Goal: Task Accomplishment & Management: Complete application form

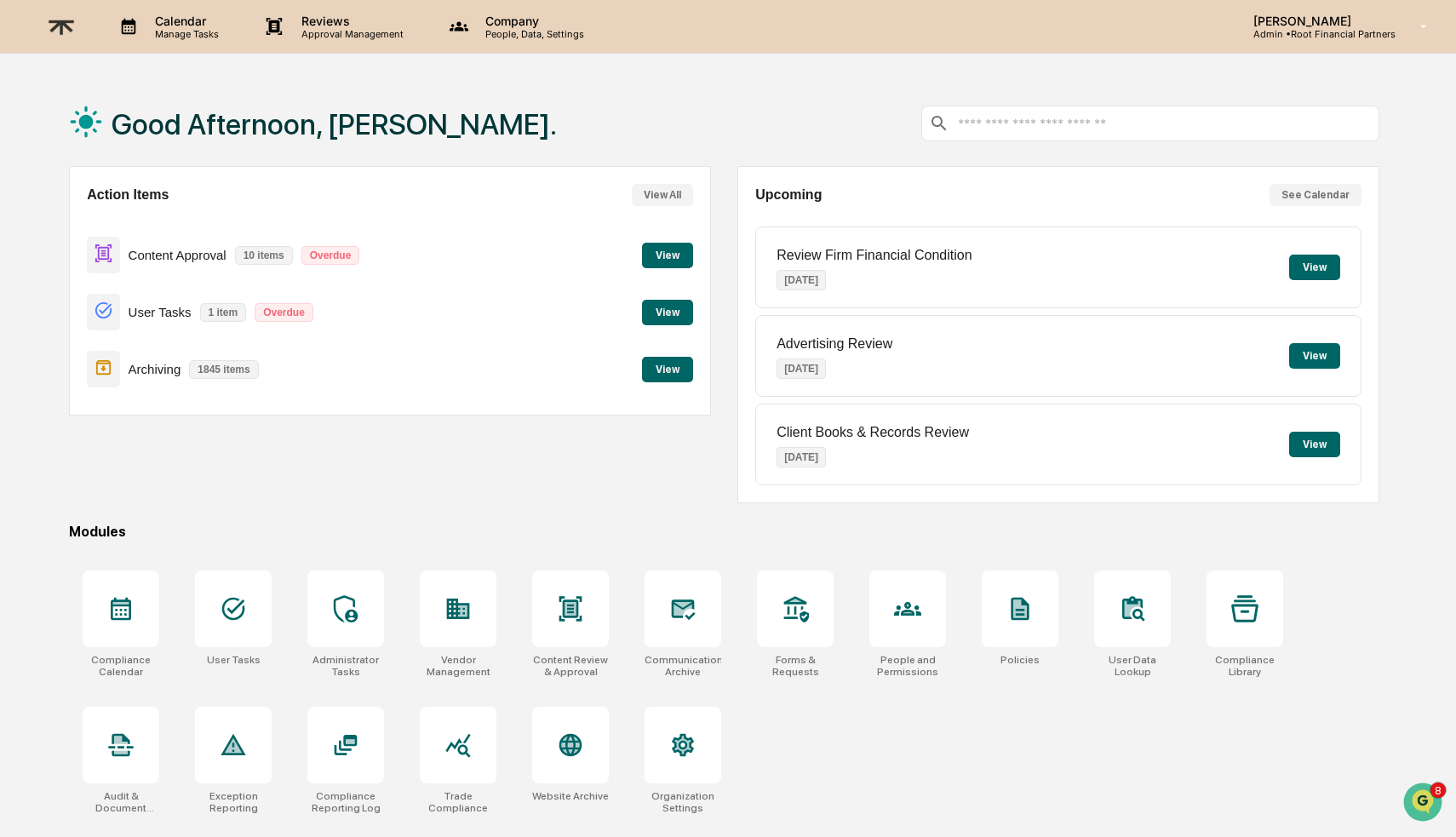
click at [661, 256] on button "View" at bounding box center [667, 256] width 51 height 25
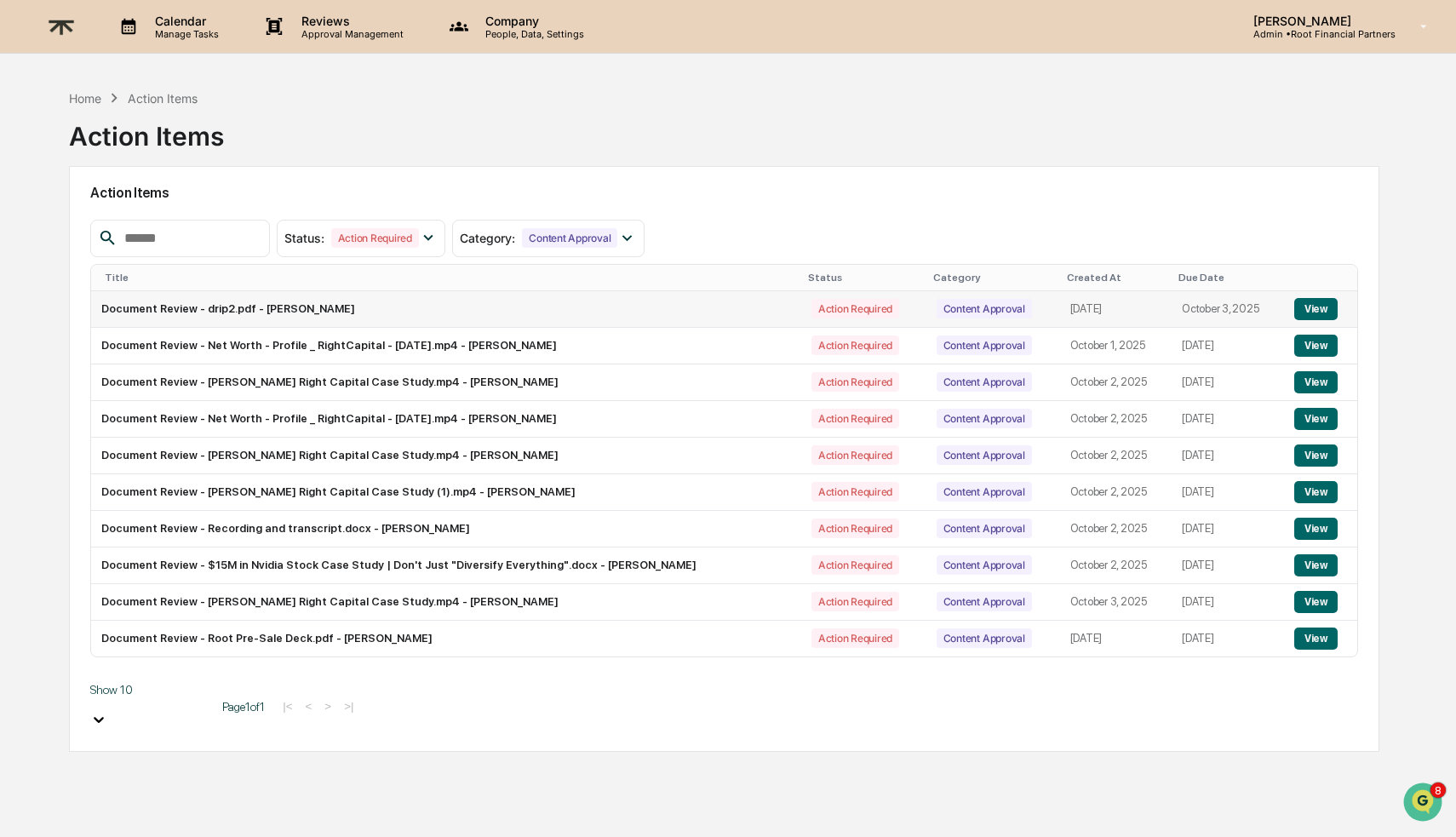
click at [1320, 302] on button "View" at bounding box center [1315, 309] width 43 height 22
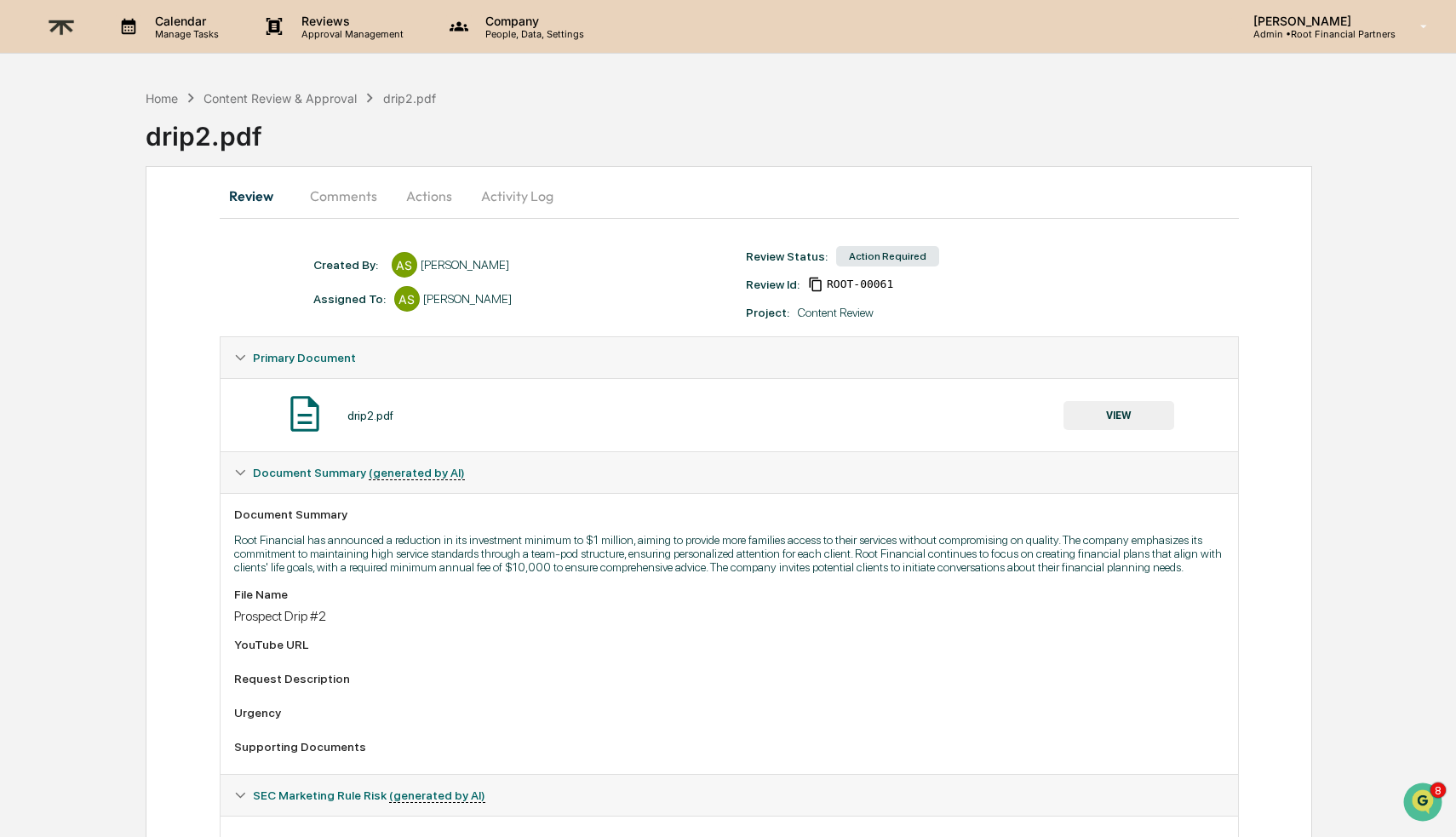
click at [418, 194] on button "Actions" at bounding box center [428, 196] width 76 height 40
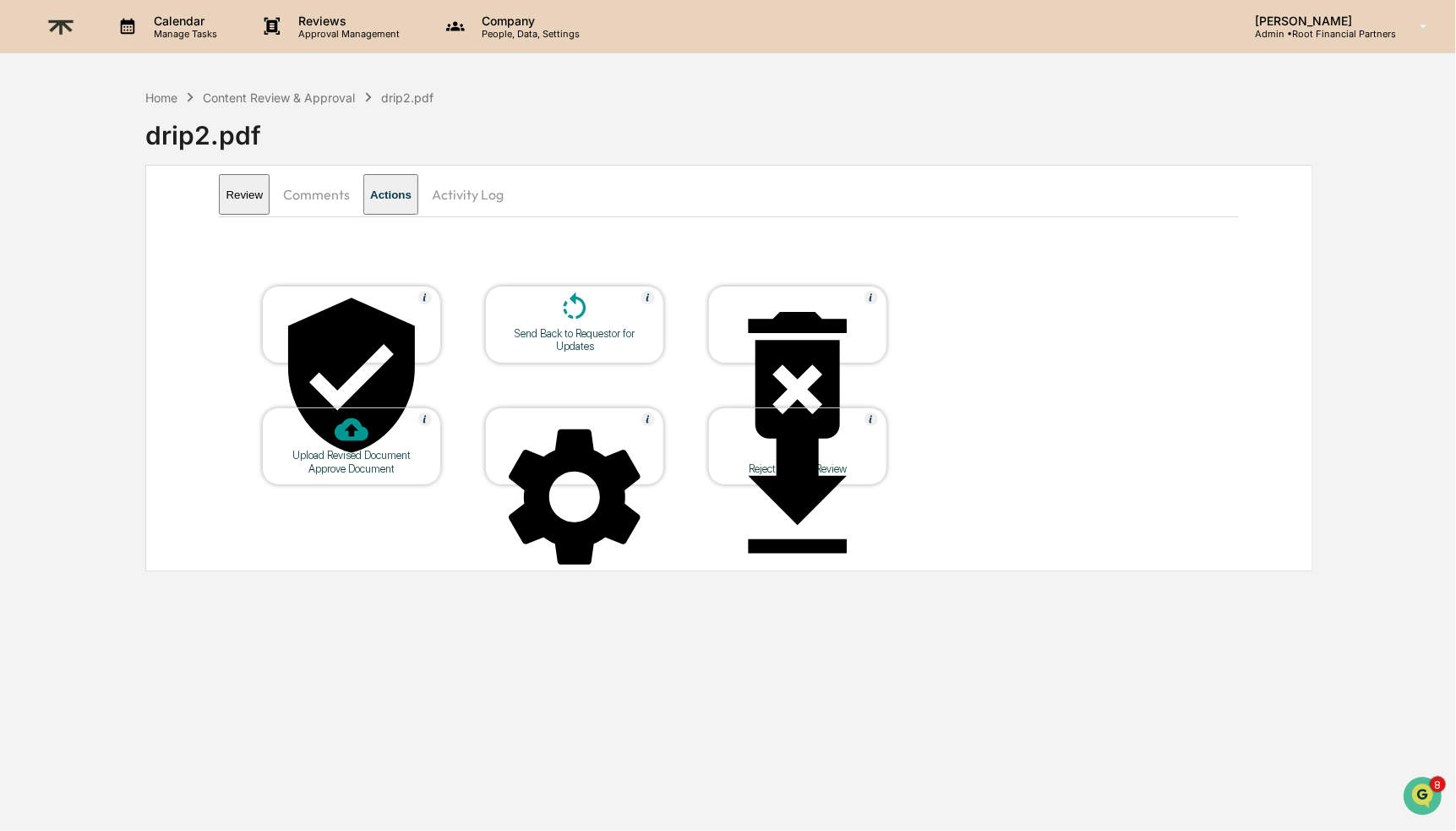
click at [357, 460] on div "Upload Revised Document" at bounding box center [351, 455] width 152 height 12
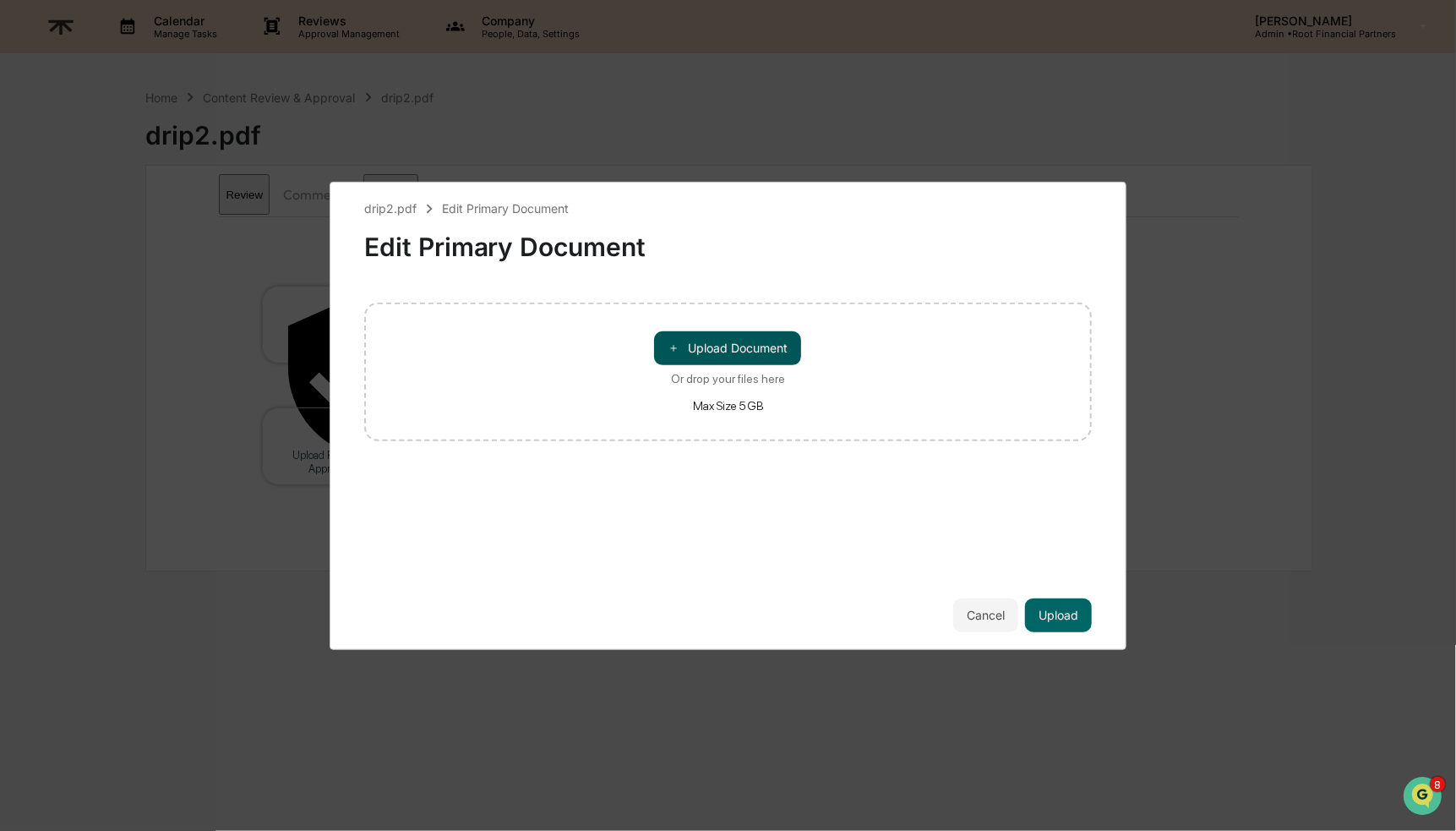
click at [750, 352] on button "＋ Upload Document" at bounding box center [728, 348] width 147 height 34
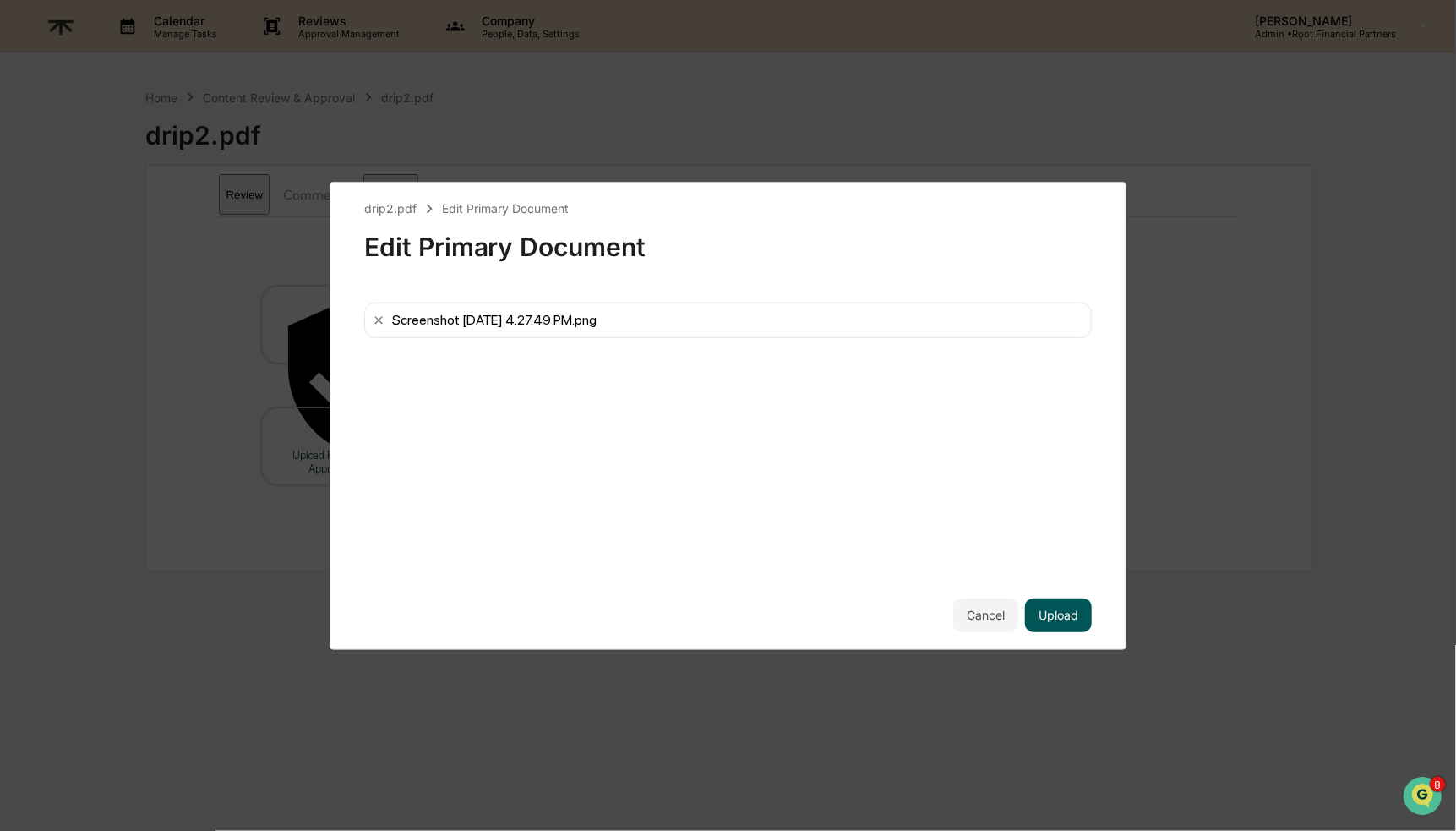
click at [1051, 617] on button "Upload" at bounding box center [1059, 615] width 67 height 34
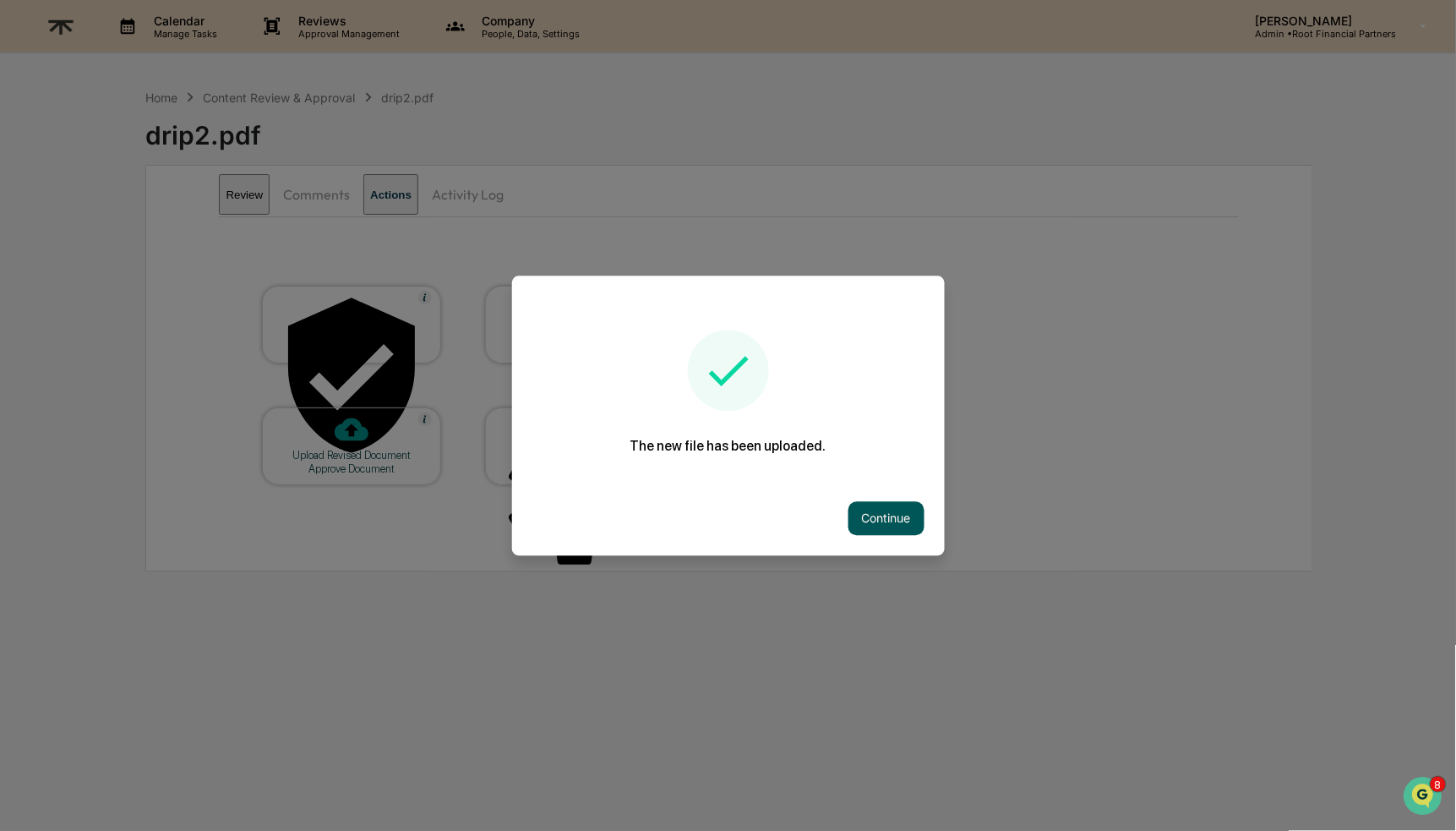
click at [868, 502] on button "Continue" at bounding box center [886, 518] width 76 height 34
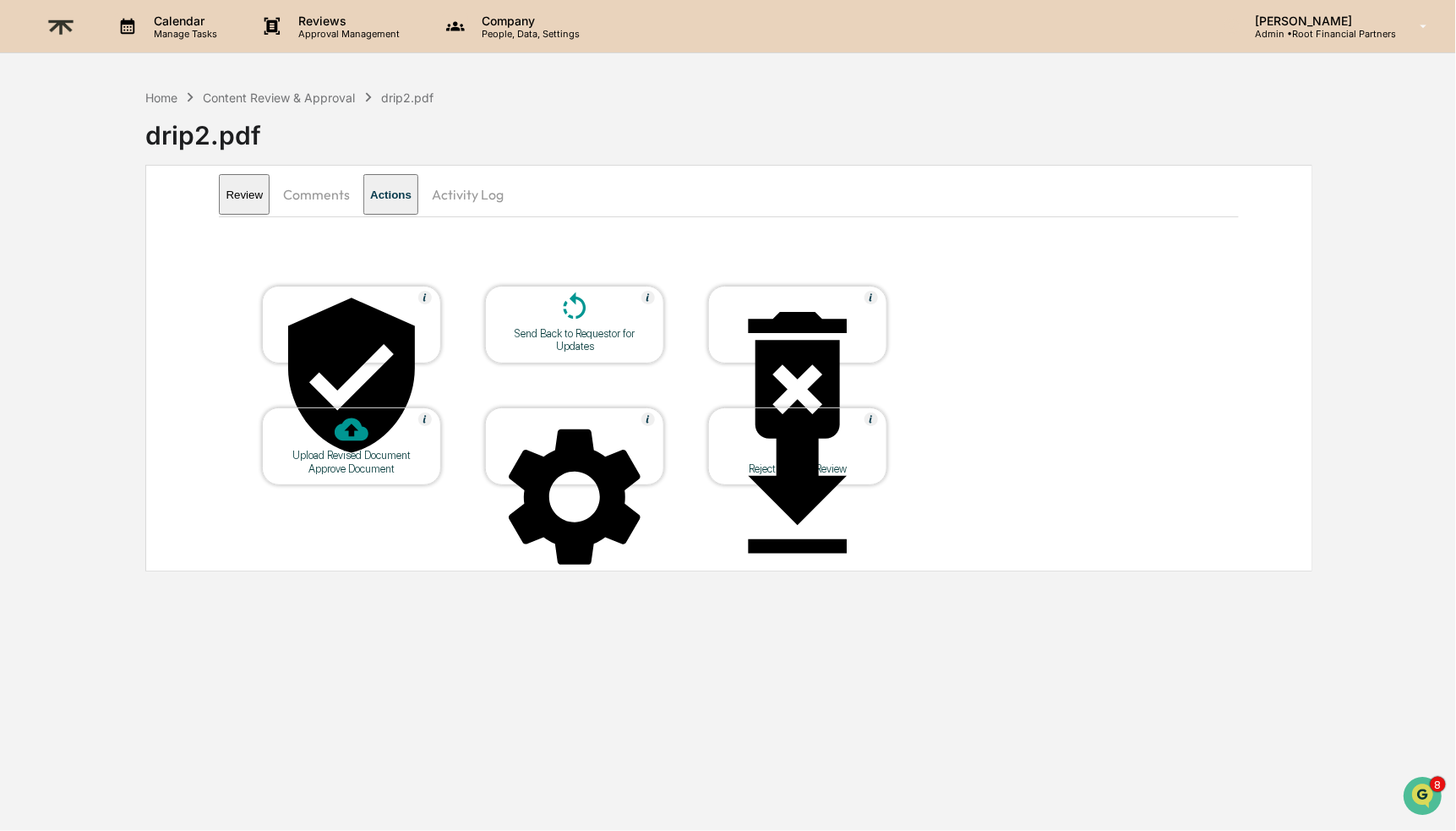
click at [255, 191] on button "Review" at bounding box center [244, 194] width 51 height 40
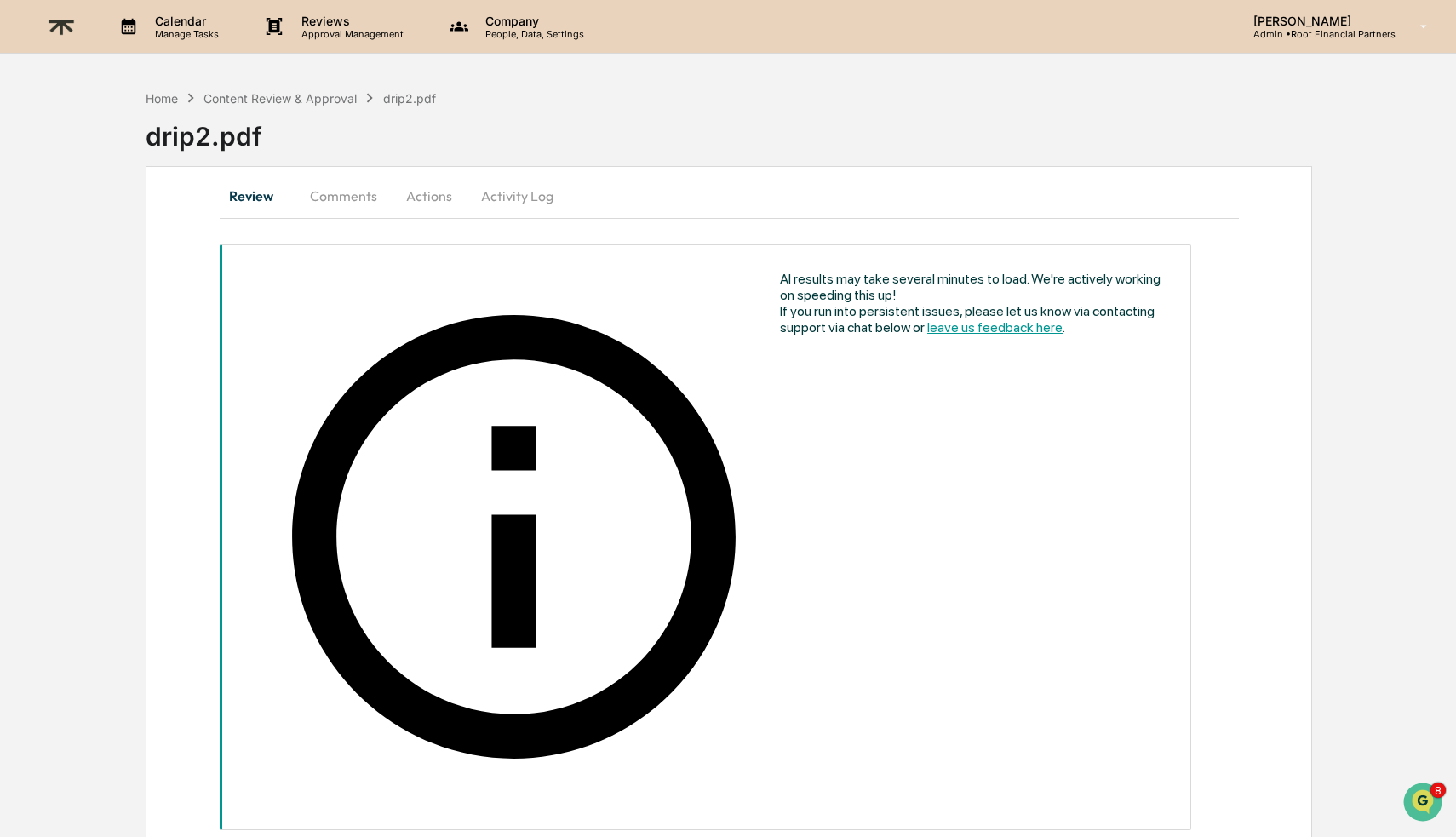
click at [186, 15] on p "Calendar" at bounding box center [184, 20] width 86 height 14
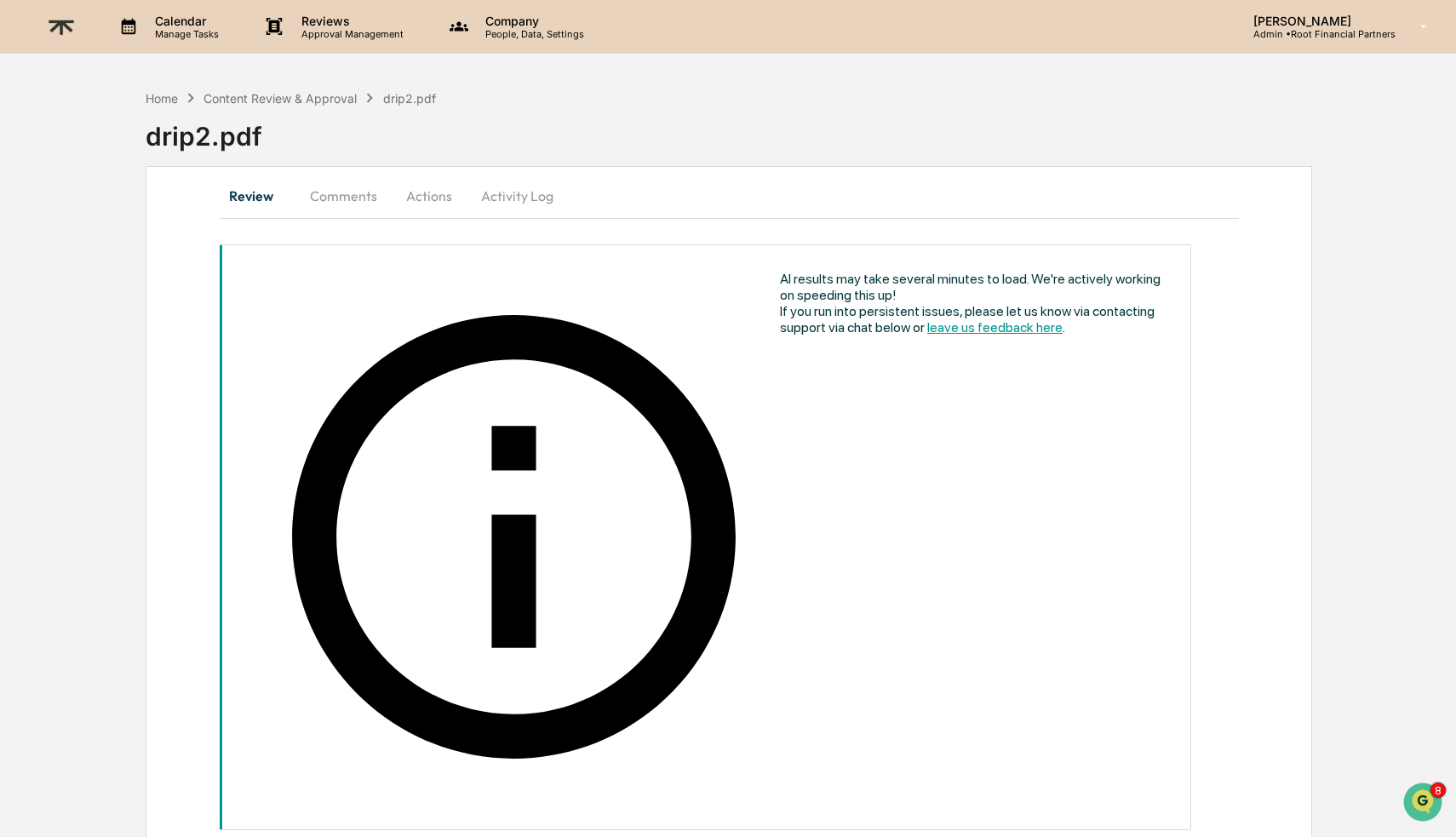
click at [148, 88] on div "Home Content Review & Approval drip2.pdf drip2.pdf" at bounding box center [800, 123] width 1310 height 85
click at [153, 93] on div "Home" at bounding box center [162, 97] width 33 height 14
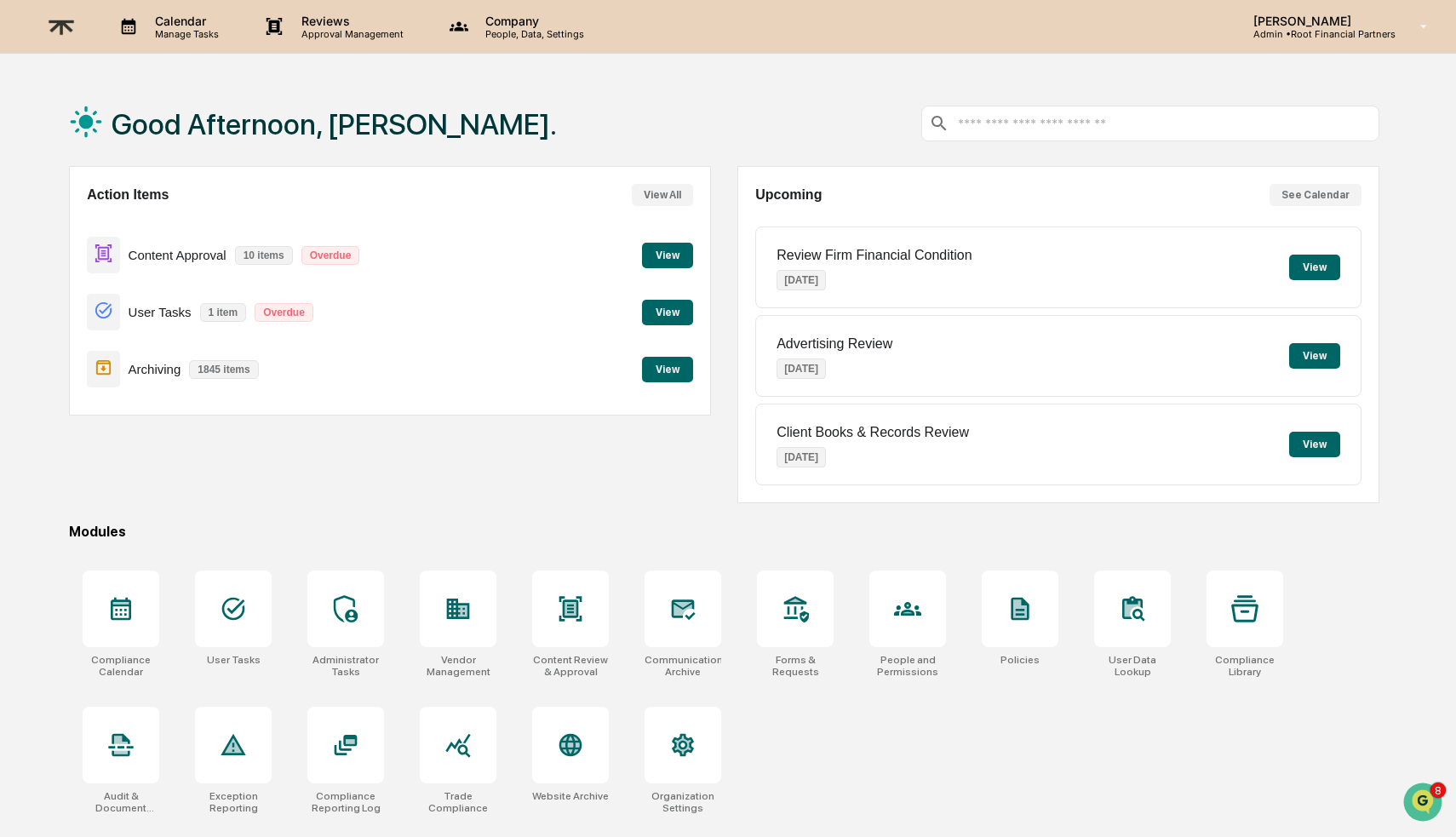
click at [676, 259] on button "View" at bounding box center [667, 256] width 51 height 25
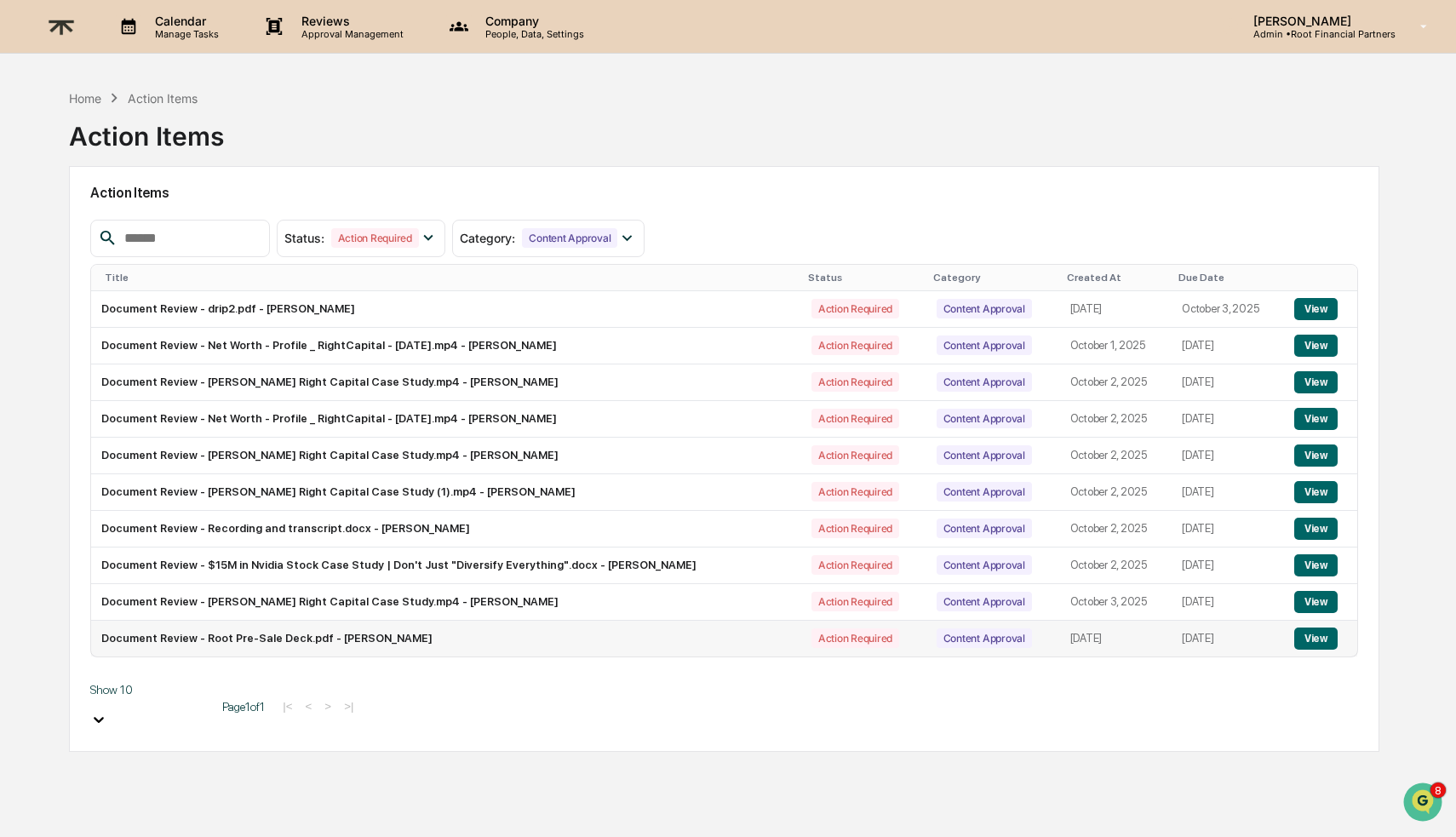
click at [1327, 636] on button "View" at bounding box center [1315, 638] width 43 height 22
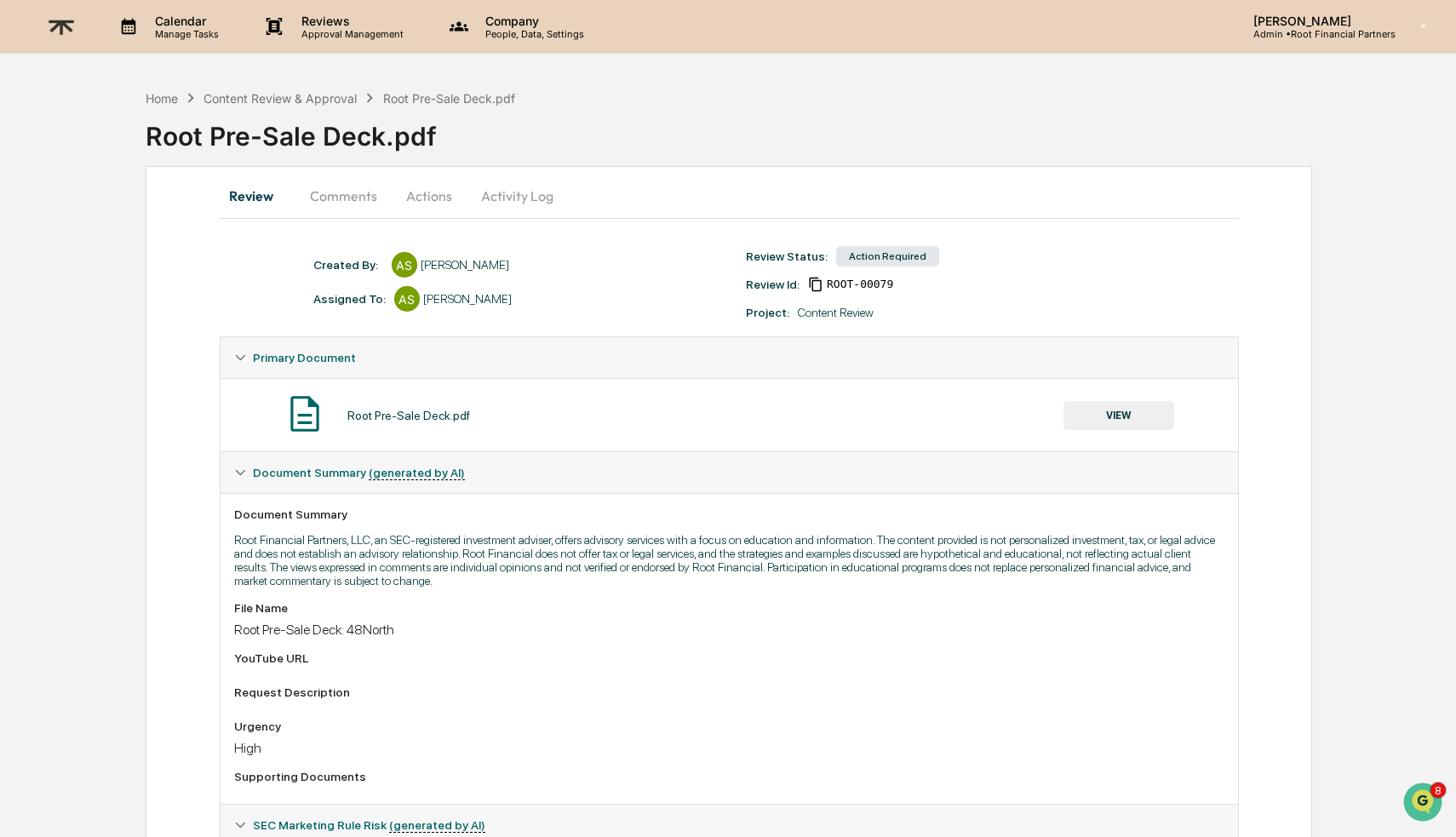
click at [428, 200] on button "Actions" at bounding box center [428, 196] width 76 height 40
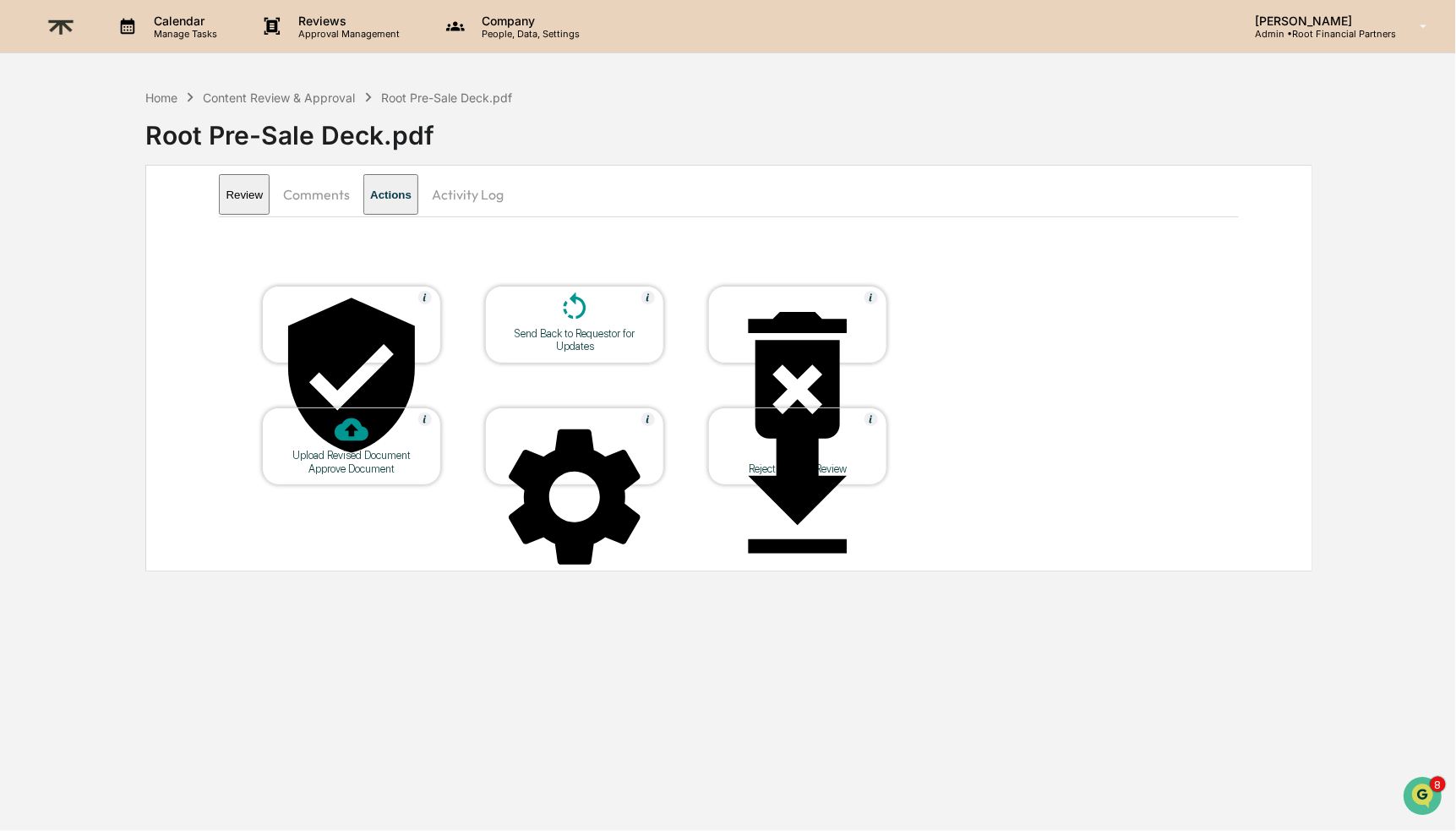
click at [334, 462] on div "Approve Document" at bounding box center [351, 468] width 152 height 12
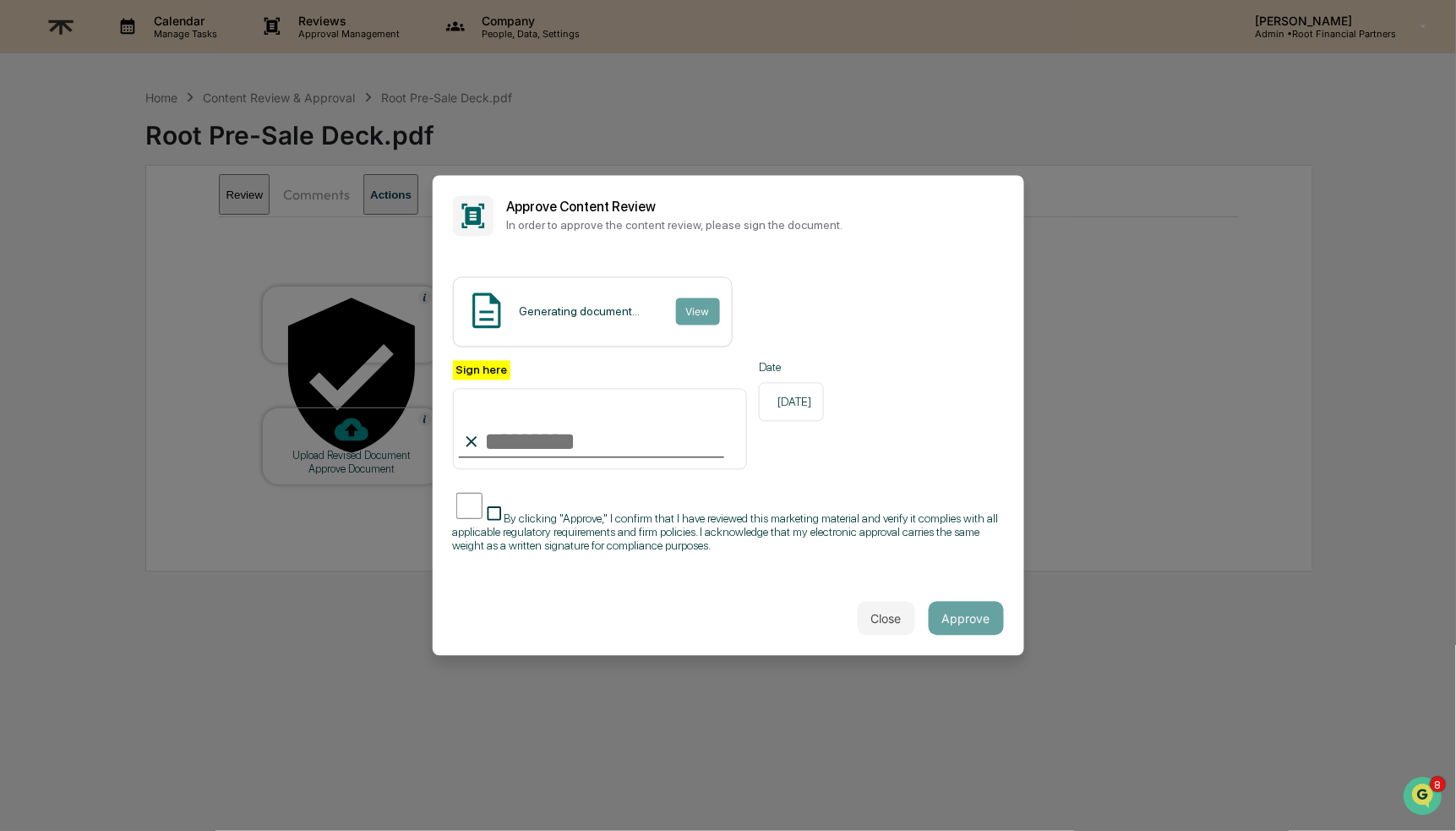
click at [602, 431] on input "Sign here" at bounding box center [600, 429] width 295 height 81
type input "**********"
click at [595, 512] on span "By clicking "Approve," I confirm that I have reviewed this marketing material a…" at bounding box center [726, 532] width 546 height 40
click at [1003, 630] on div "Close Approve" at bounding box center [728, 618] width 592 height 75
click at [967, 618] on button "Approve" at bounding box center [966, 618] width 76 height 34
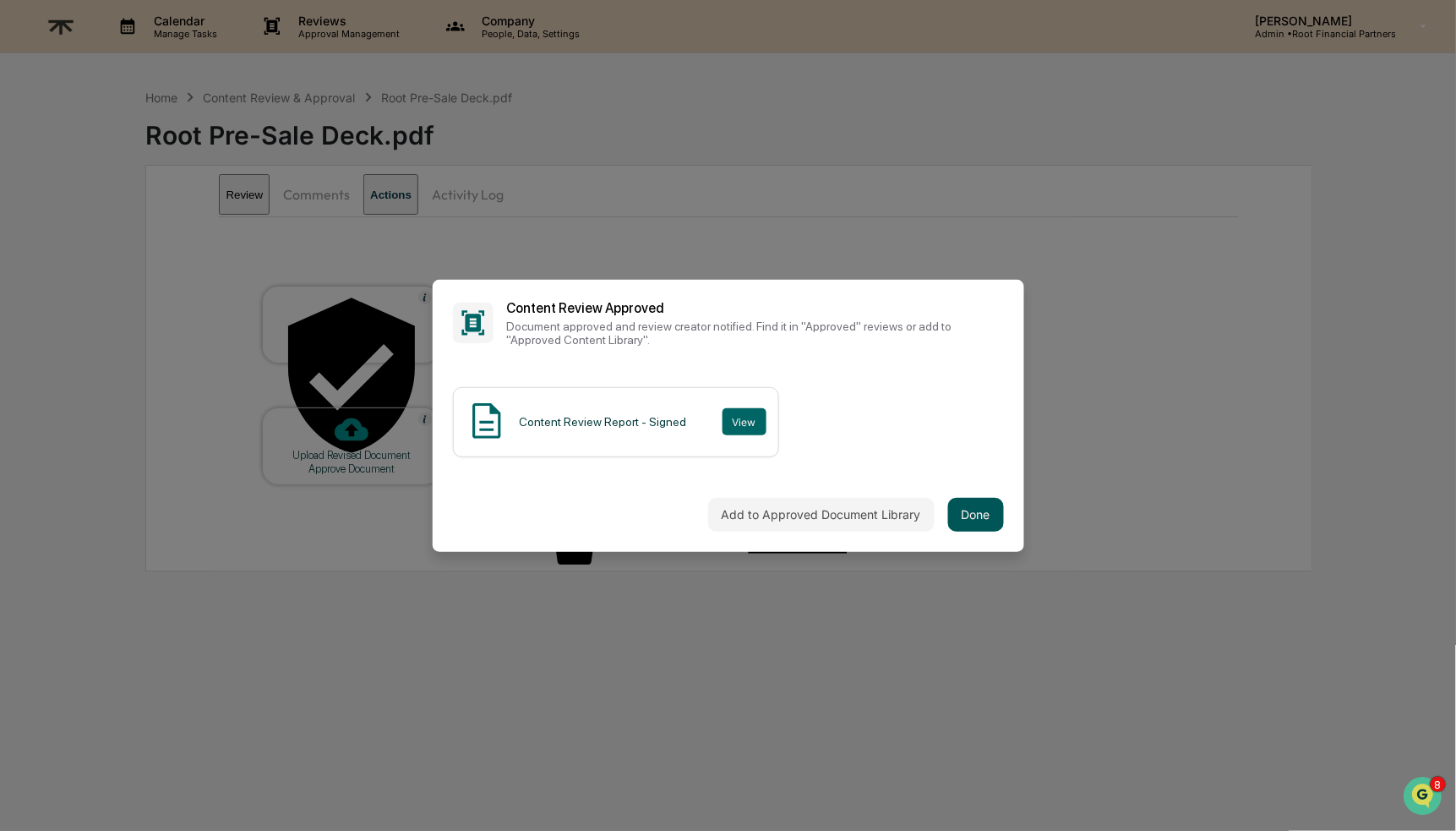
click at [957, 511] on button "Done" at bounding box center [976, 514] width 56 height 34
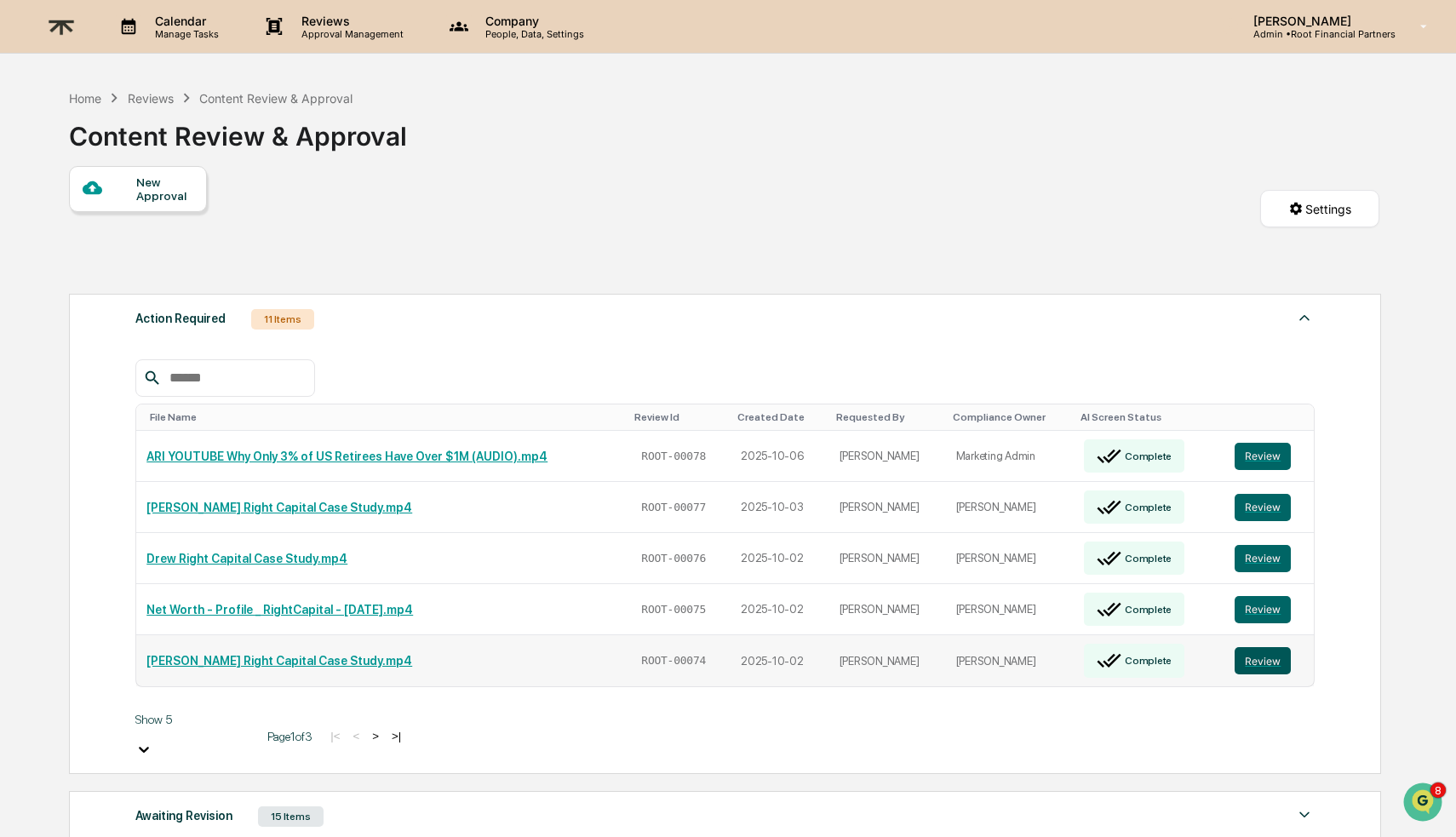
click at [1254, 647] on button "Review" at bounding box center [1262, 661] width 56 height 27
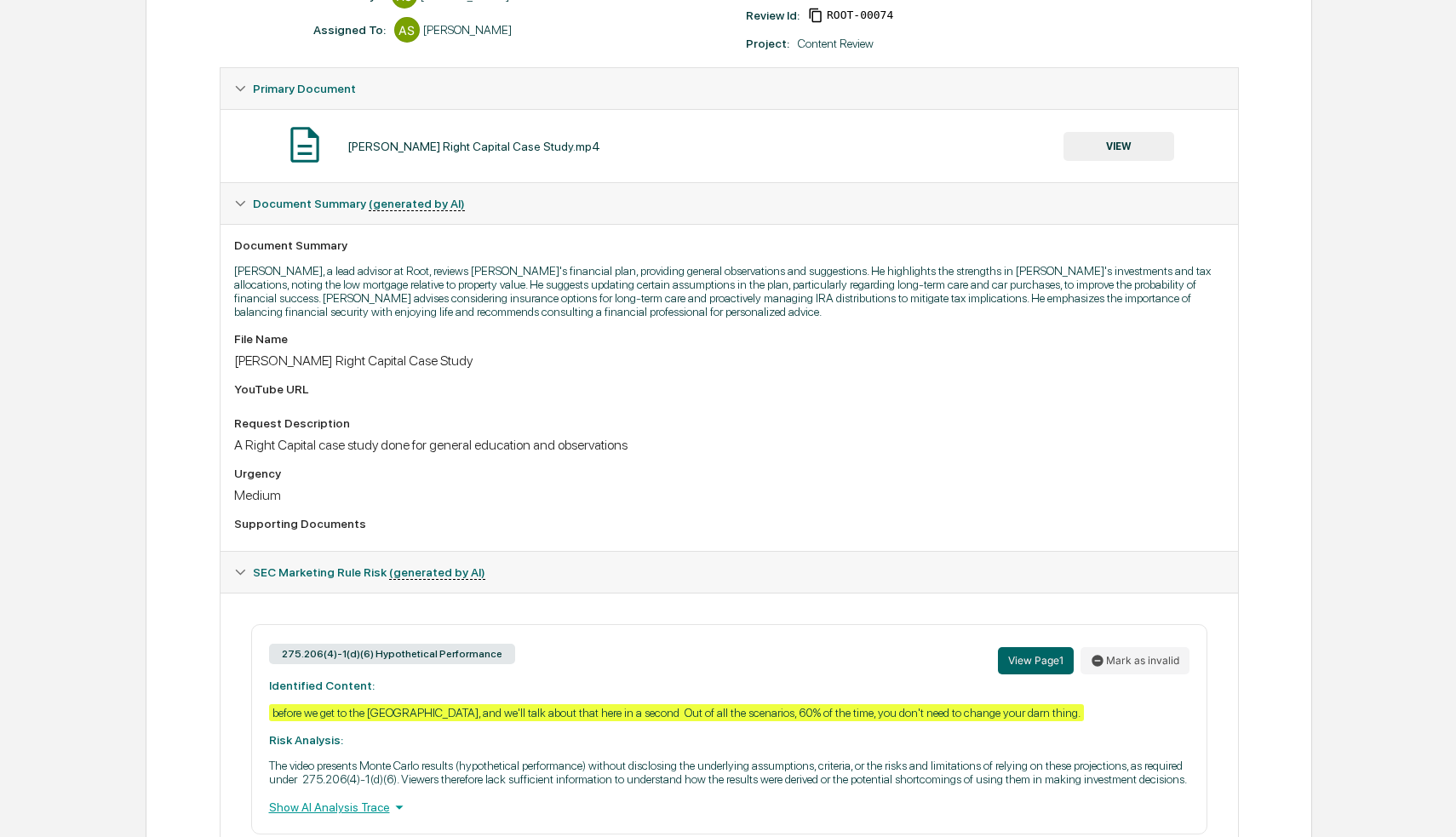
scroll to position [401, 0]
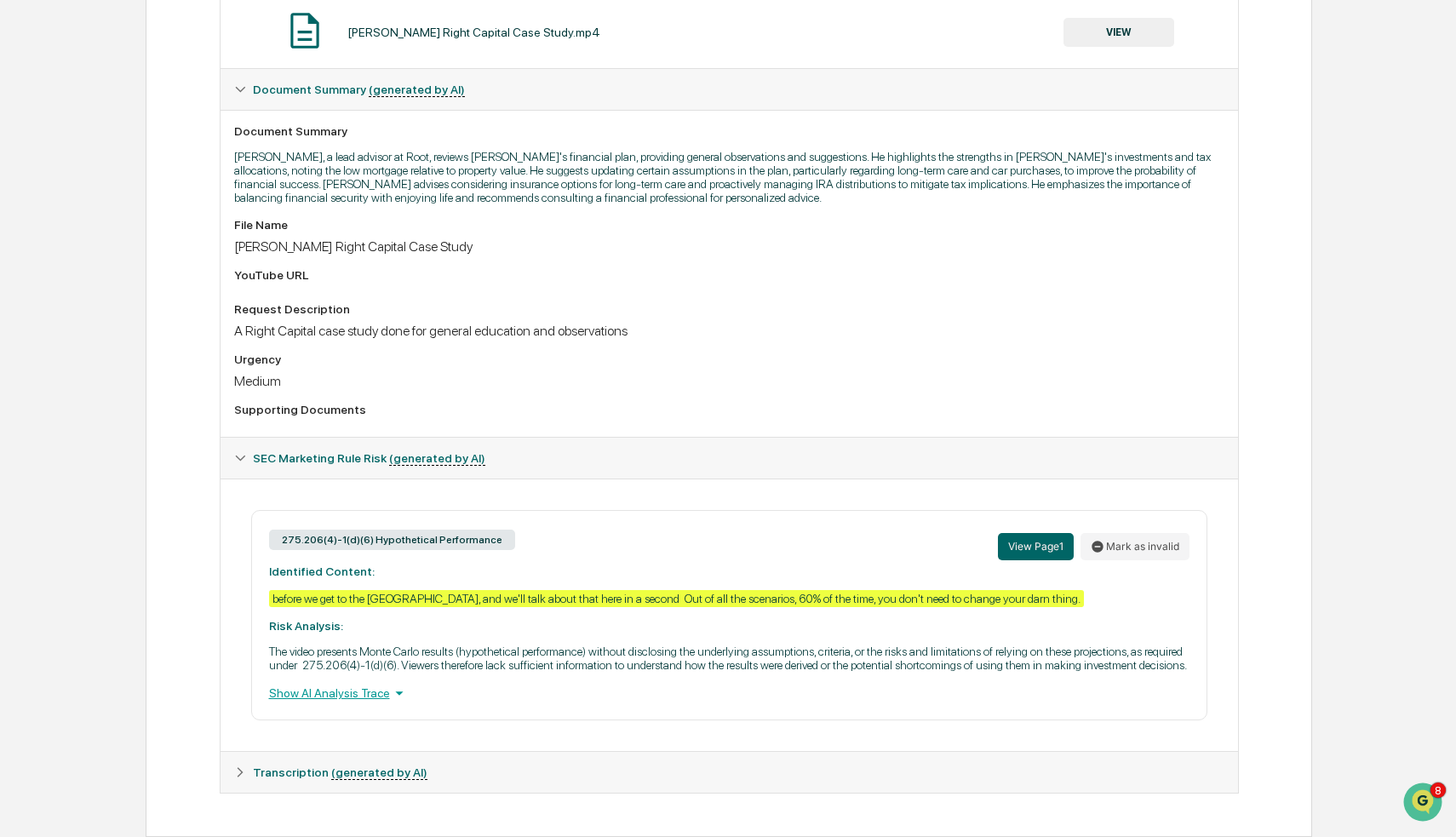
drag, startPoint x: 354, startPoint y: 691, endPoint x: 452, endPoint y: 693, distance: 98.0
click at [354, 691] on div "Show AI Analysis Trace" at bounding box center [729, 692] width 920 height 18
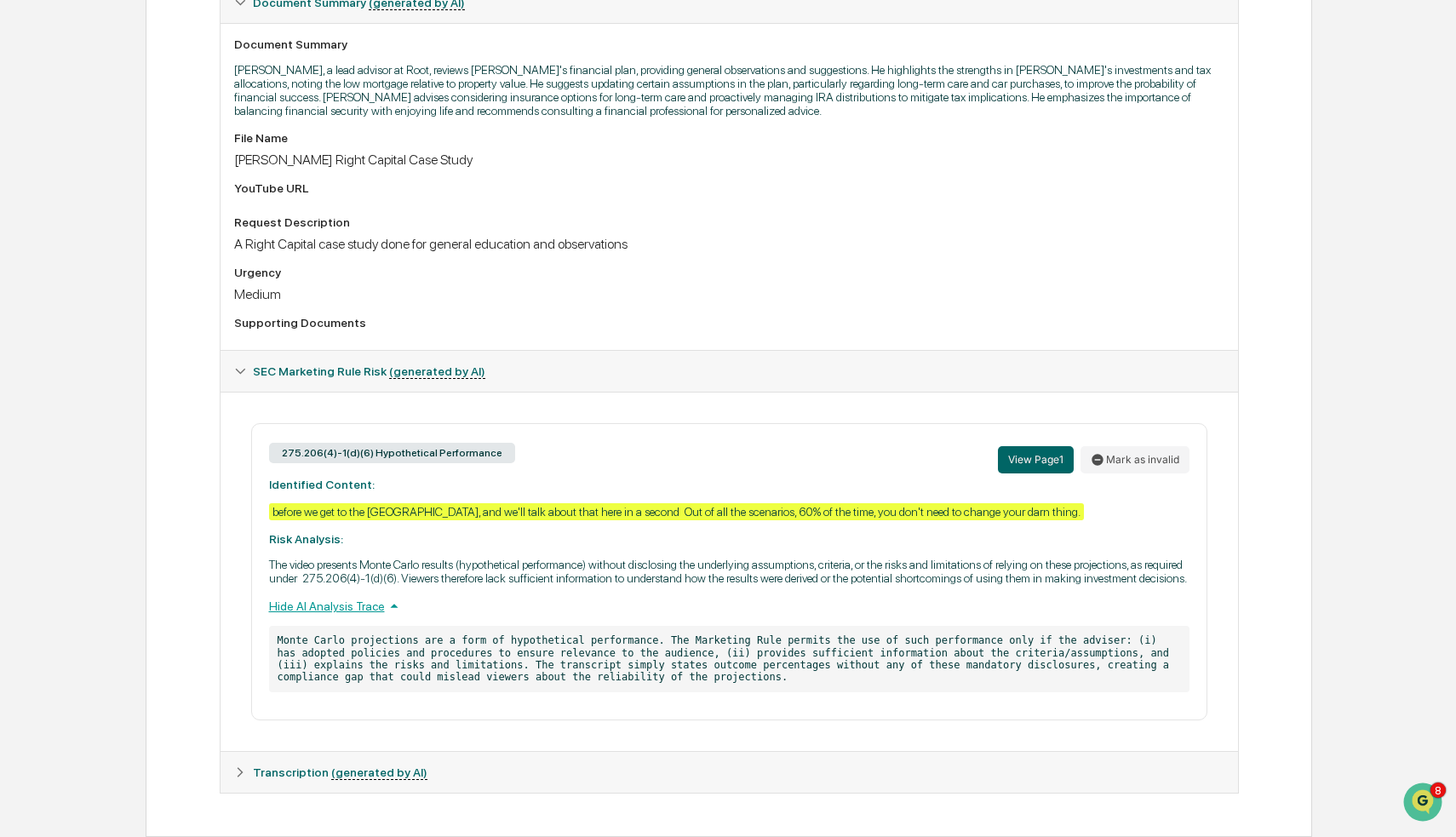
scroll to position [0, 0]
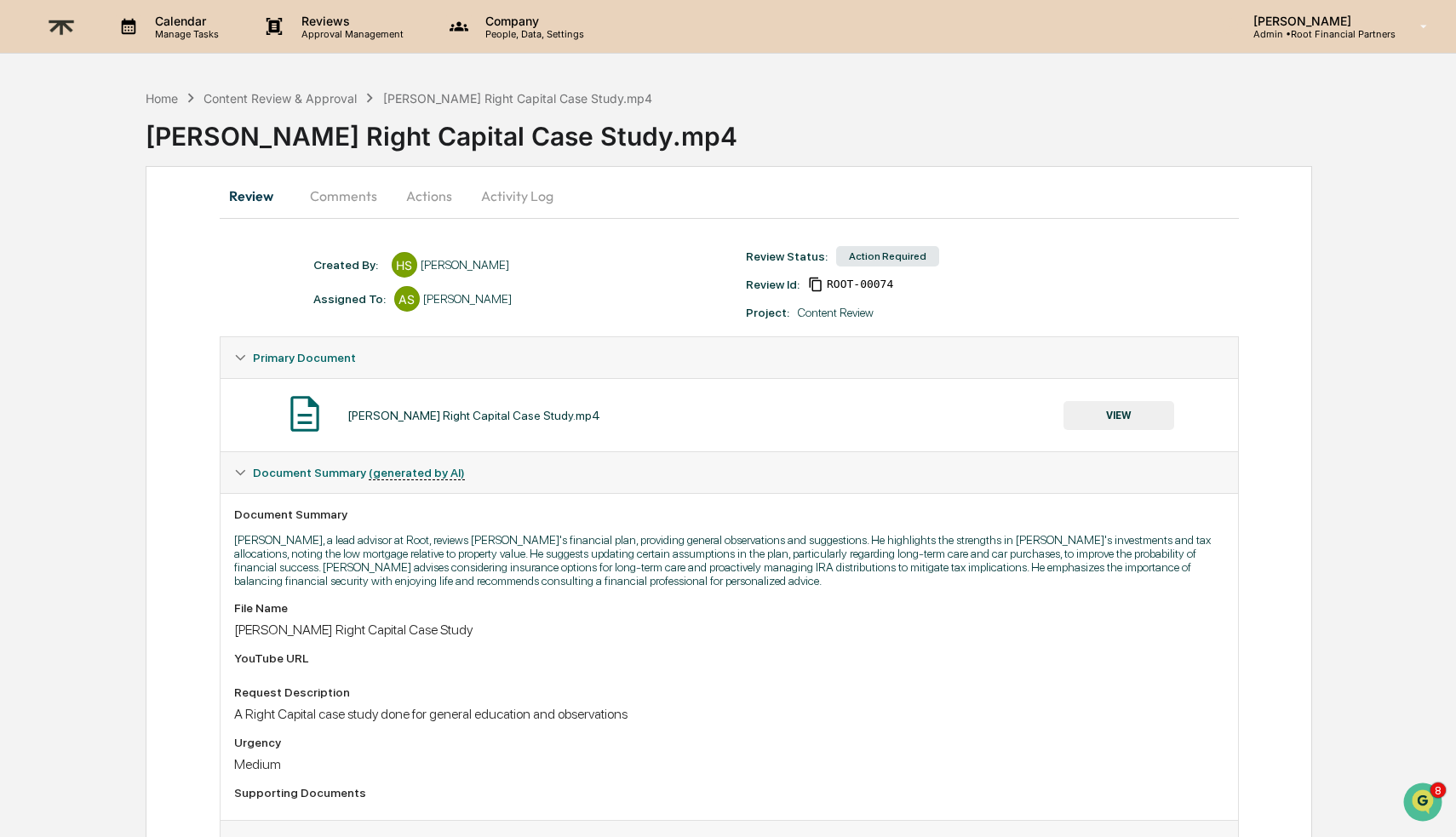
click at [344, 198] on button "Comments" at bounding box center [343, 196] width 94 height 40
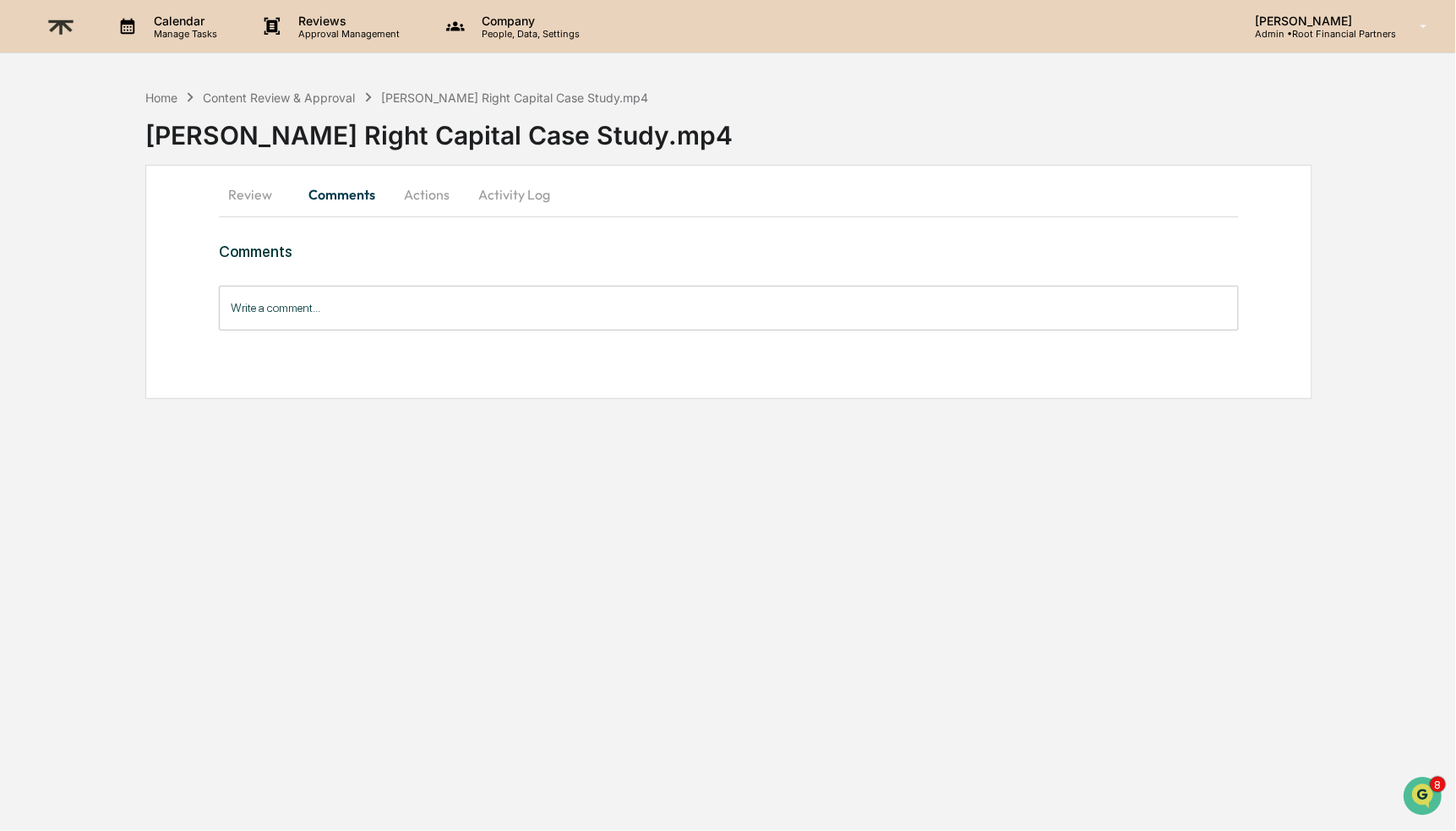
click at [465, 302] on input "Write a comment..." at bounding box center [728, 307] width 1019 height 45
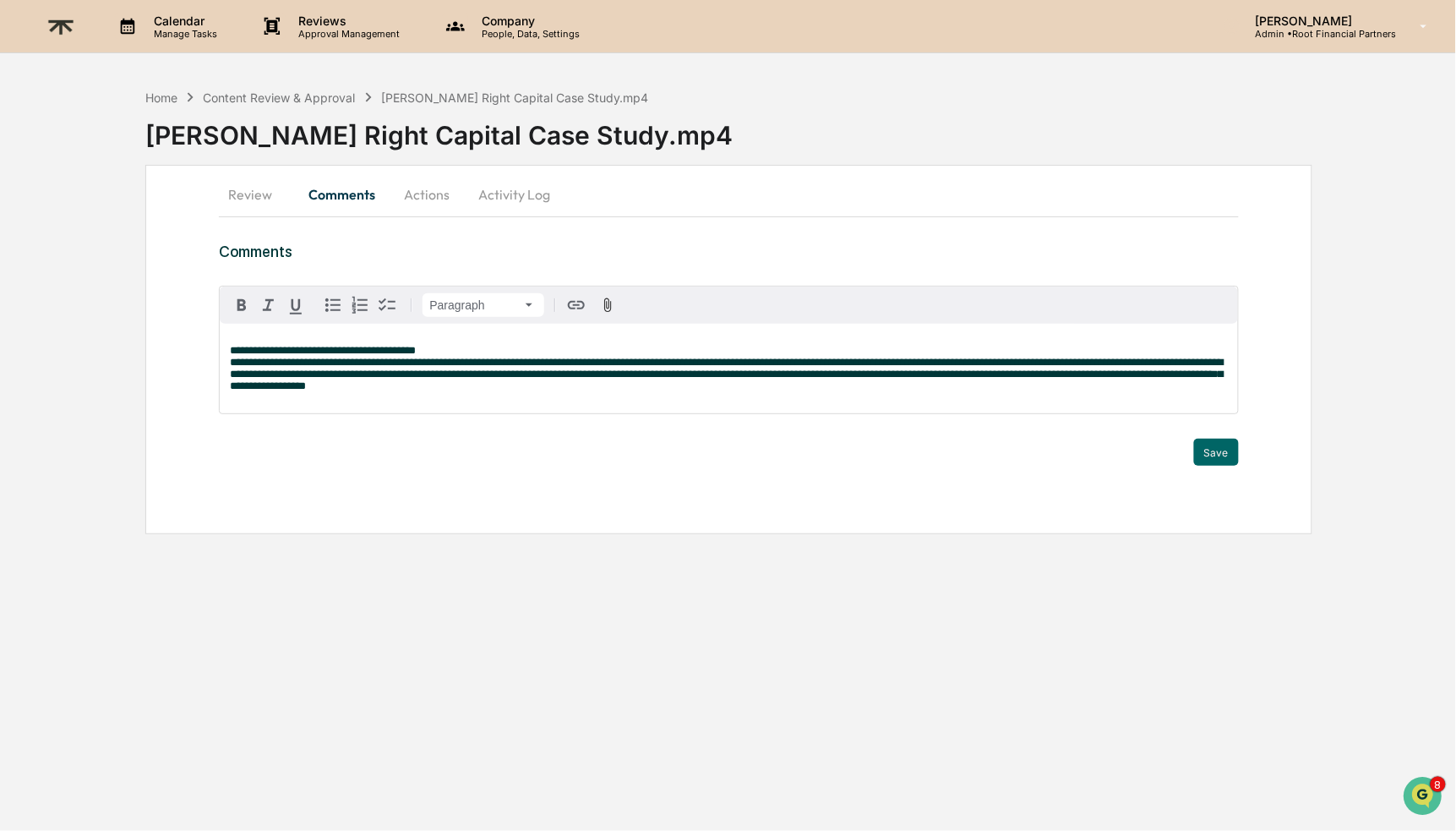
click at [230, 349] on span "**********" at bounding box center [323, 349] width 186 height 11
drag, startPoint x: 496, startPoint y: 350, endPoint x: 218, endPoint y: 358, distance: 278.1
click at [219, 358] on div "**********" at bounding box center [728, 349] width 1019 height 128
click at [516, 385] on span "**********" at bounding box center [726, 374] width 993 height 34
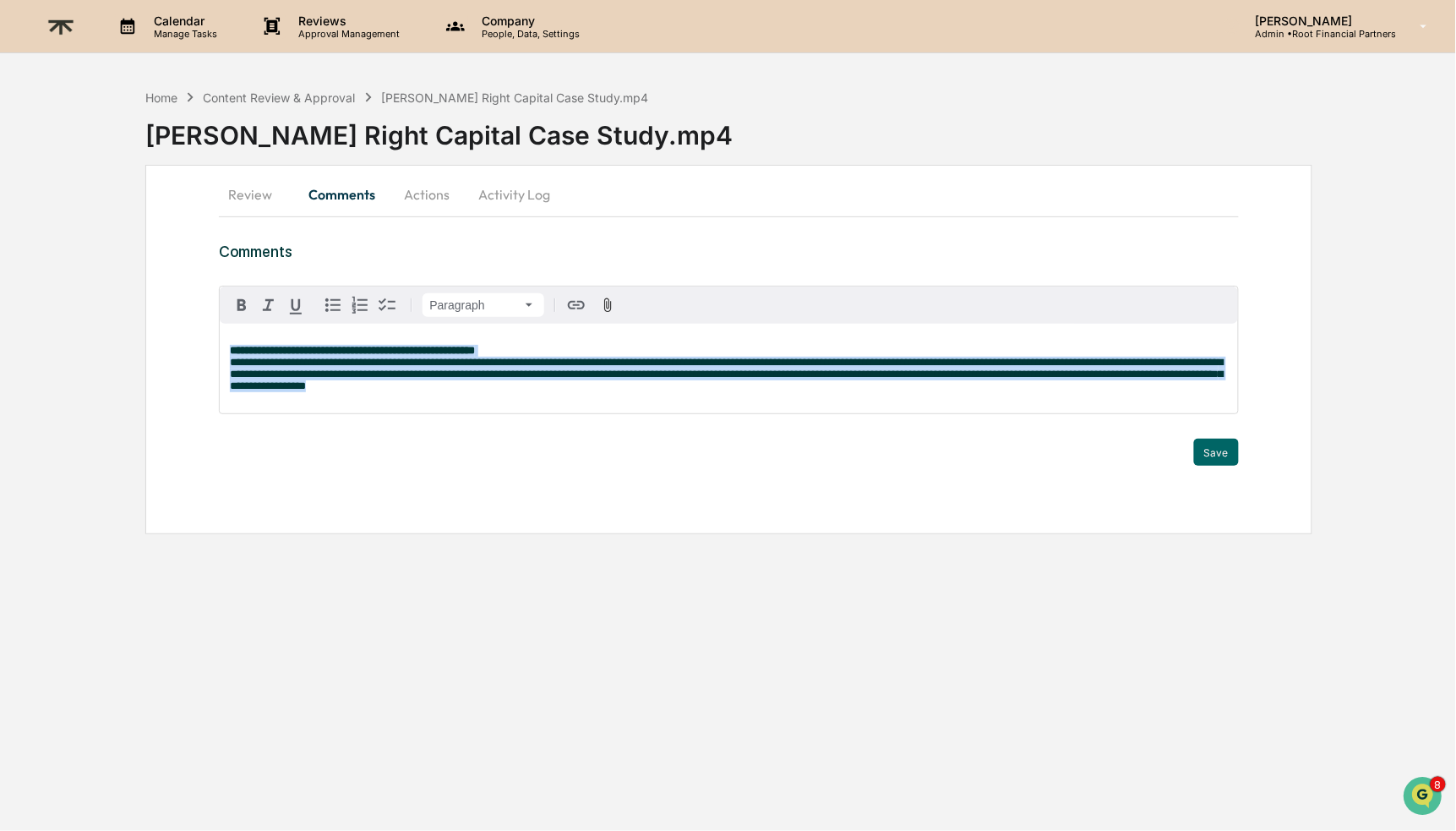
drag, startPoint x: 691, startPoint y: 390, endPoint x: 206, endPoint y: 333, distance: 488.3
click at [206, 333] on div "**********" at bounding box center [728, 349] width 1166 height 370
copy p "**********"
click at [795, 391] on p "**********" at bounding box center [728, 368] width 997 height 47
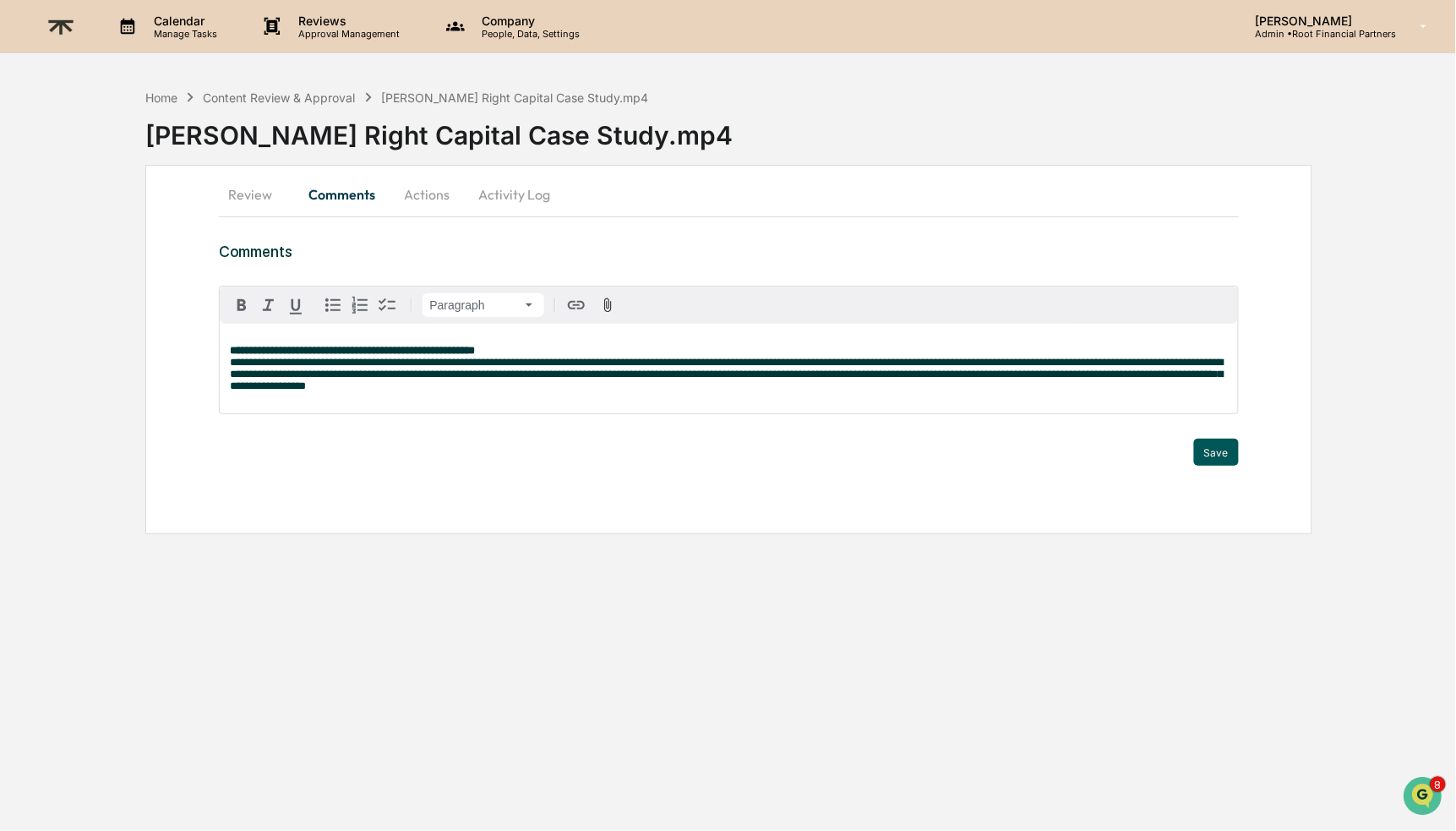
click at [1227, 455] on button "Save" at bounding box center [1217, 452] width 45 height 27
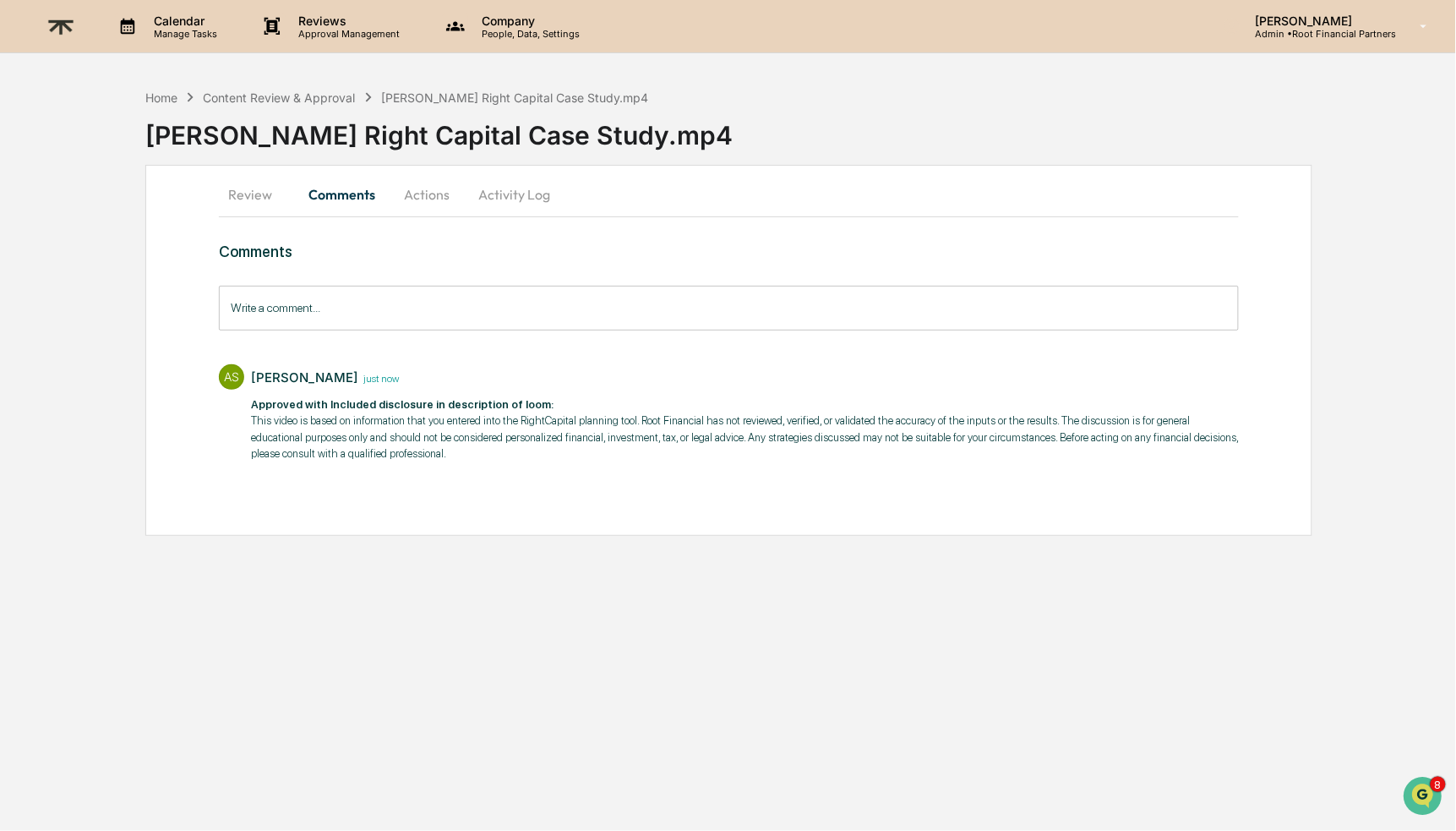
click at [419, 191] on button "Actions" at bounding box center [426, 194] width 76 height 40
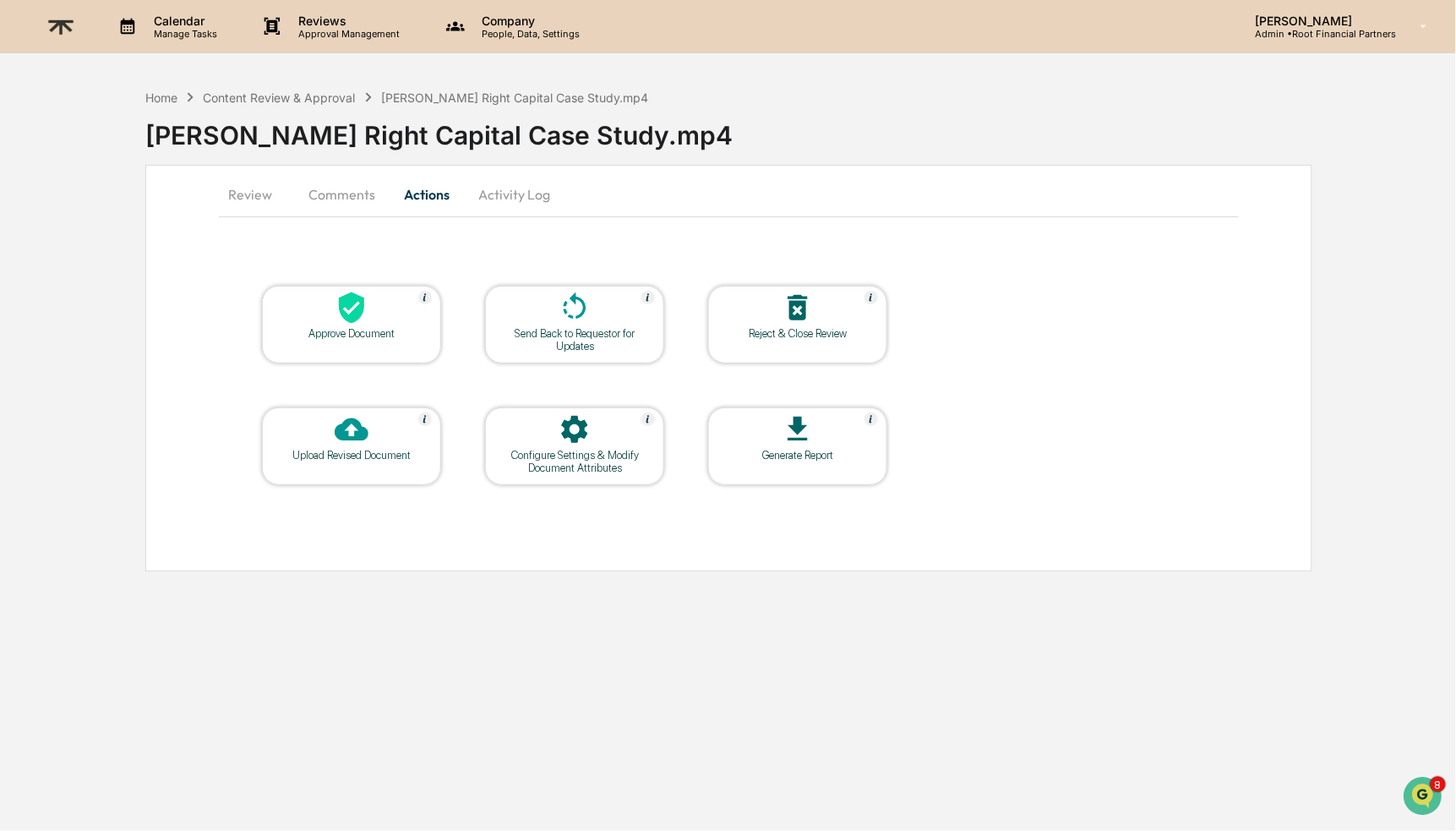
click at [341, 301] on icon at bounding box center [351, 308] width 25 height 32
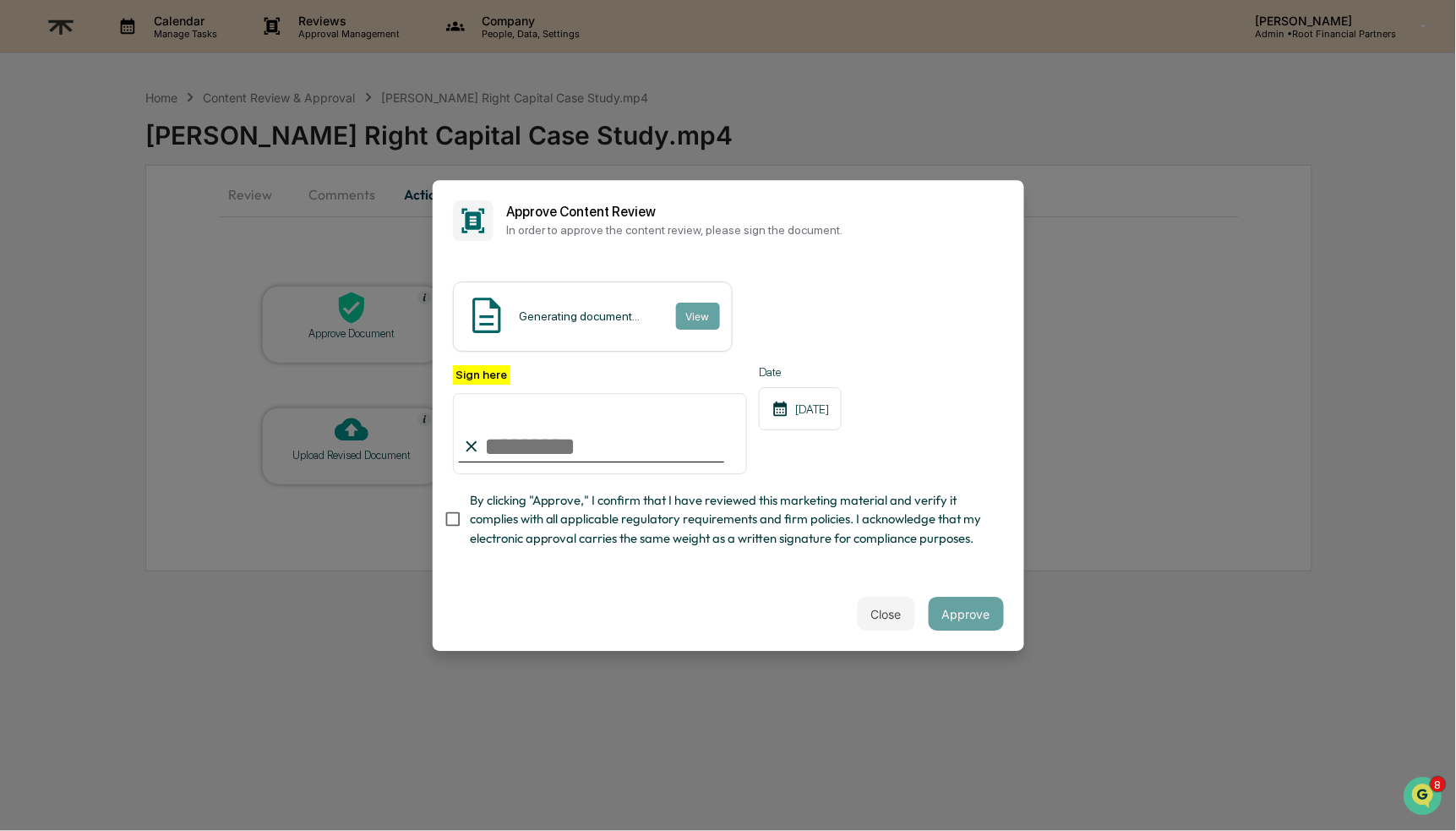
click at [580, 430] on input "Sign here" at bounding box center [600, 434] width 295 height 81
type input "**********"
click at [565, 531] on span "By clicking "Approve," I confirm that I have reviewed this marketing material a…" at bounding box center [730, 519] width 521 height 56
click at [947, 612] on button "Approve" at bounding box center [966, 613] width 76 height 34
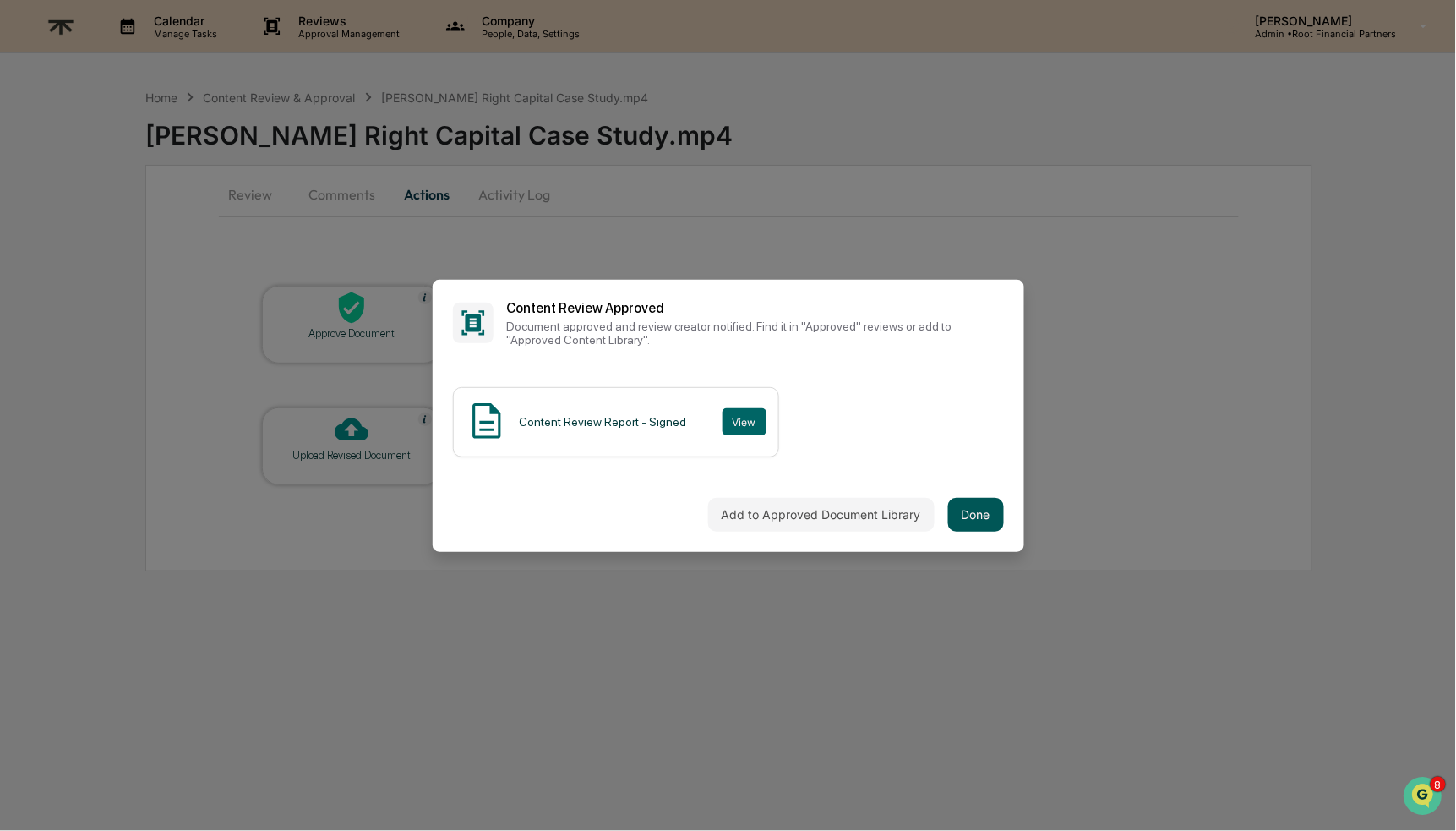
click at [961, 498] on button "Done" at bounding box center [976, 514] width 56 height 34
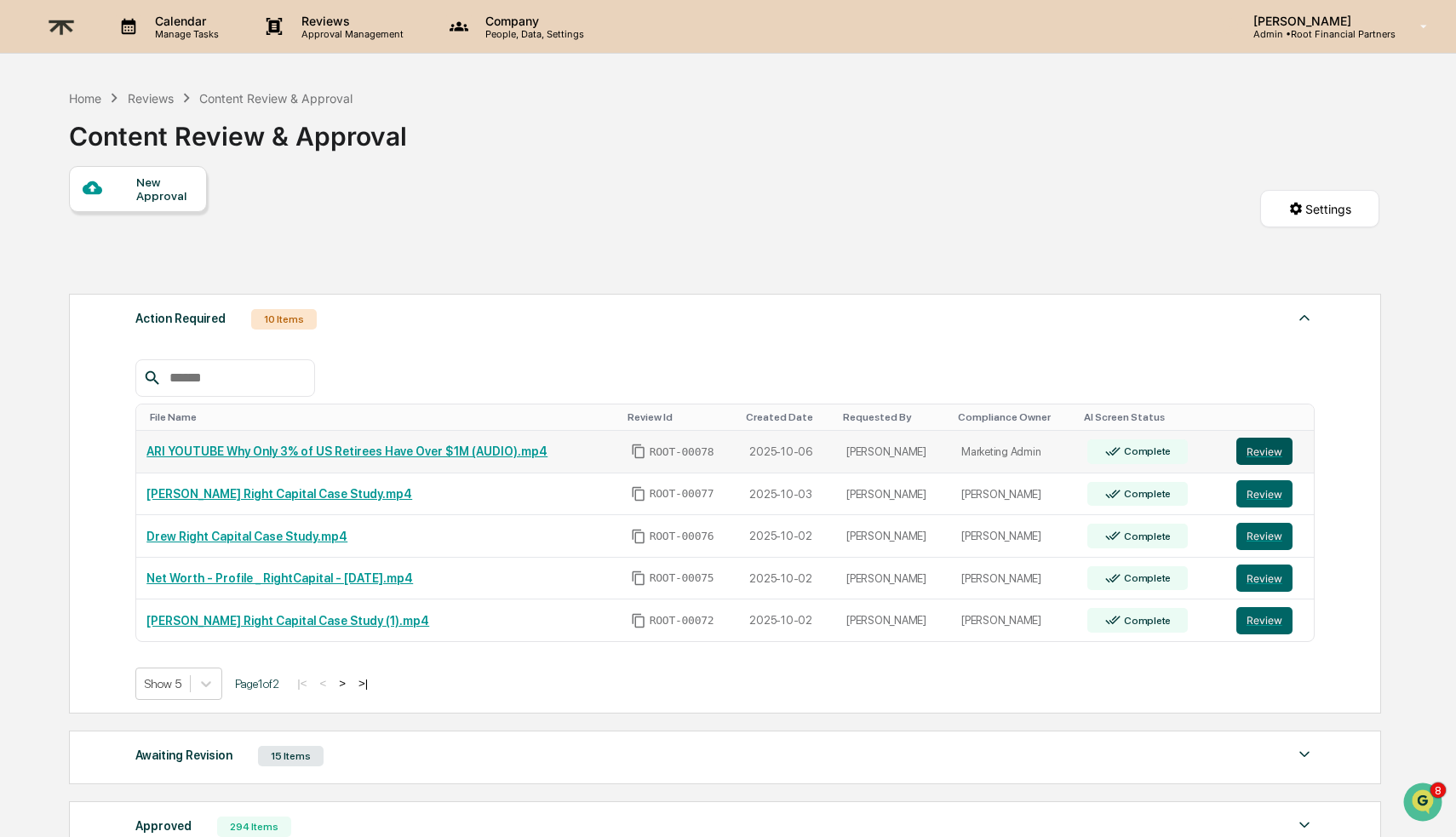
click at [1262, 452] on button "Review" at bounding box center [1264, 451] width 56 height 27
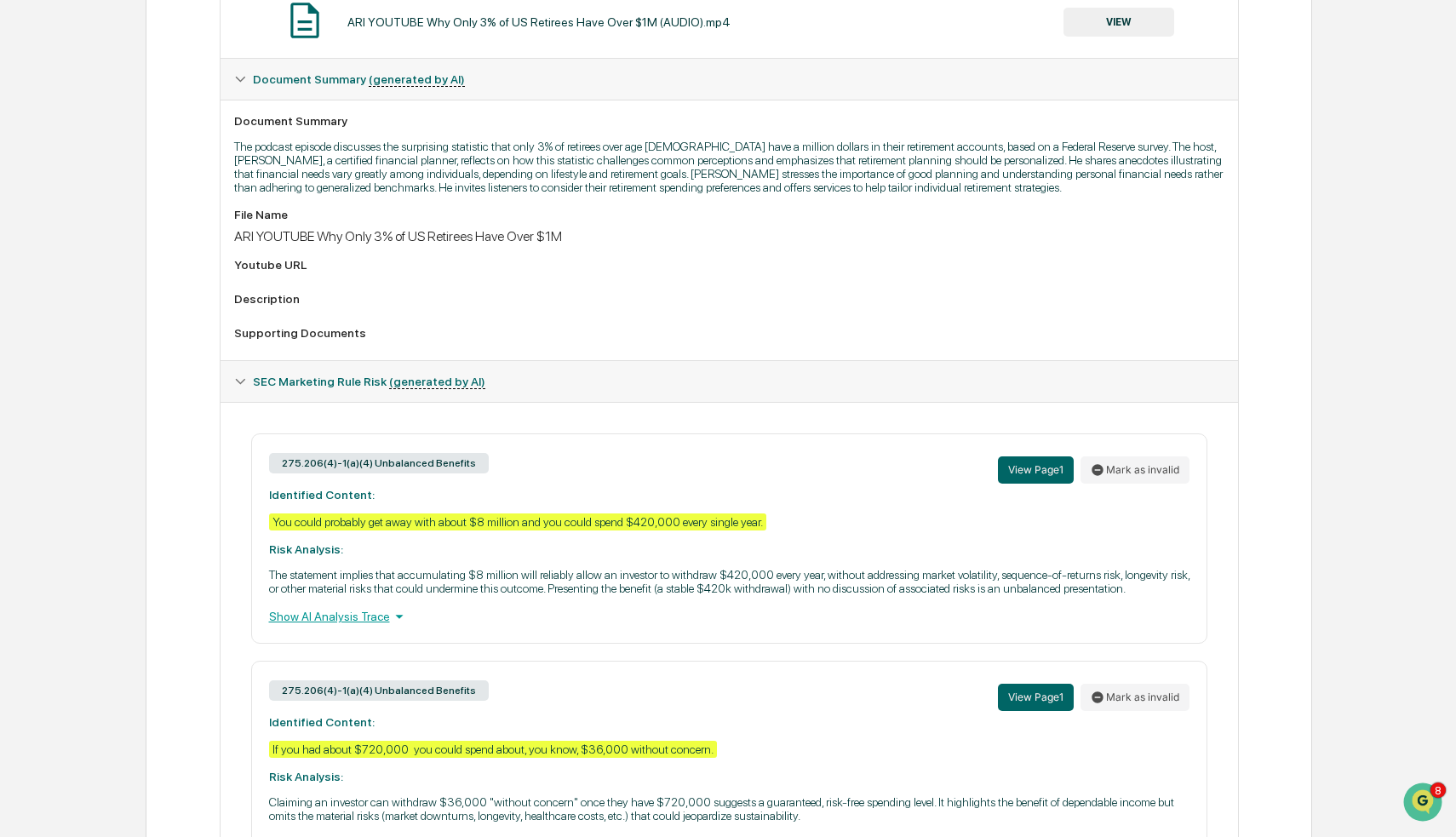
scroll to position [733, 0]
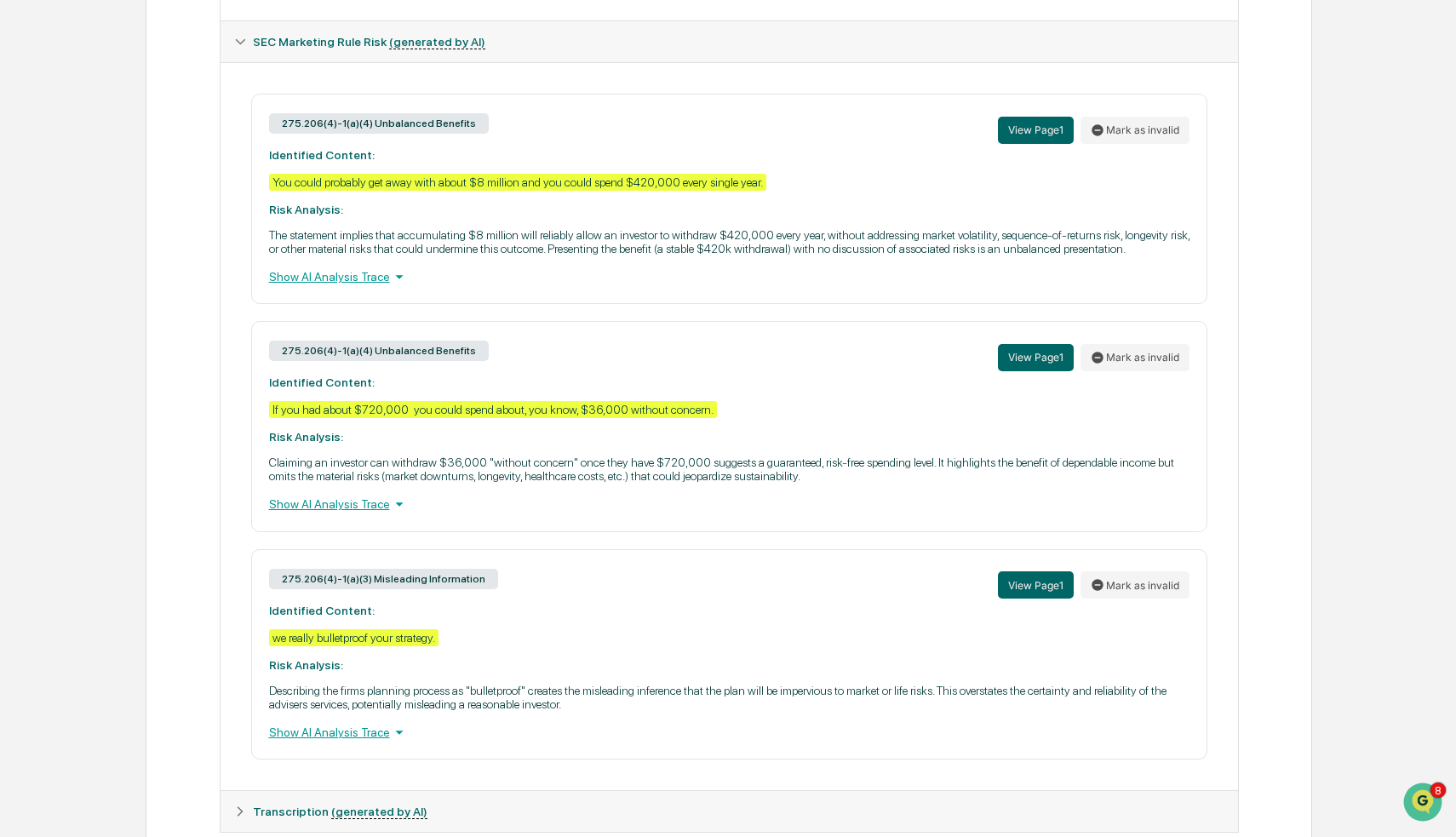
click at [341, 286] on div "Show AI Analysis Trace" at bounding box center [729, 276] width 920 height 18
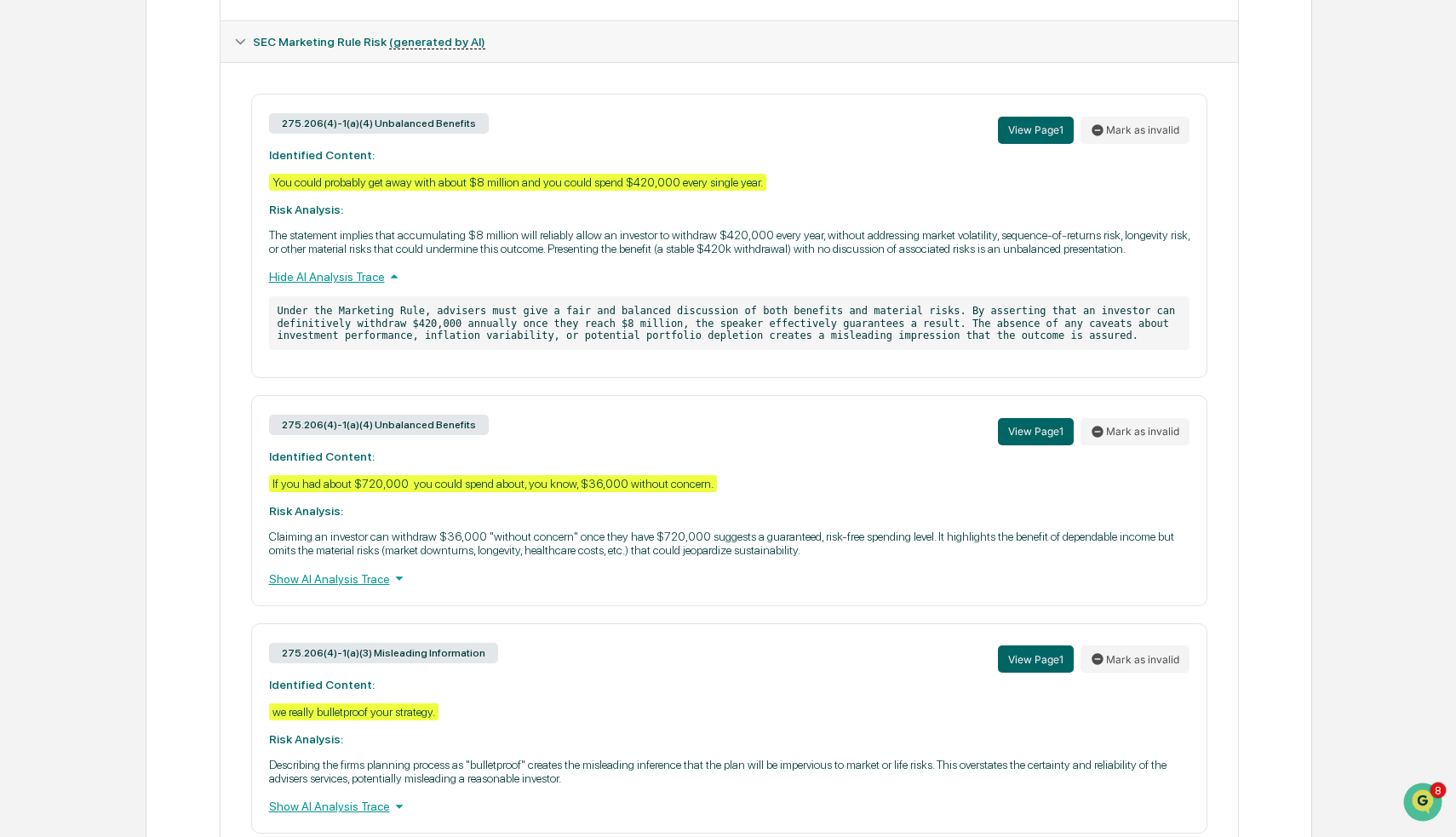
scroll to position [809, 0]
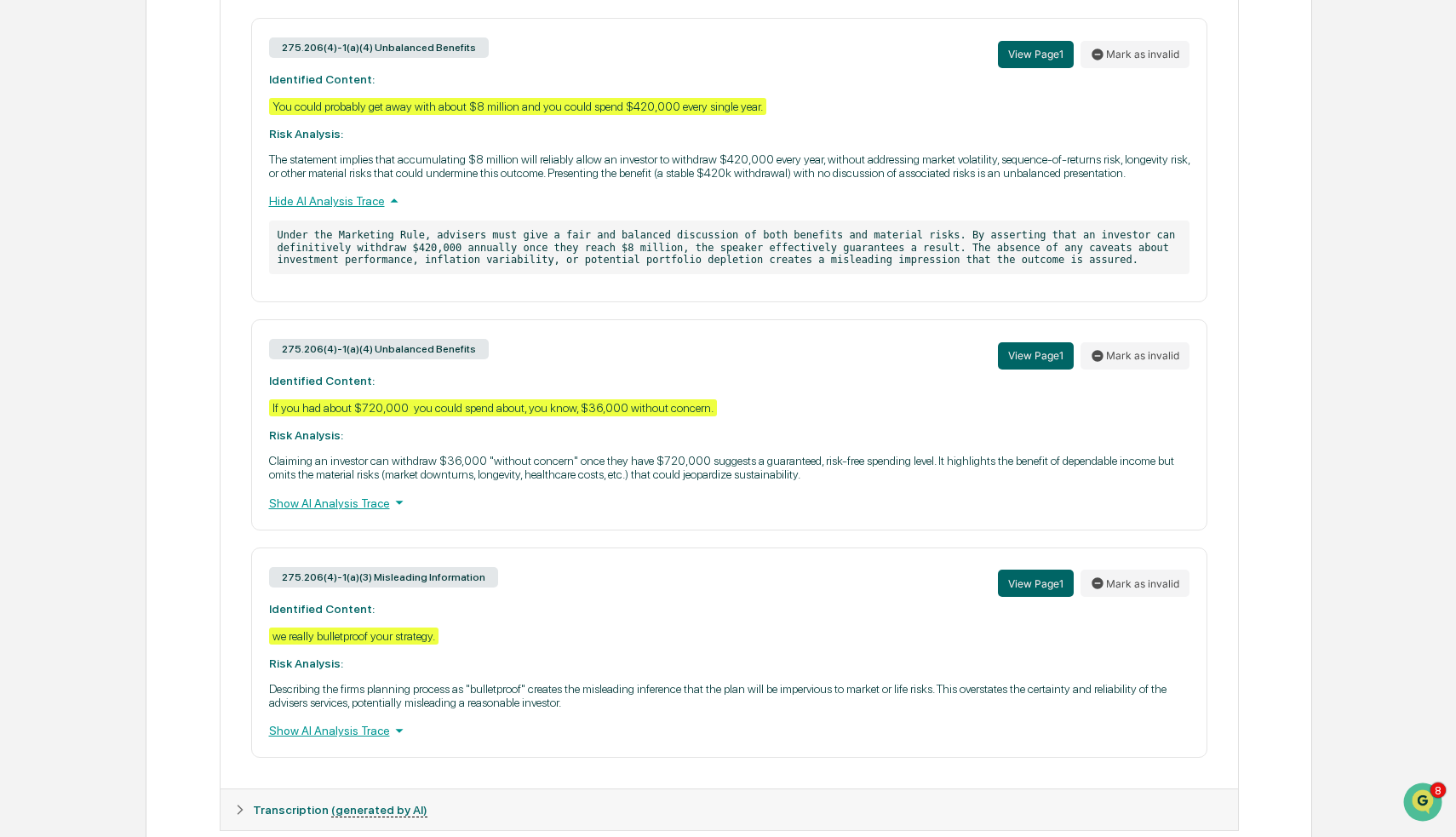
click at [362, 526] on div "275.206(4)-1(a)(4) Unbalanced Benefits View Page 1 Mark as invalid Identified C…" at bounding box center [729, 424] width 957 height 210
click at [364, 512] on div "Show AI Analysis Trace" at bounding box center [729, 501] width 920 height 18
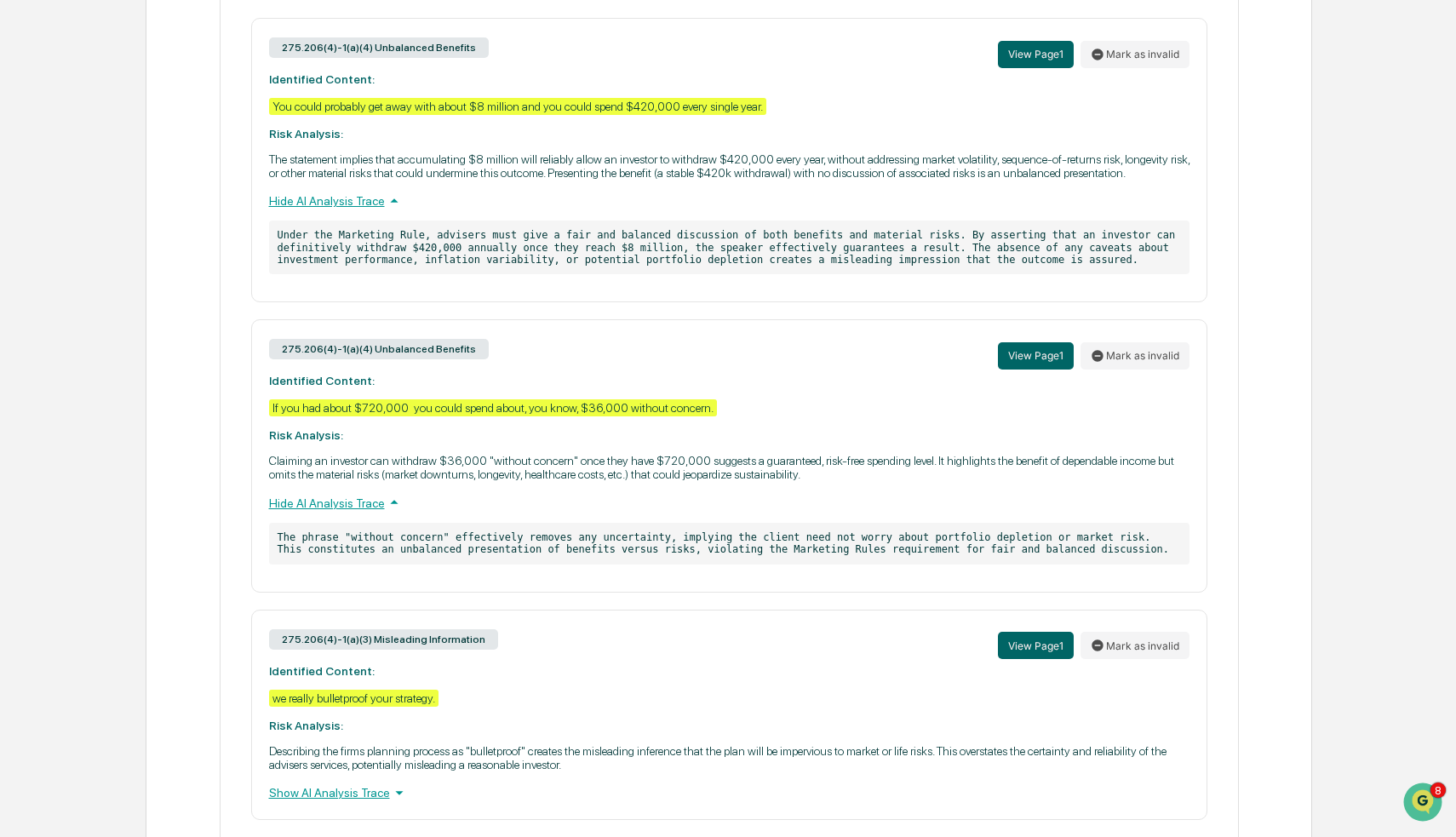
scroll to position [858, 0]
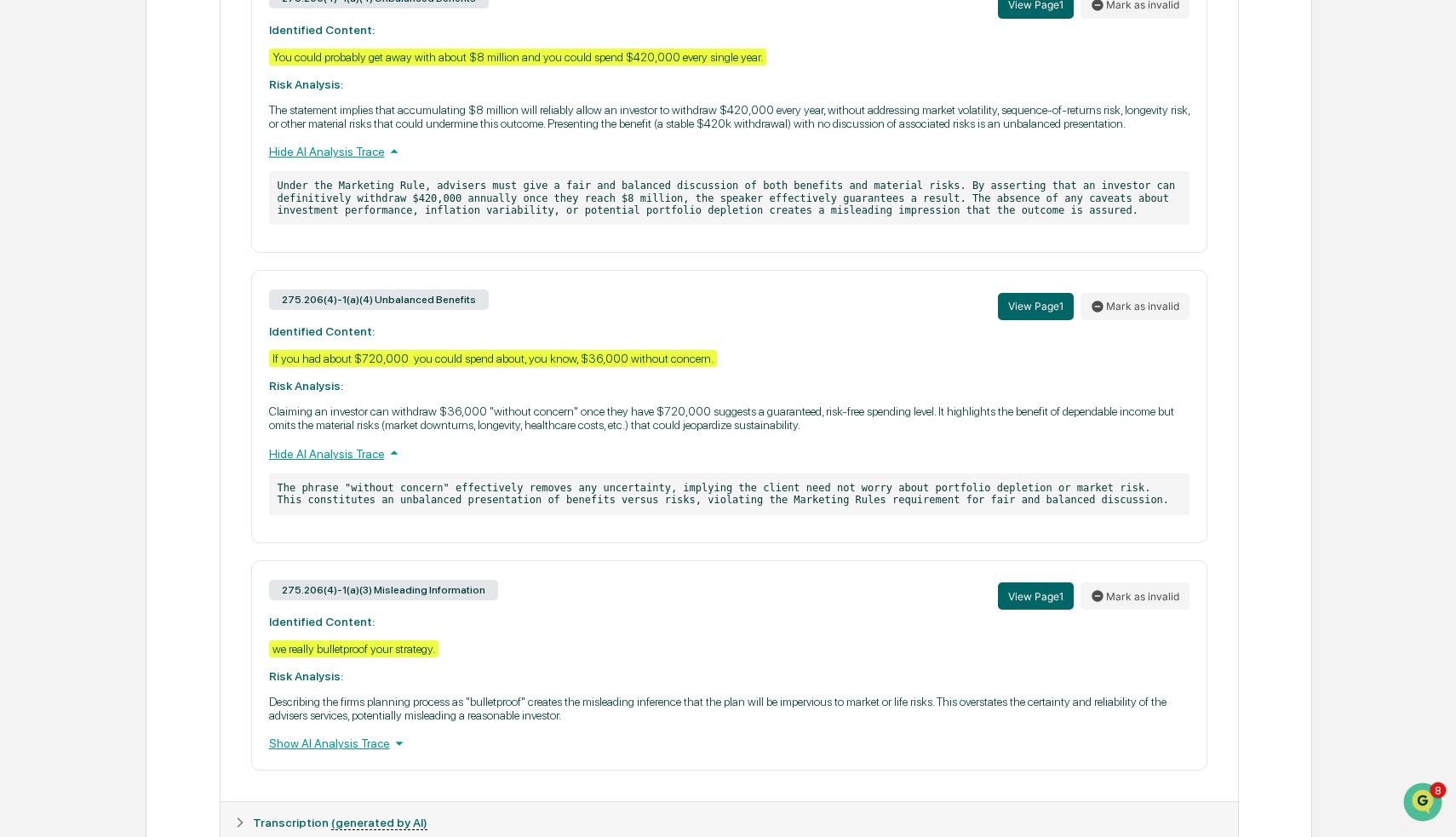
click at [338, 753] on div "Show AI Analysis Trace" at bounding box center [729, 742] width 920 height 18
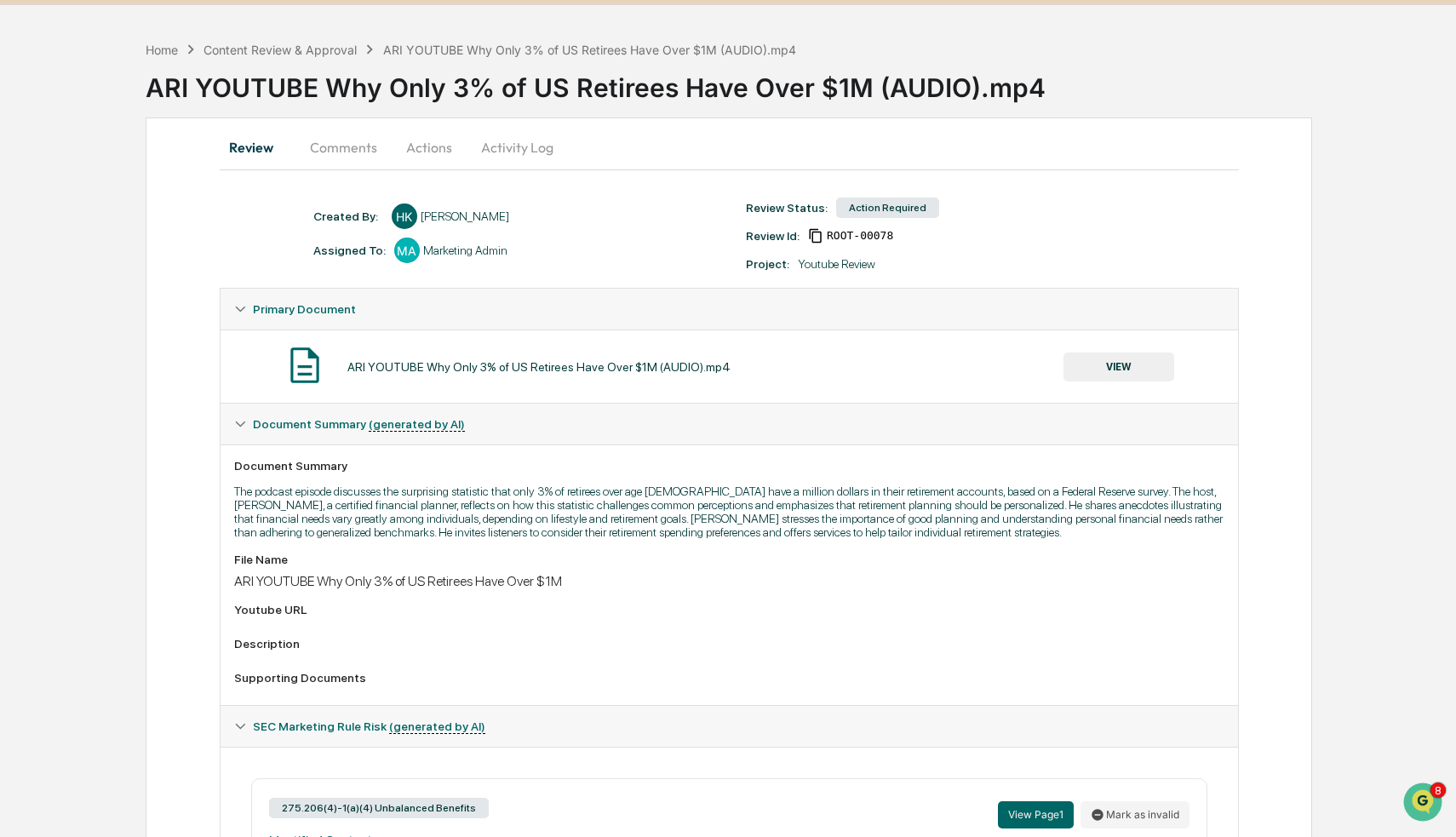
scroll to position [0, 0]
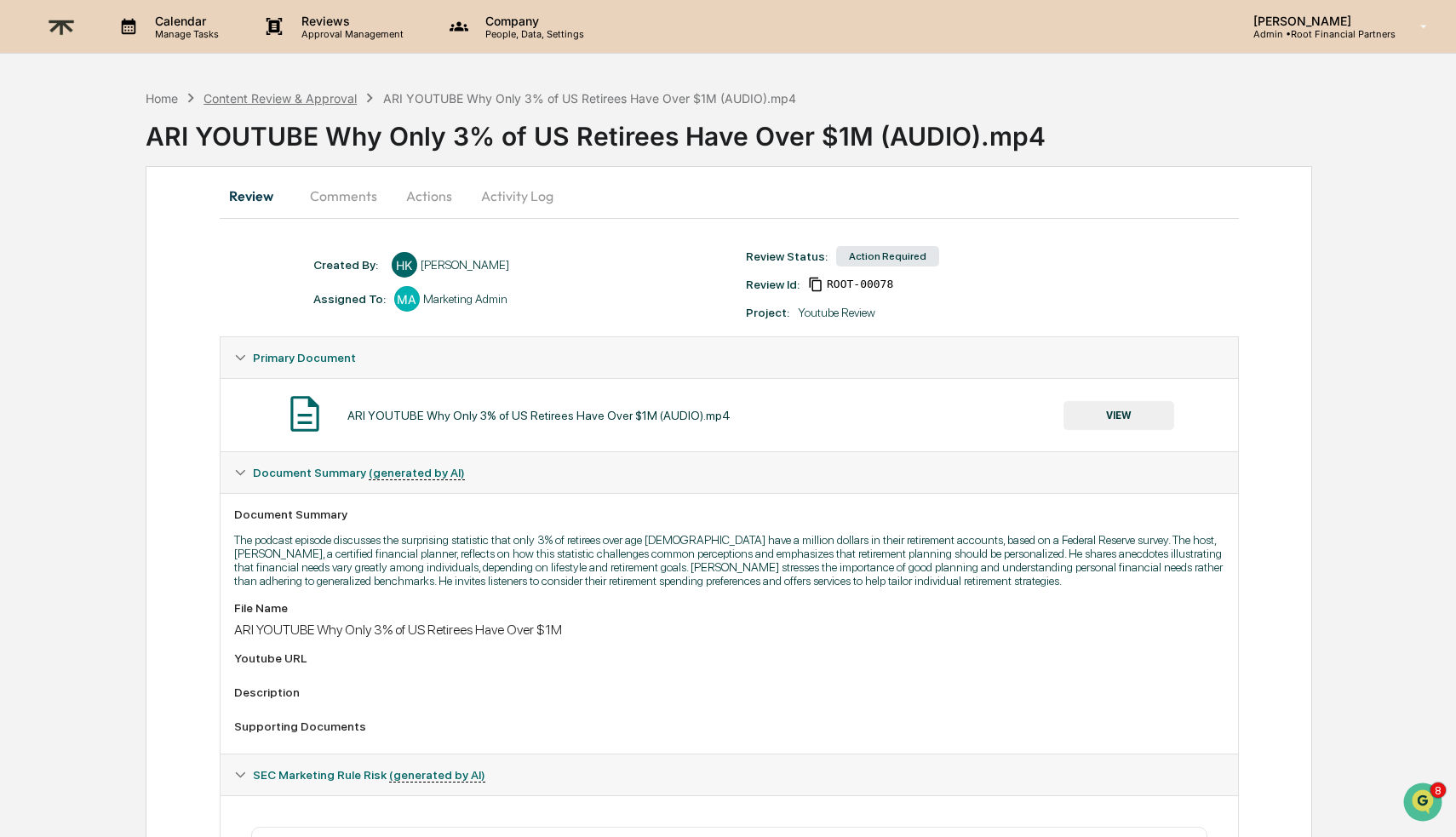
click at [277, 94] on div "Content Review & Approval" at bounding box center [280, 97] width 153 height 14
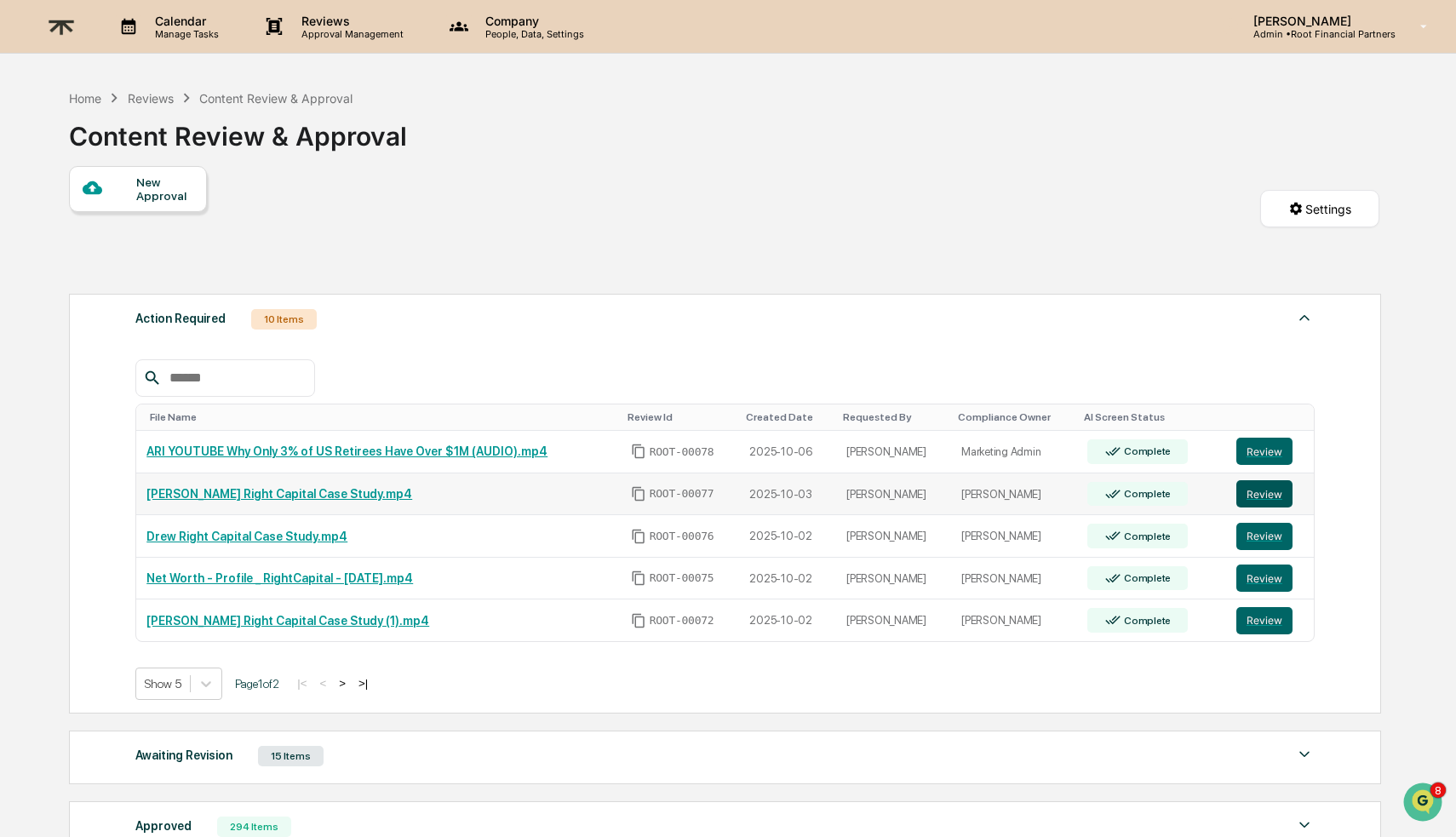
click at [1263, 487] on button "Review" at bounding box center [1264, 494] width 56 height 27
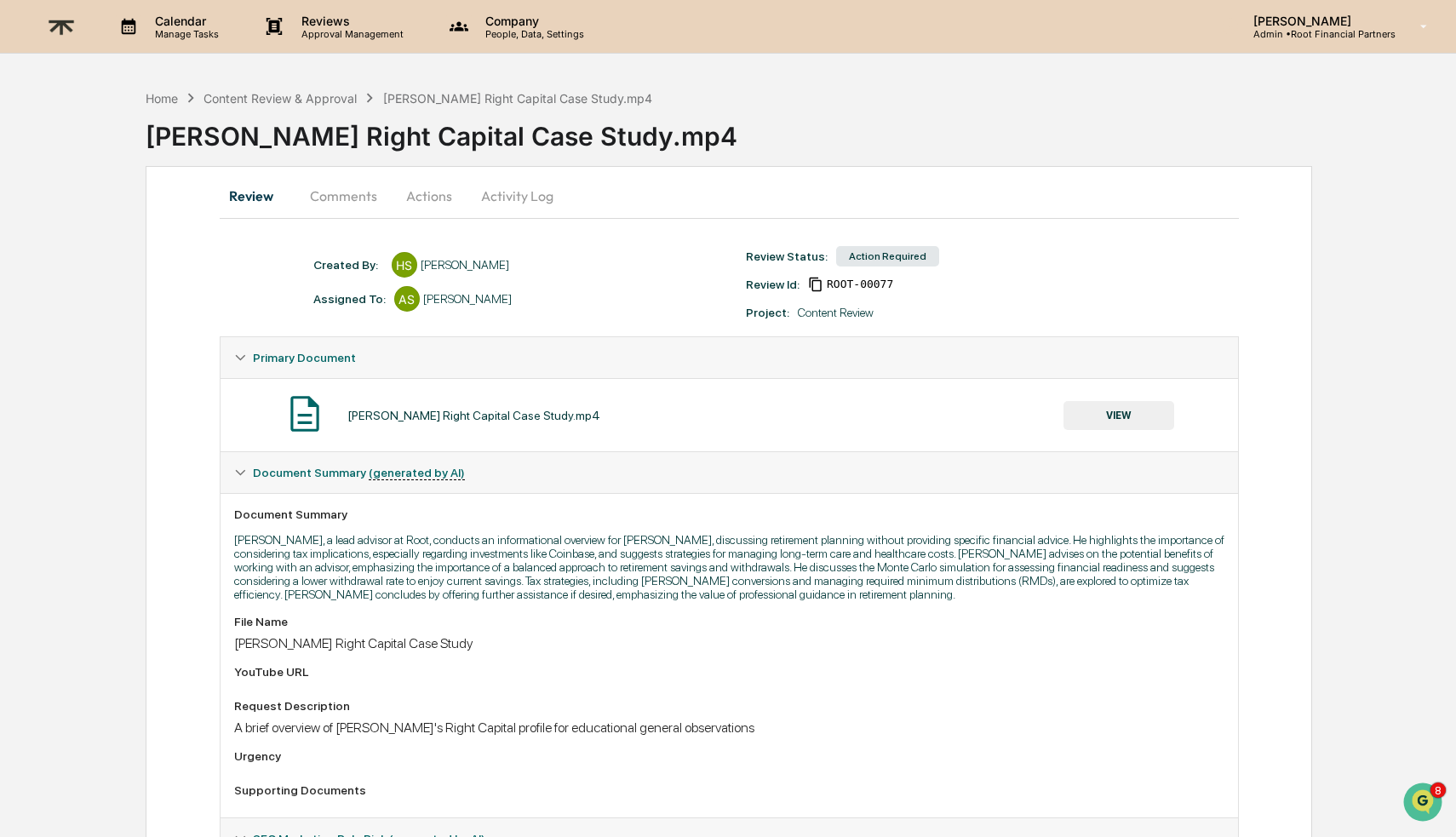
click at [338, 200] on button "Comments" at bounding box center [343, 196] width 94 height 40
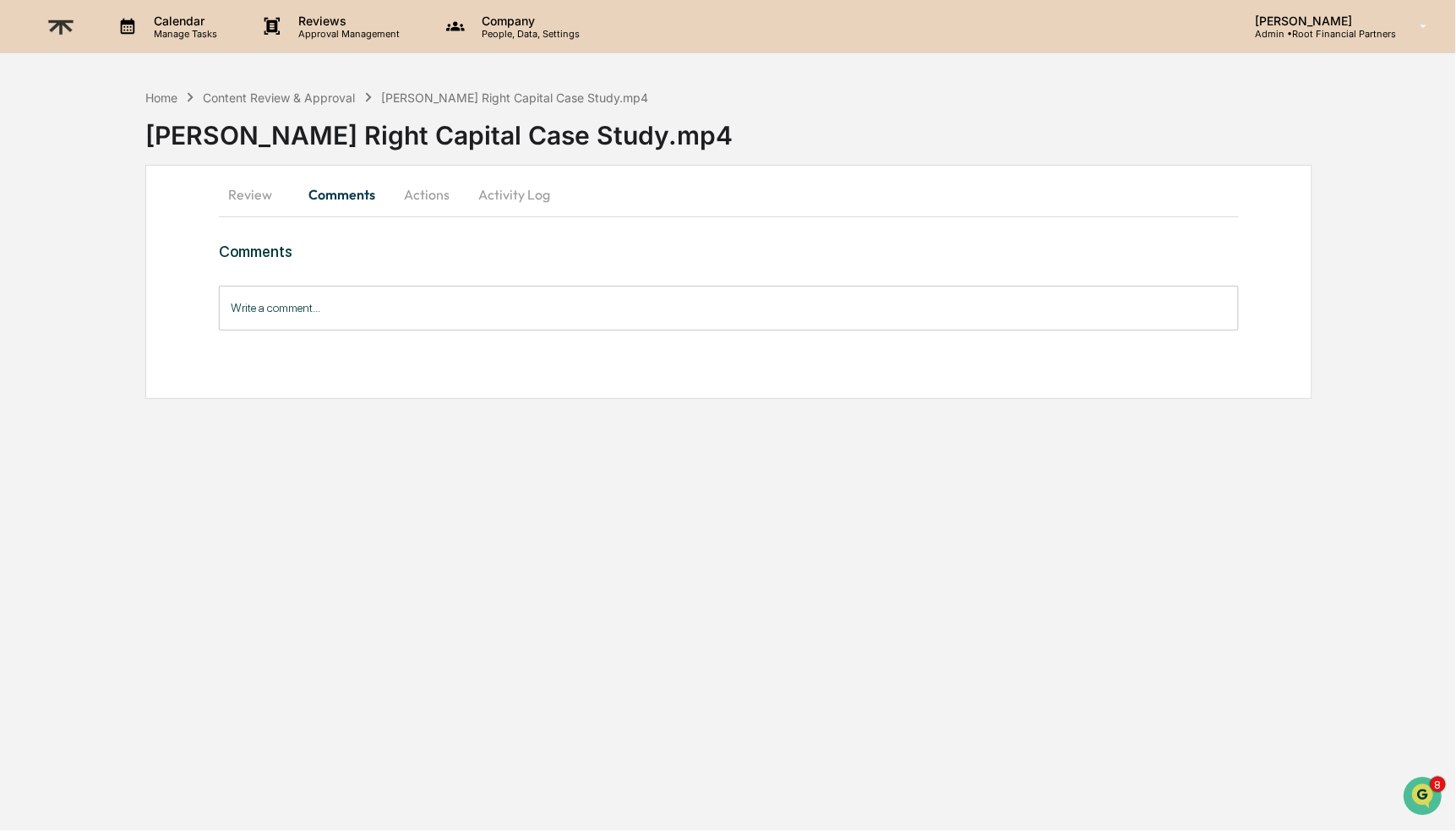
click at [408, 316] on input "Write a comment..." at bounding box center [728, 307] width 1019 height 45
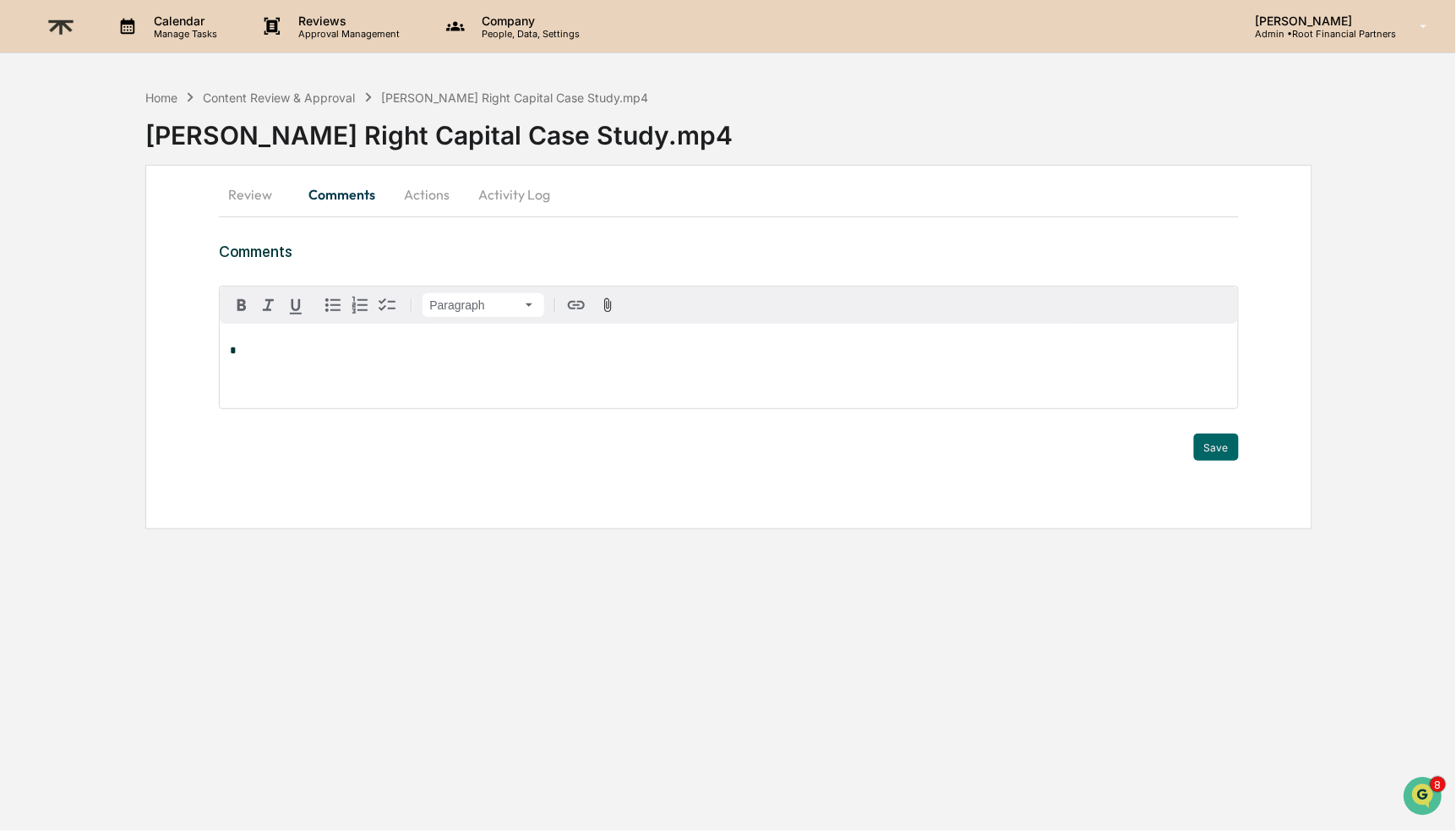
click at [316, 360] on div "*" at bounding box center [728, 366] width 1018 height 84
click at [423, 364] on div "*" at bounding box center [728, 366] width 1018 height 84
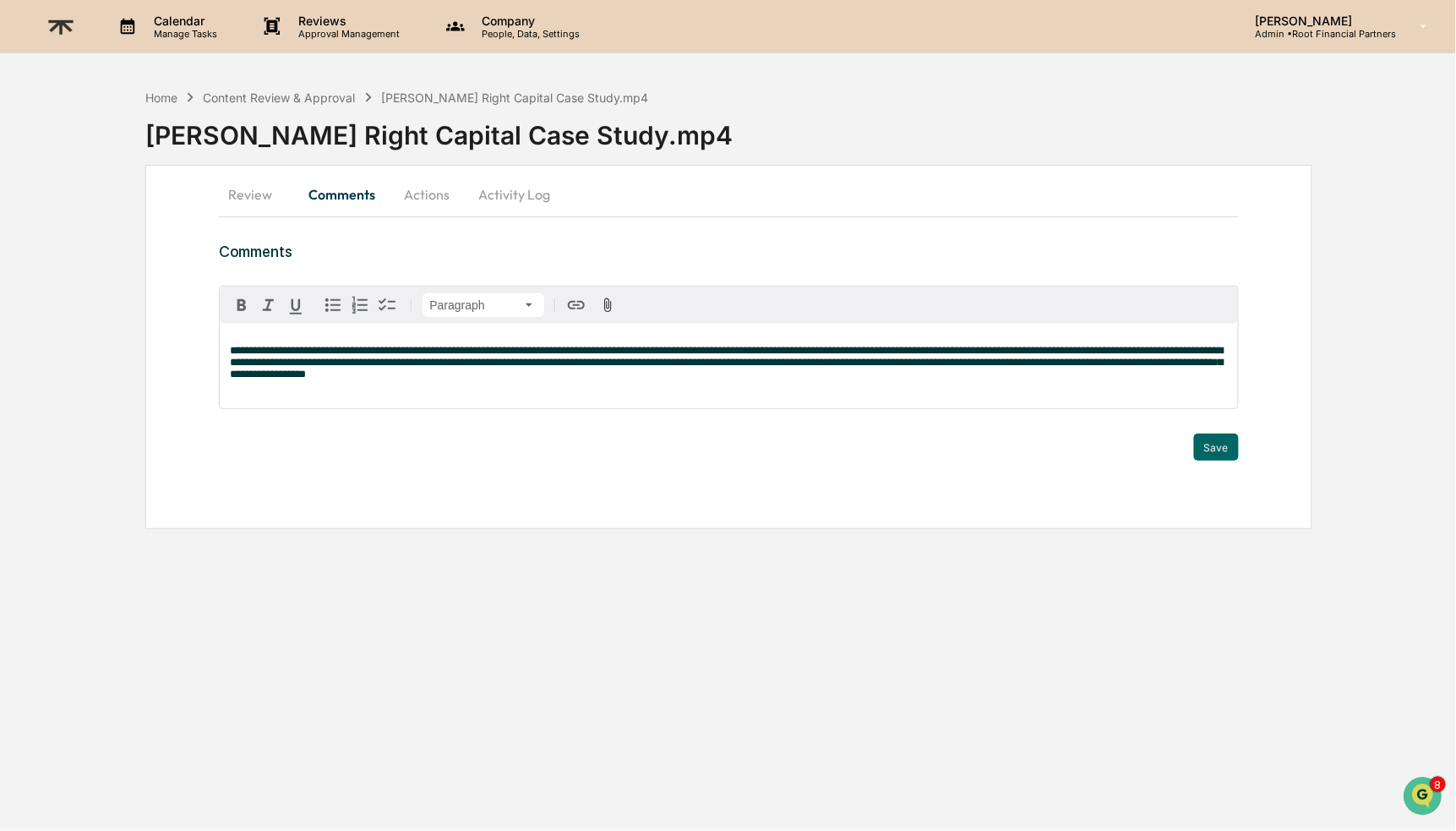
click at [763, 388] on div "**********" at bounding box center [728, 366] width 1018 height 84
click at [231, 348] on span "**********" at bounding box center [726, 362] width 993 height 34
click at [708, 386] on div "**********" at bounding box center [728, 366] width 1018 height 84
click at [587, 368] on span "**********" at bounding box center [726, 362] width 993 height 34
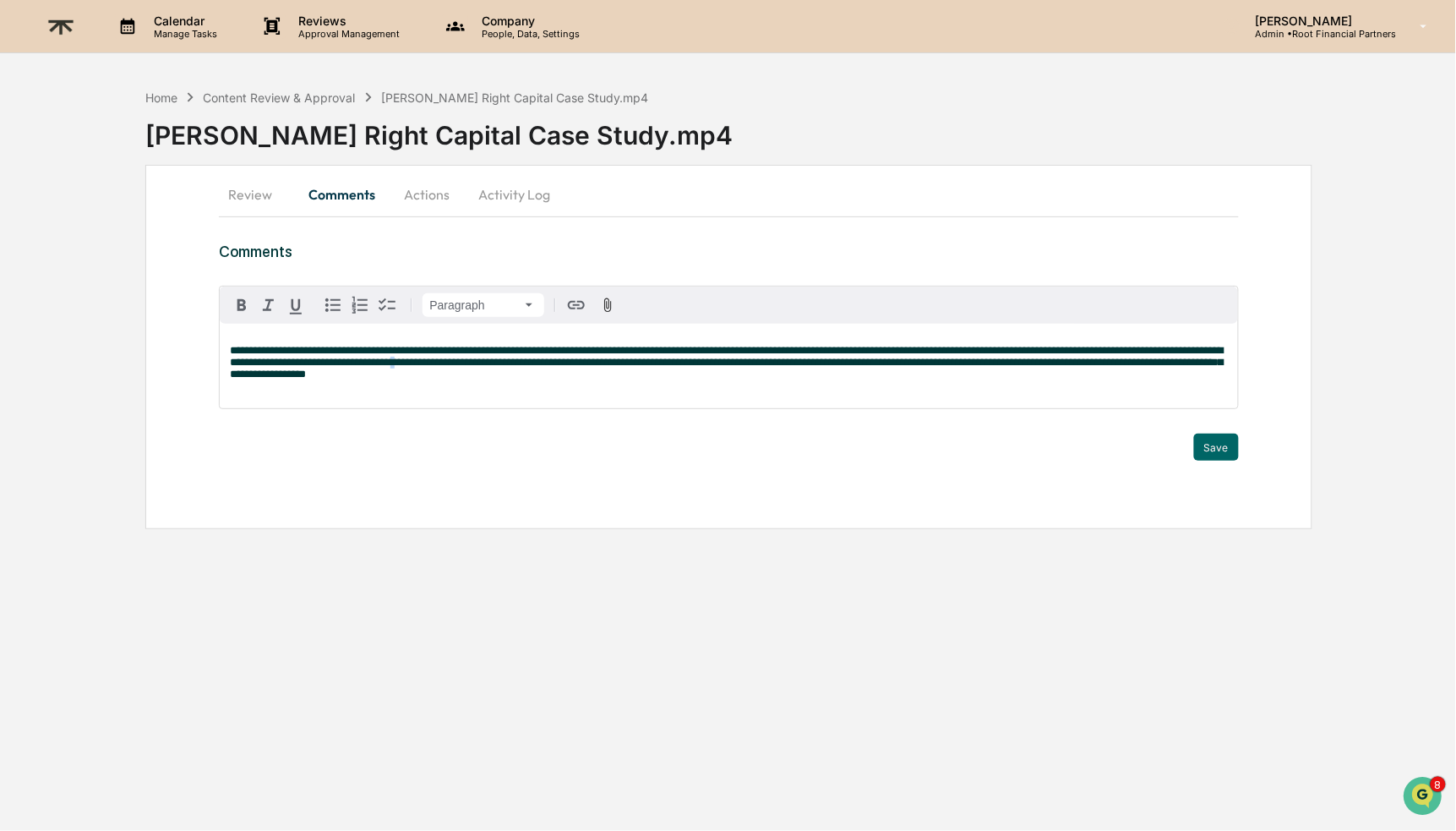
click at [587, 368] on span "**********" at bounding box center [726, 362] width 993 height 34
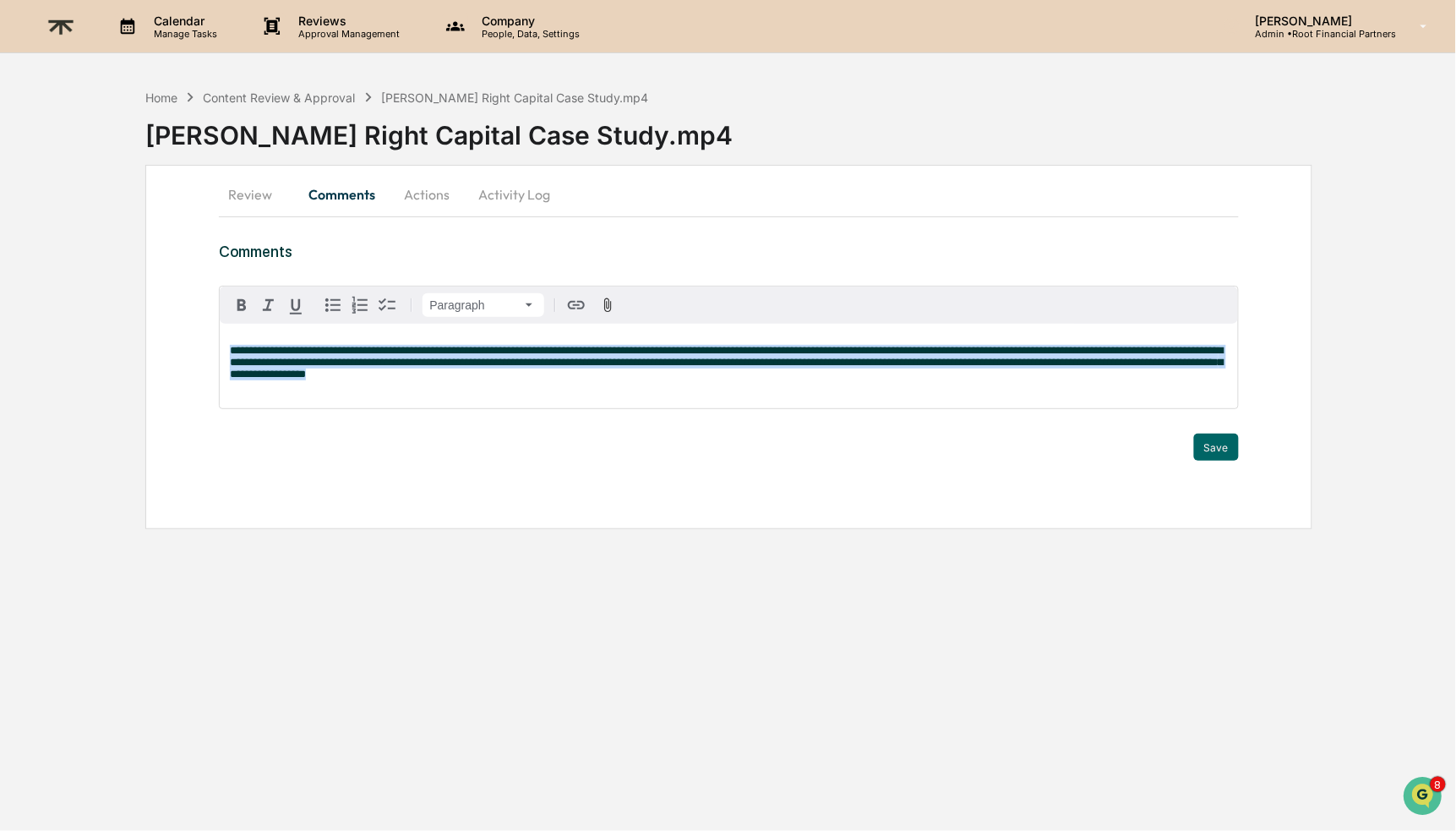
copy span "**********"
click at [742, 380] on p "**********" at bounding box center [728, 362] width 997 height 35
drag, startPoint x: 710, startPoint y: 386, endPoint x: 196, endPoint y: 320, distance: 518.2
click at [196, 320] on div "**********" at bounding box center [728, 347] width 1166 height 365
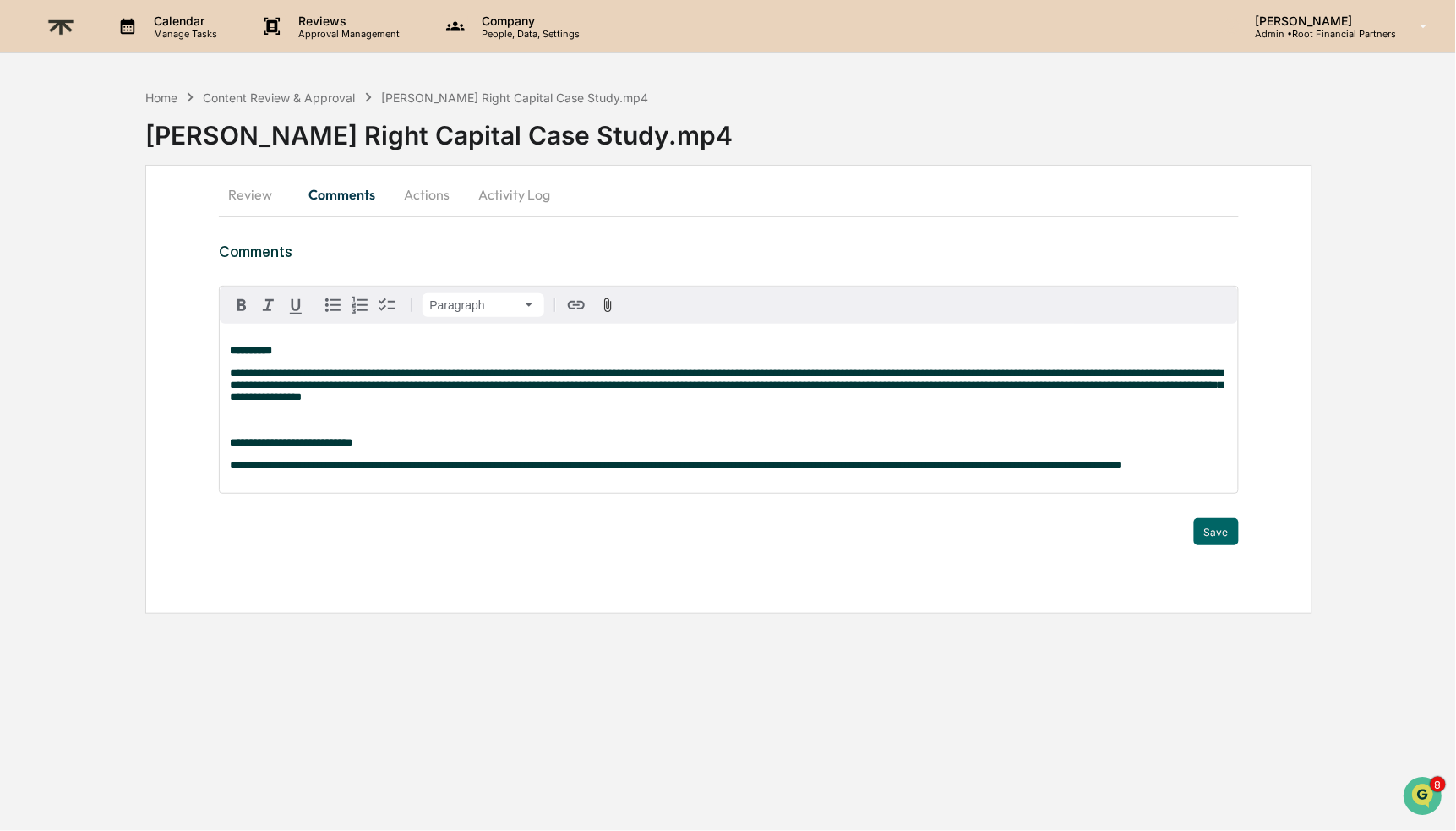
click at [232, 348] on strong "**********" at bounding box center [251, 349] width 42 height 11
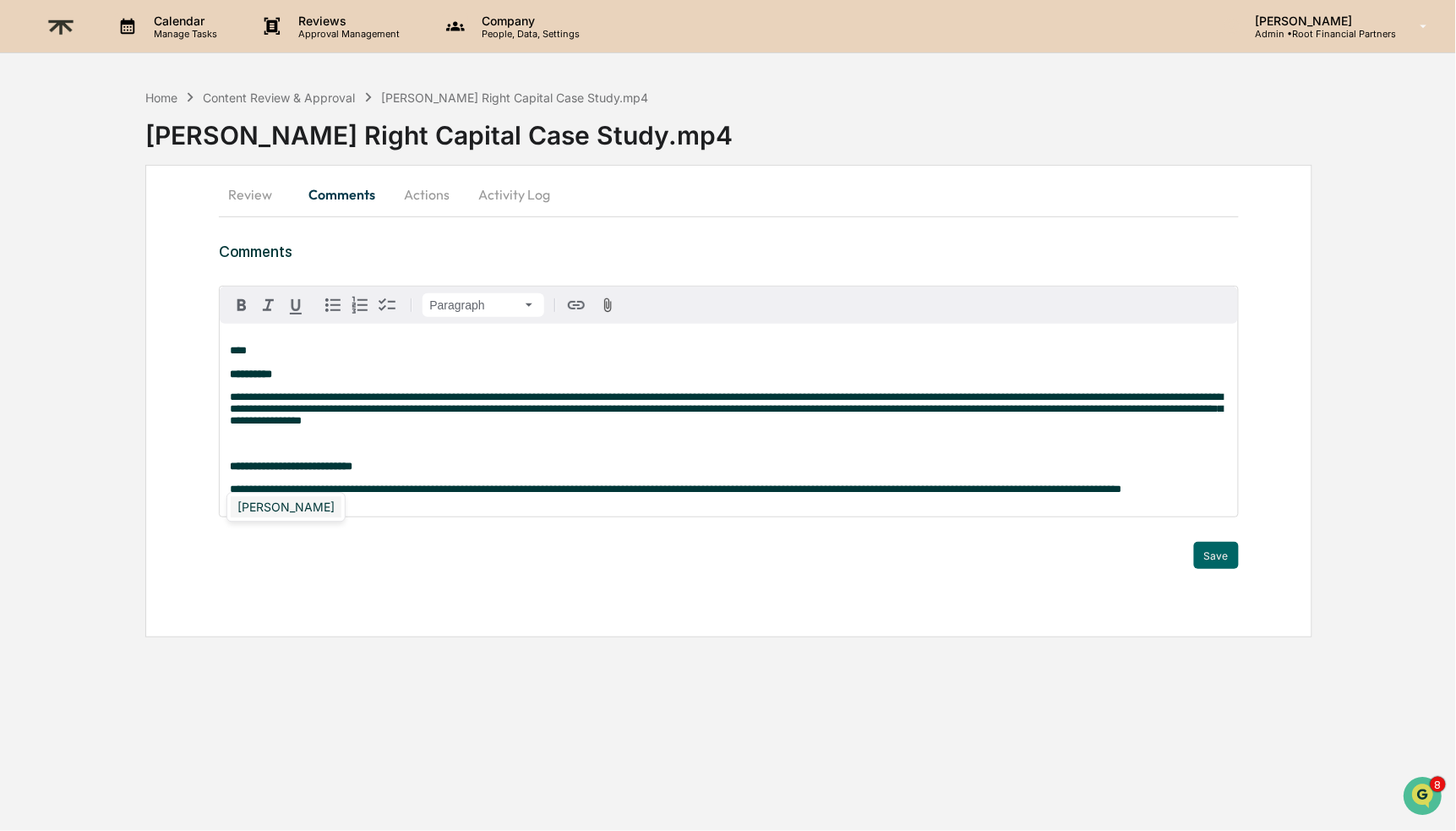
click at [292, 505] on div "[PERSON_NAME]" at bounding box center [286, 507] width 111 height 21
drag, startPoint x: 258, startPoint y: 350, endPoint x: 215, endPoint y: 348, distance: 43.0
click at [215, 348] on div "**********" at bounding box center [728, 401] width 1166 height 473
click at [404, 342] on div "**********" at bounding box center [728, 419] width 1018 height 192
click at [414, 351] on p "**********" at bounding box center [728, 362] width 997 height 35
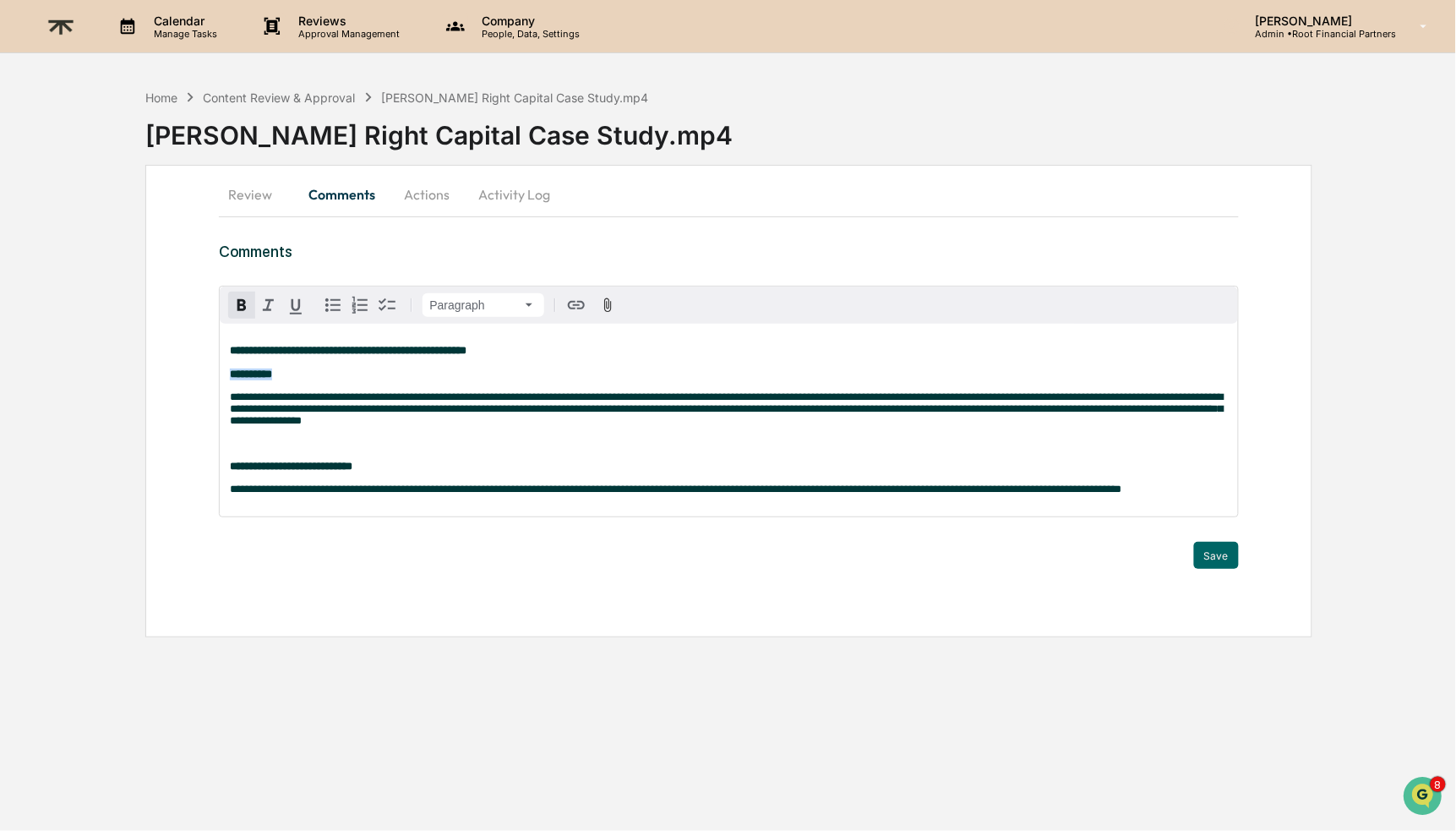
drag, startPoint x: 290, startPoint y: 378, endPoint x: 214, endPoint y: 379, distance: 76.0
click at [214, 379] on div "**********" at bounding box center [728, 401] width 1166 height 473
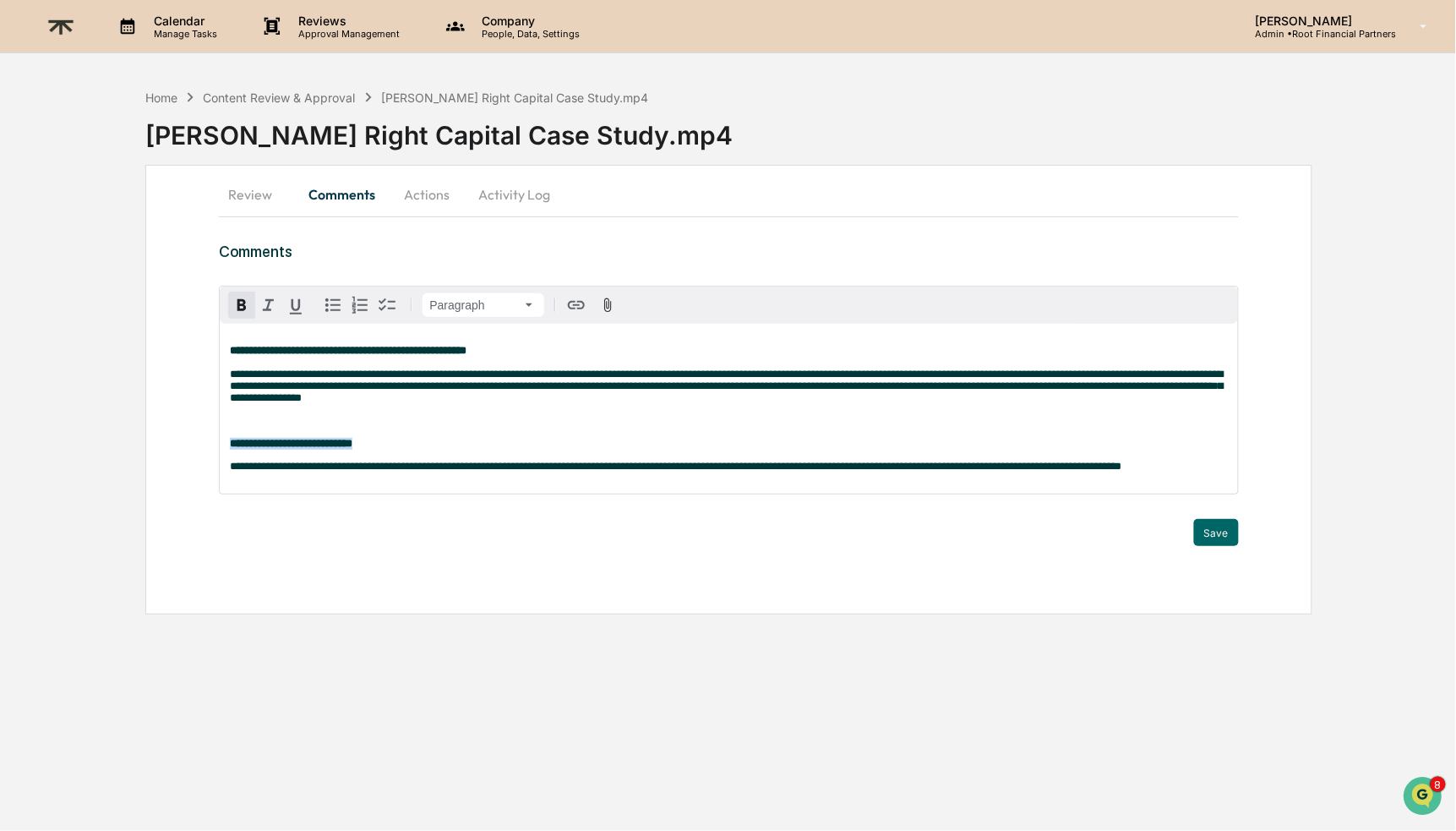
drag, startPoint x: 422, startPoint y: 452, endPoint x: 204, endPoint y: 434, distance: 218.7
click at [204, 434] on div "**********" at bounding box center [728, 390] width 1166 height 450
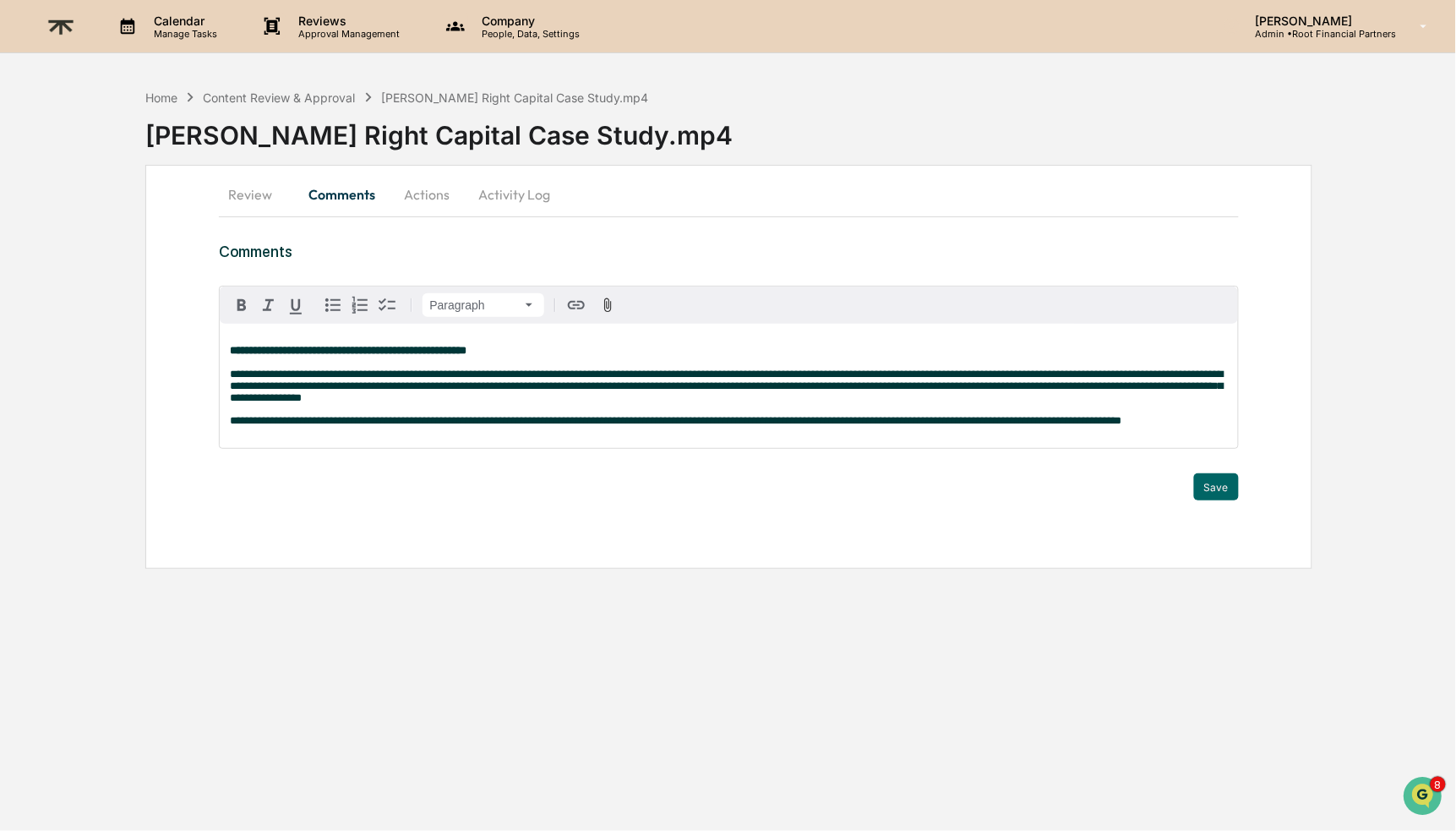
click at [500, 448] on div "**********" at bounding box center [728, 386] width 1018 height 124
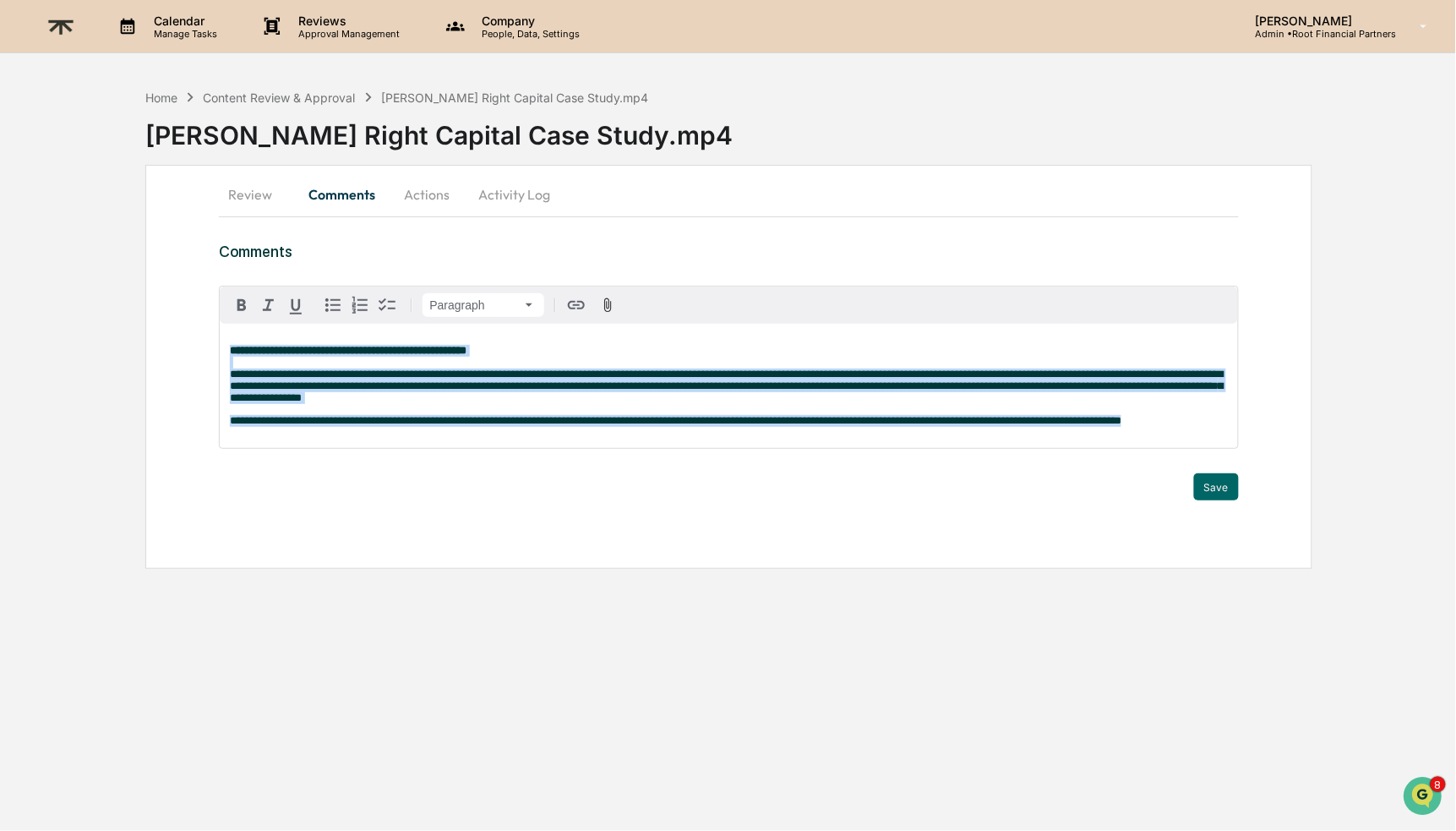
drag, startPoint x: 357, startPoint y: 446, endPoint x: 206, endPoint y: 320, distance: 196.7
click at [206, 320] on div "**********" at bounding box center [728, 367] width 1166 height 404
copy div "**********"
click at [1216, 501] on button "Save" at bounding box center [1217, 486] width 45 height 27
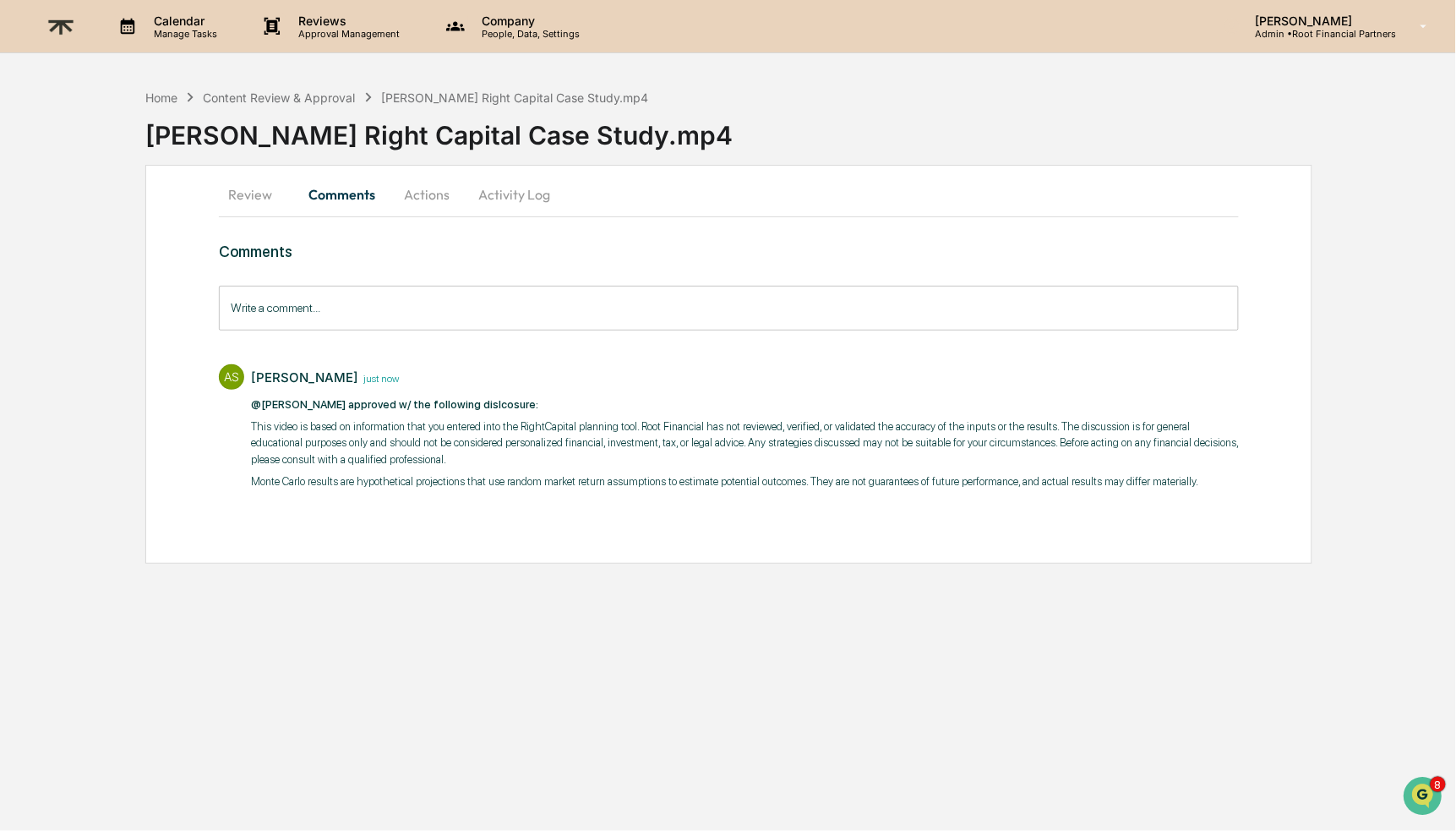
click at [434, 184] on button "Actions" at bounding box center [426, 194] width 76 height 40
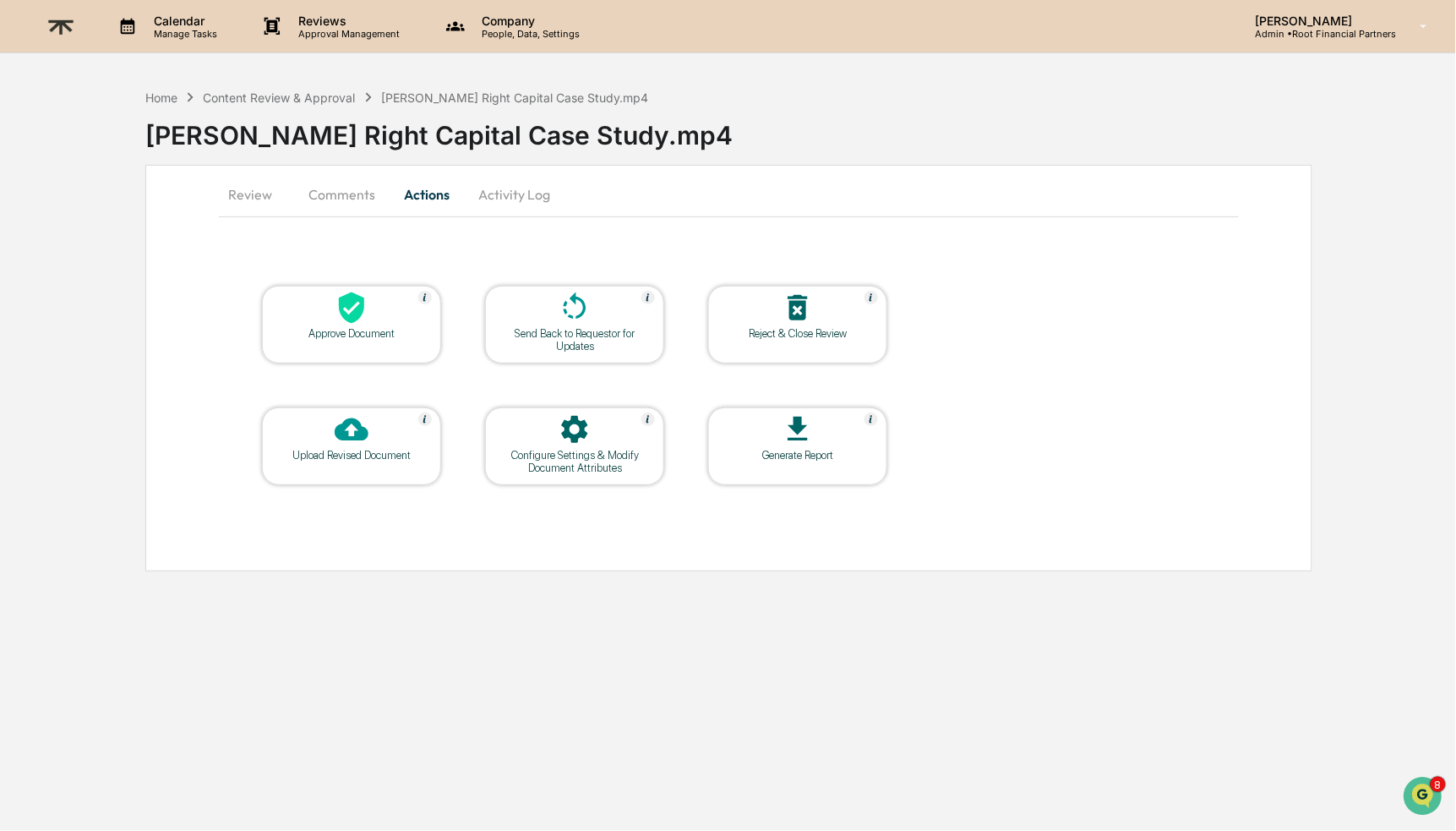
click at [354, 306] on icon at bounding box center [351, 308] width 25 height 32
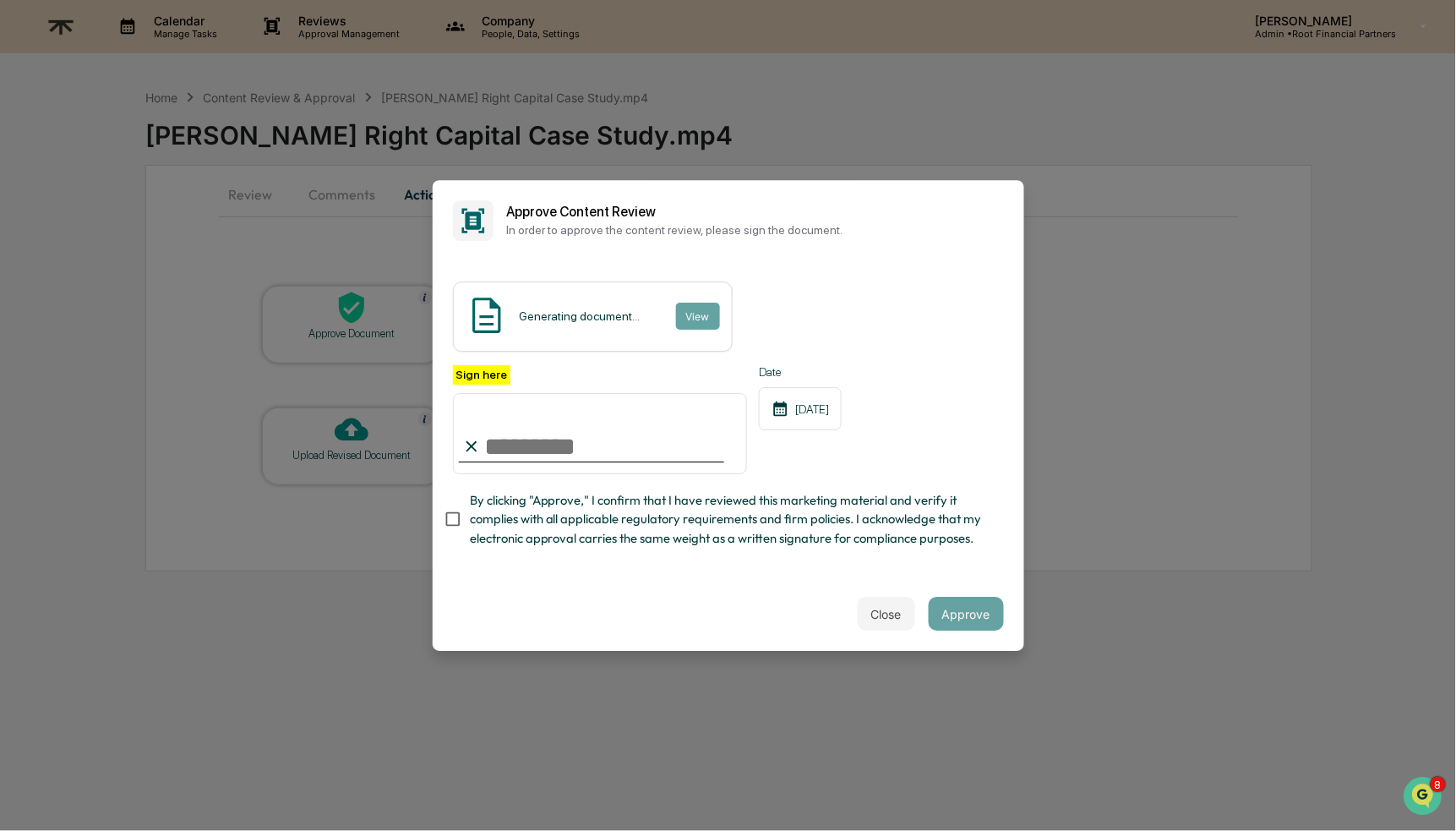
click at [556, 417] on input "Sign here" at bounding box center [600, 434] width 295 height 81
type input "**********"
click at [696, 508] on span "By clicking "Approve," I confirm that I have reviewed this marketing material a…" at bounding box center [730, 519] width 521 height 56
click at [966, 613] on button "Approve" at bounding box center [966, 613] width 76 height 34
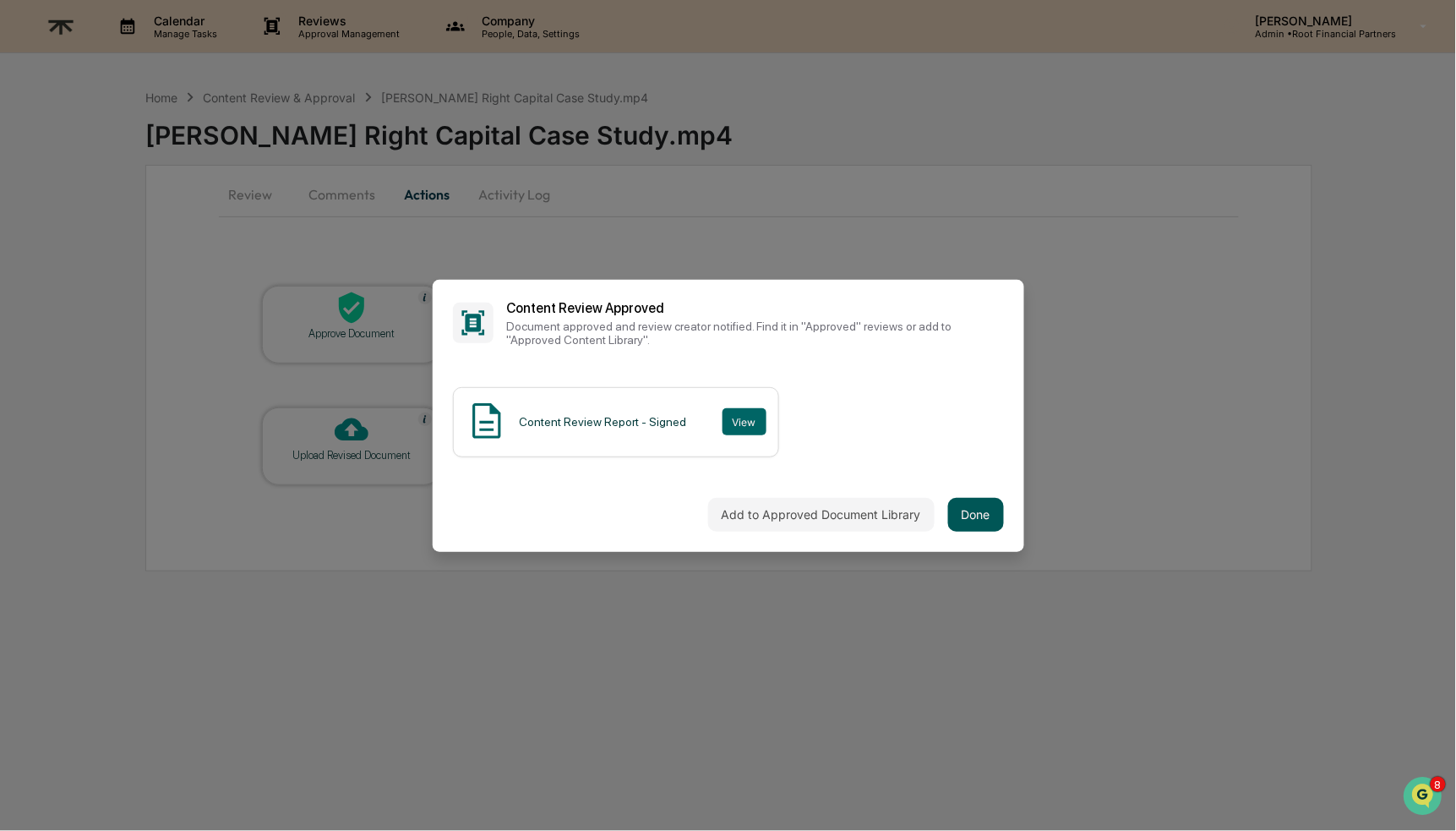
click at [987, 505] on button "Done" at bounding box center [976, 514] width 56 height 34
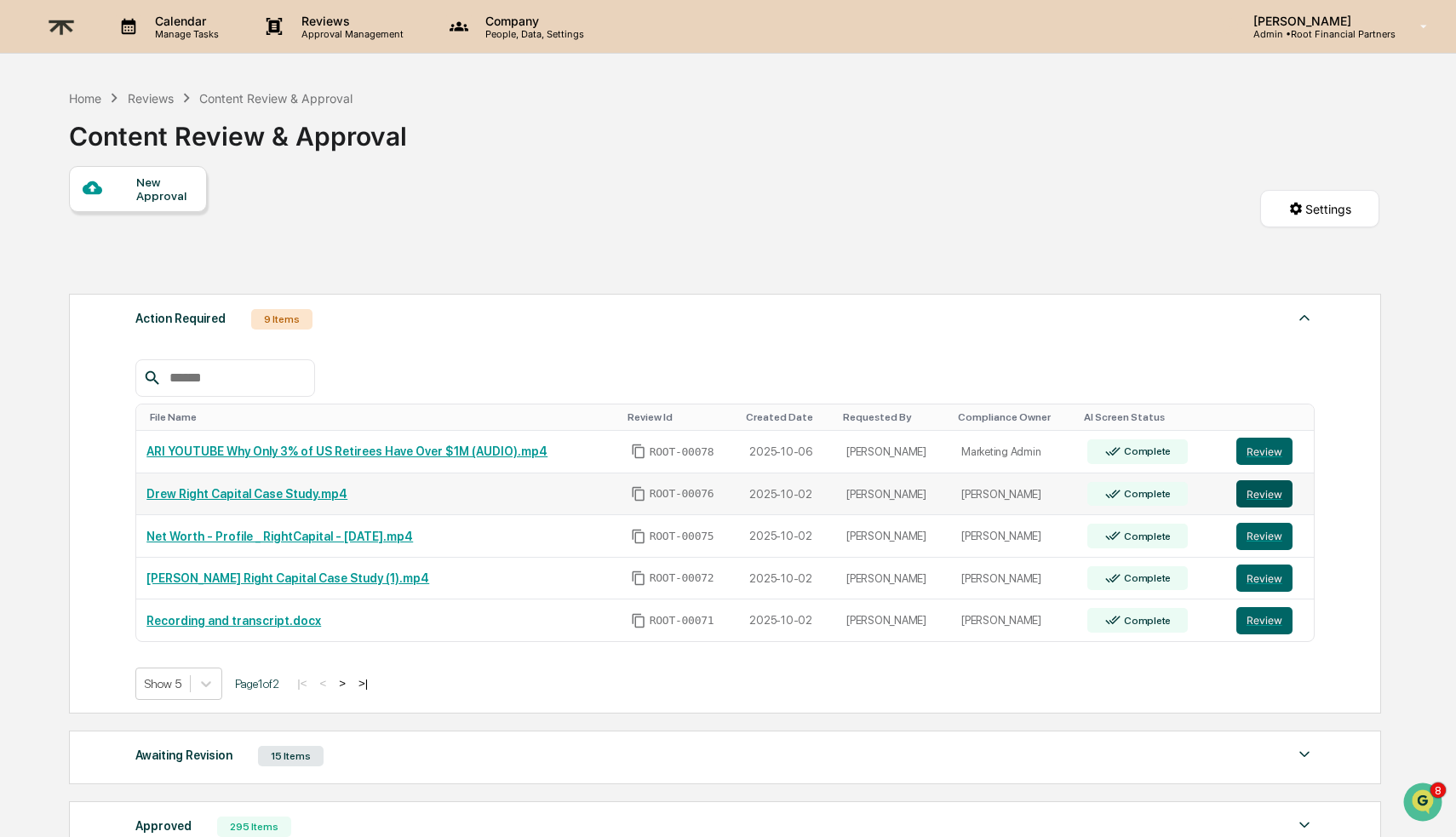
click at [1279, 493] on button "Review" at bounding box center [1264, 494] width 56 height 27
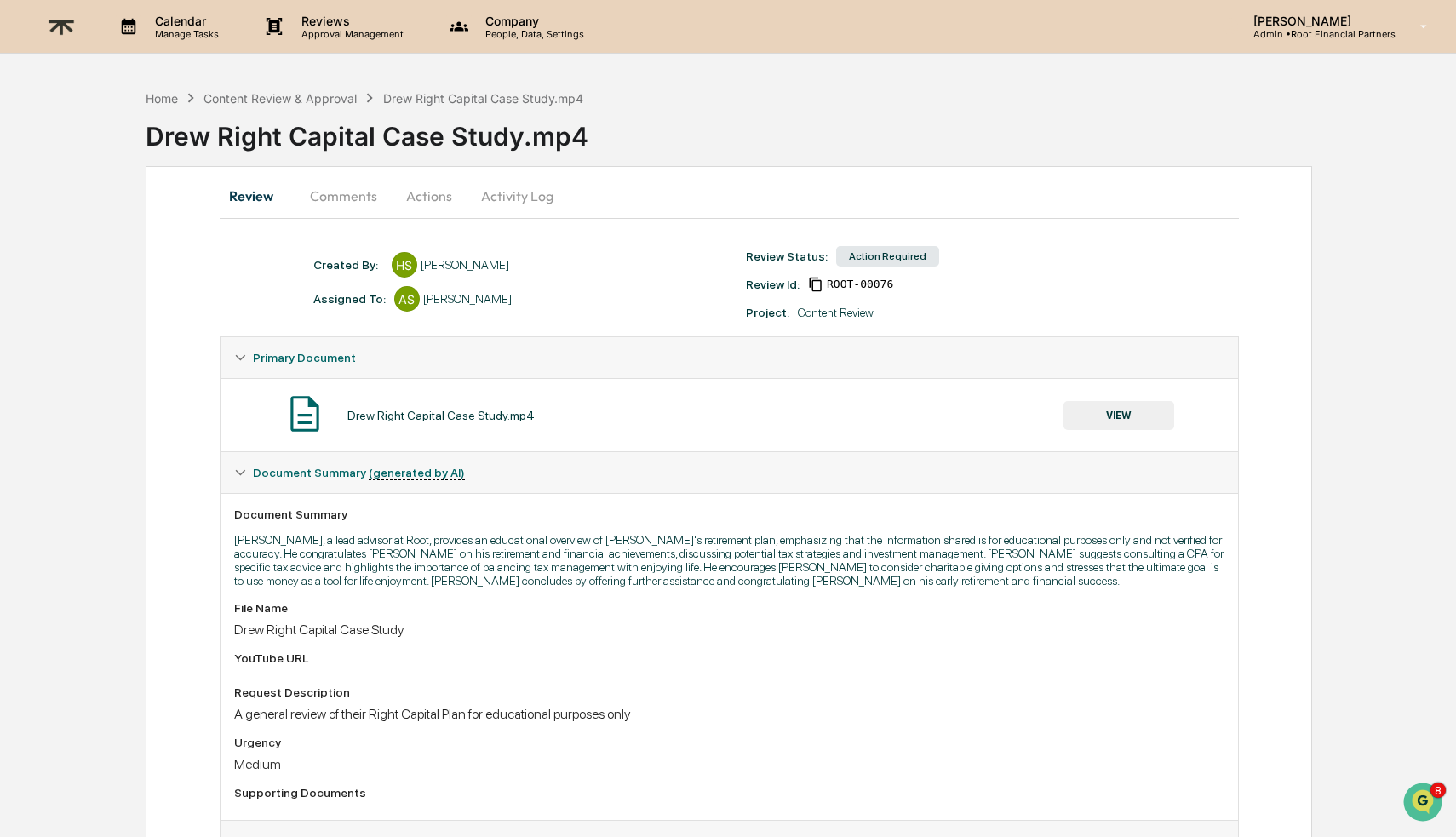
click at [334, 193] on button "Comments" at bounding box center [343, 196] width 94 height 40
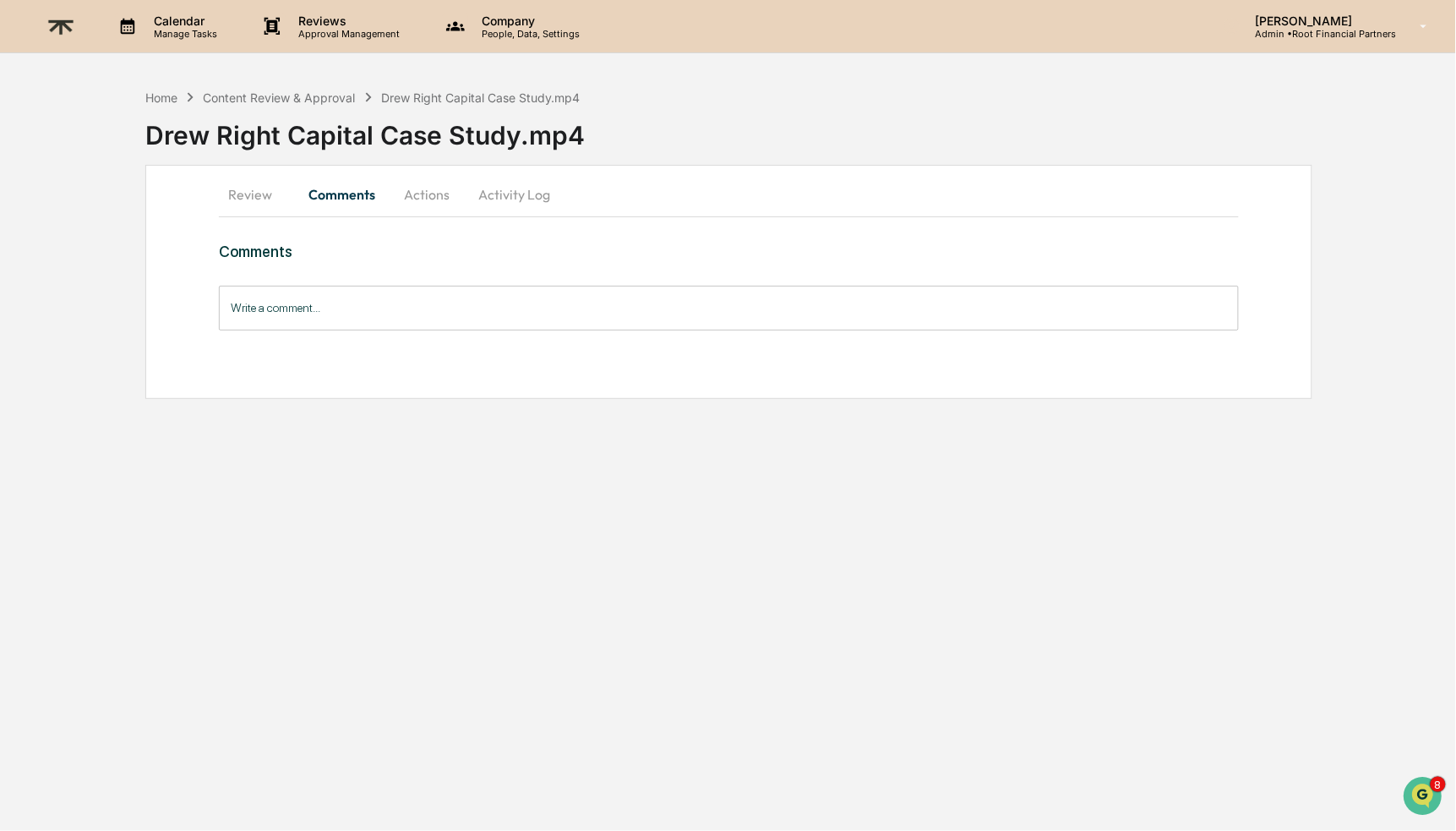
click at [381, 298] on input "Write a comment..." at bounding box center [728, 307] width 1019 height 45
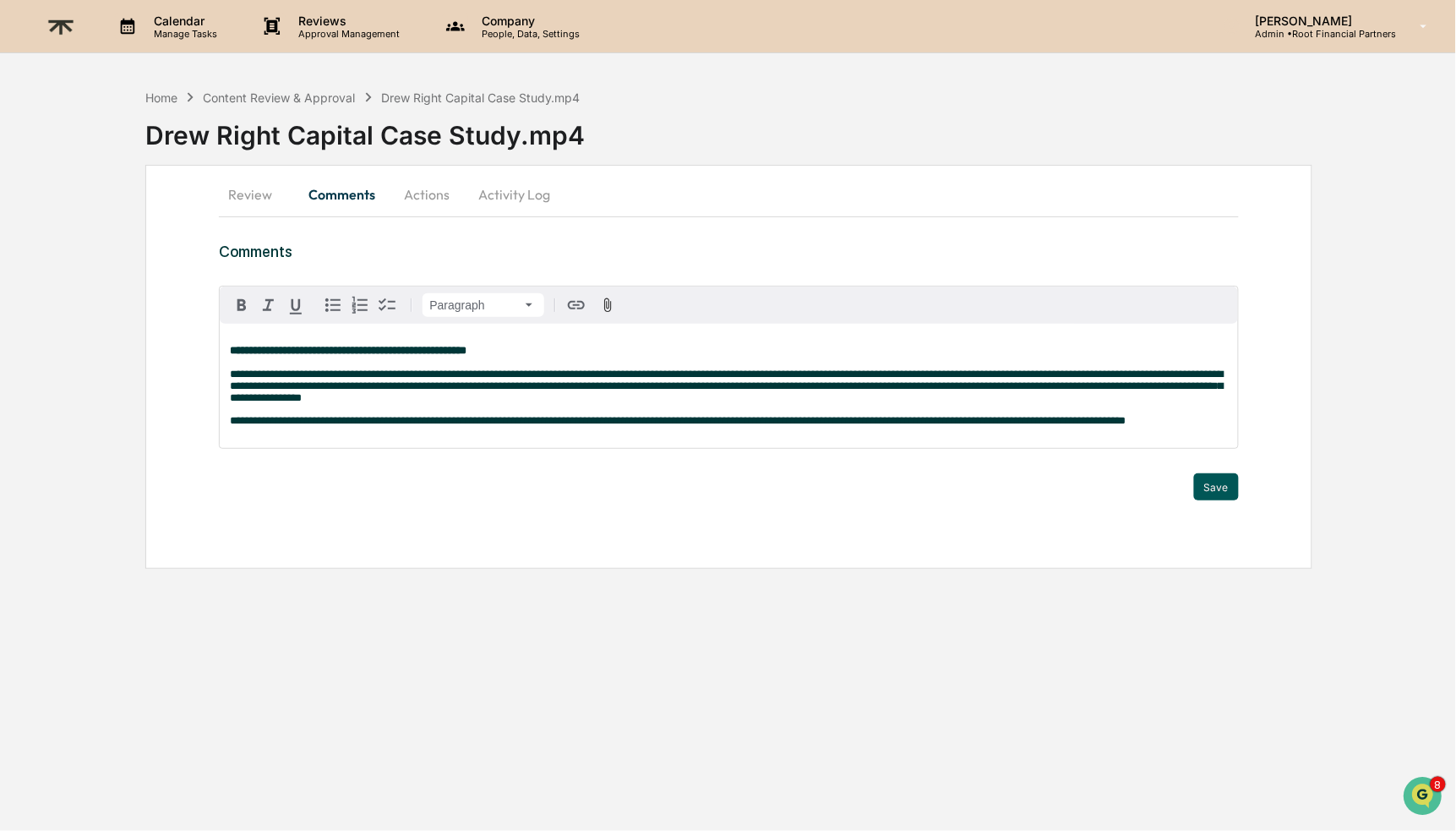
click at [1224, 501] on button "Save" at bounding box center [1217, 486] width 45 height 27
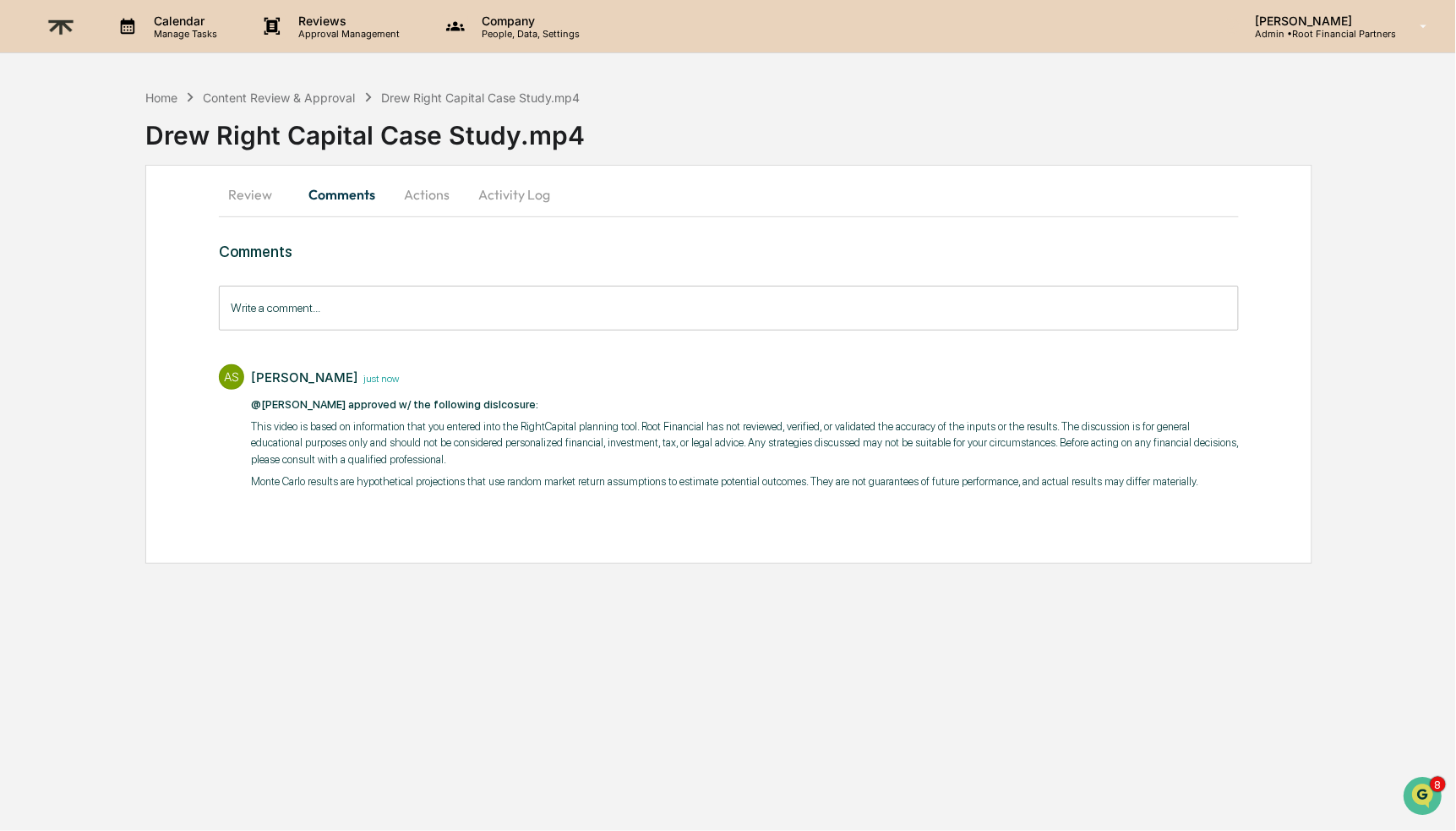
click at [437, 192] on button "Actions" at bounding box center [426, 194] width 76 height 40
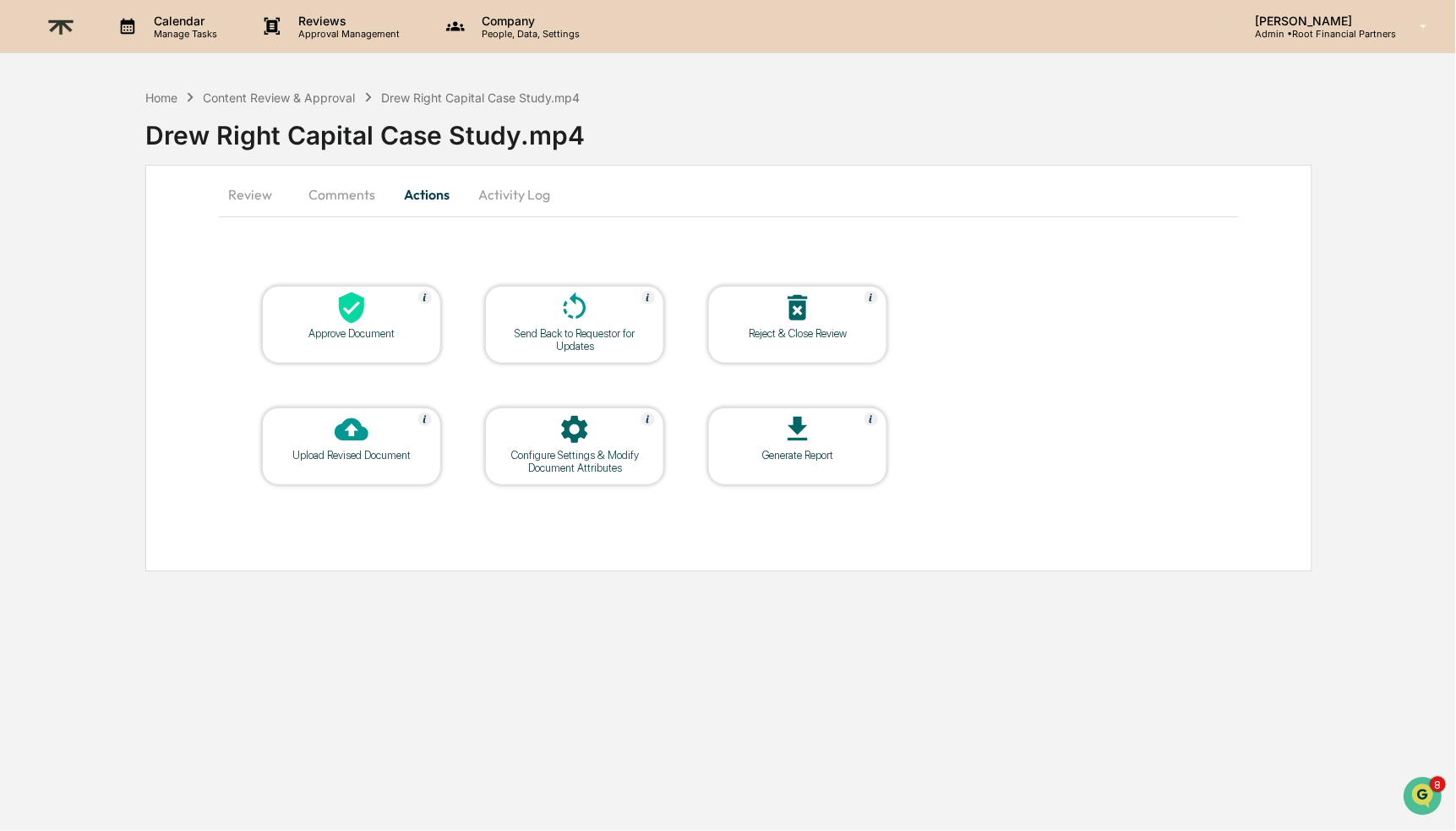
click at [357, 314] on icon at bounding box center [351, 308] width 25 height 32
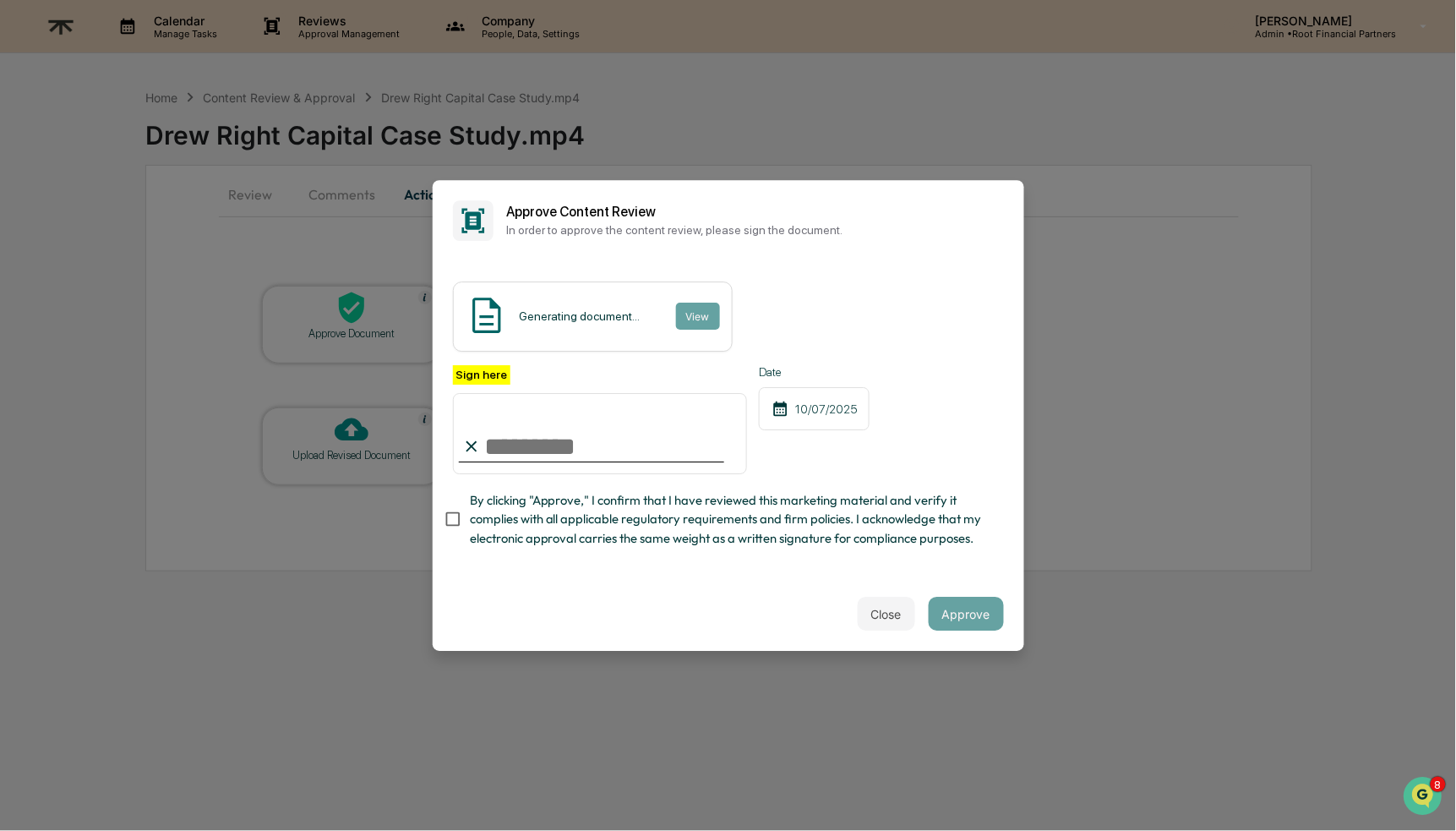
click at [577, 431] on input "Sign here" at bounding box center [600, 434] width 295 height 81
type input "**********"
click at [661, 545] on span "By clicking "Approve," I confirm that I have reviewed this marketing material a…" at bounding box center [730, 519] width 521 height 56
click at [959, 609] on button "Approve" at bounding box center [966, 613] width 76 height 34
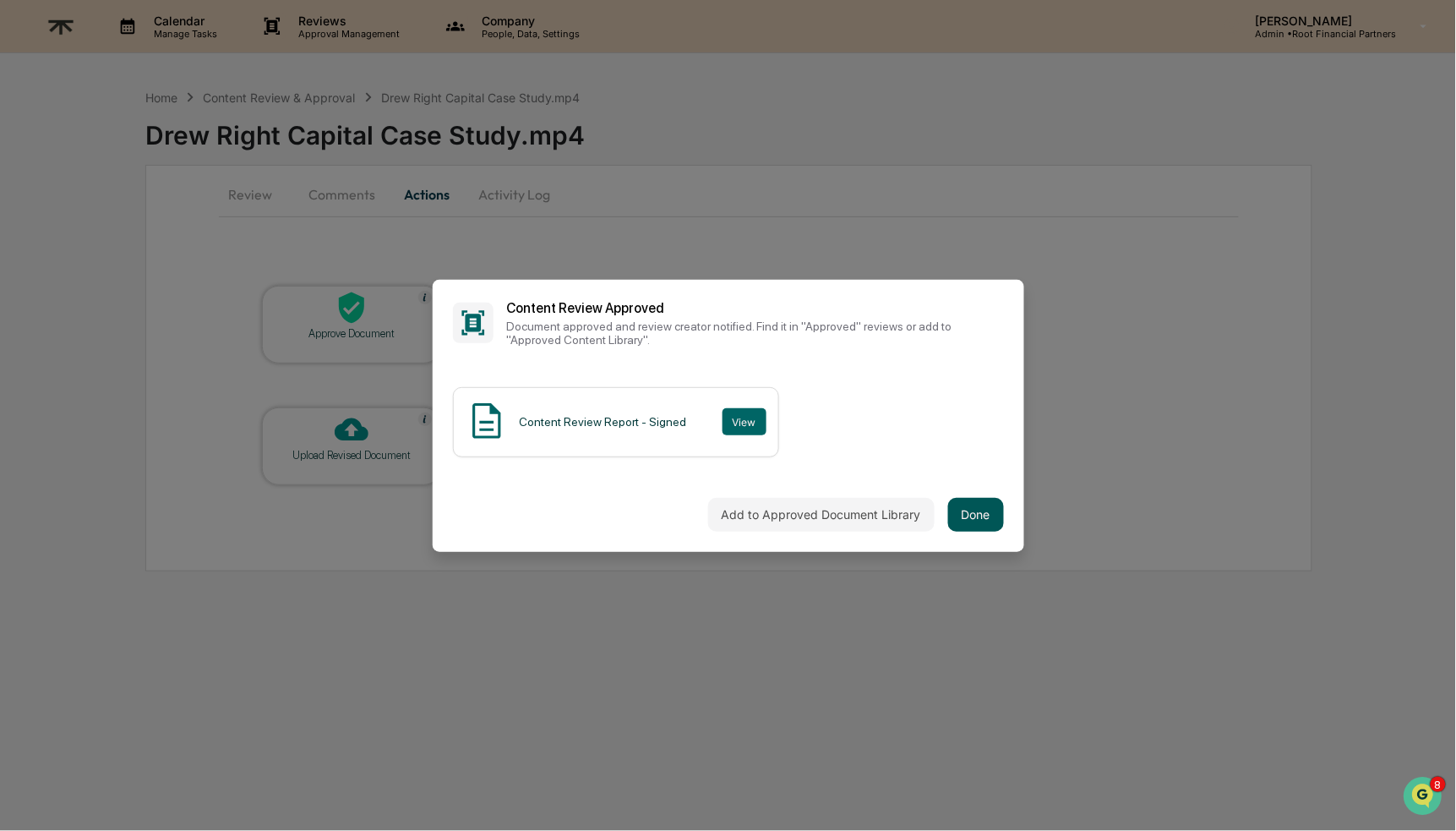
click at [968, 508] on button "Done" at bounding box center [976, 514] width 56 height 34
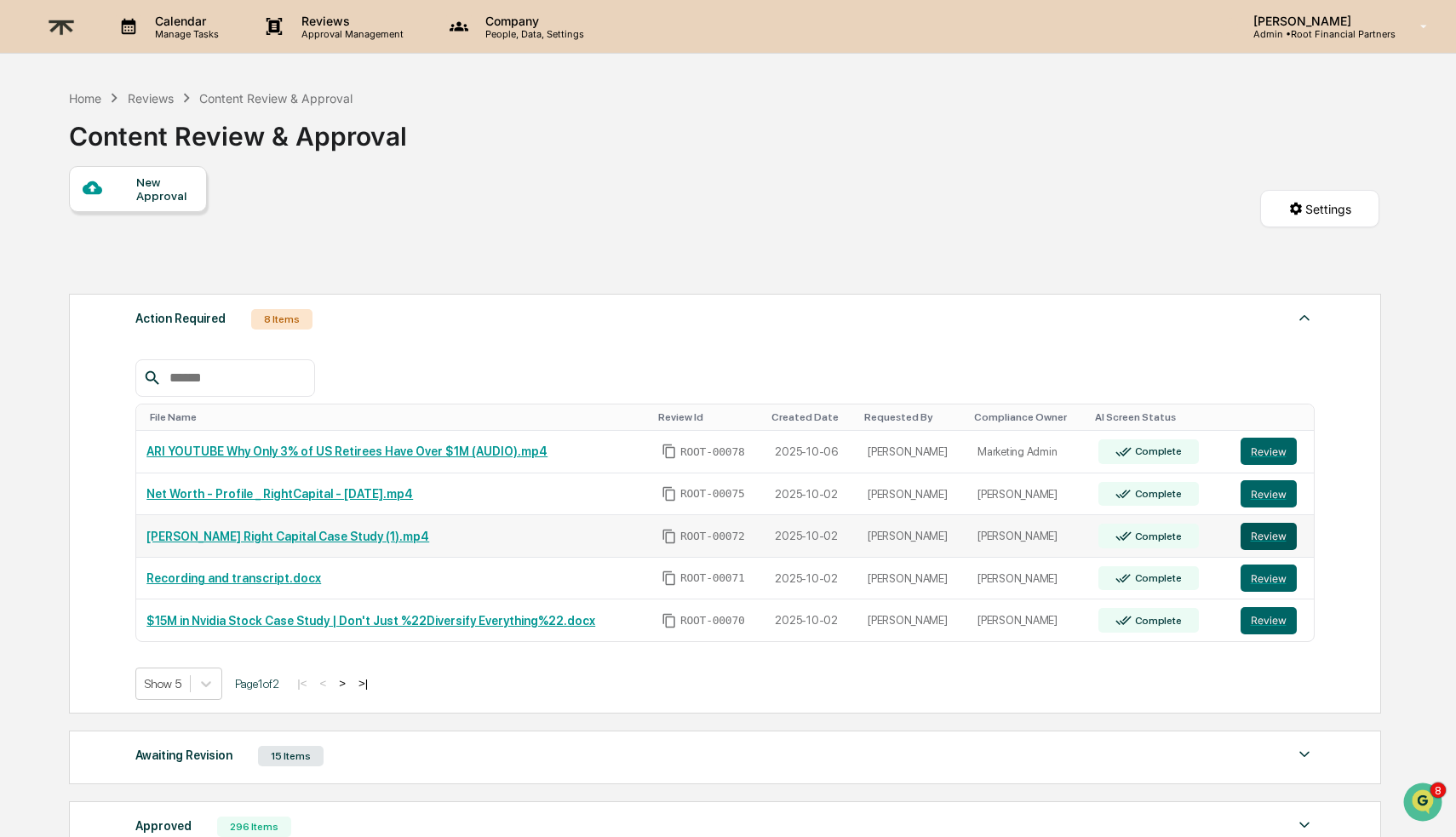
click at [1269, 531] on button "Review" at bounding box center [1268, 536] width 56 height 27
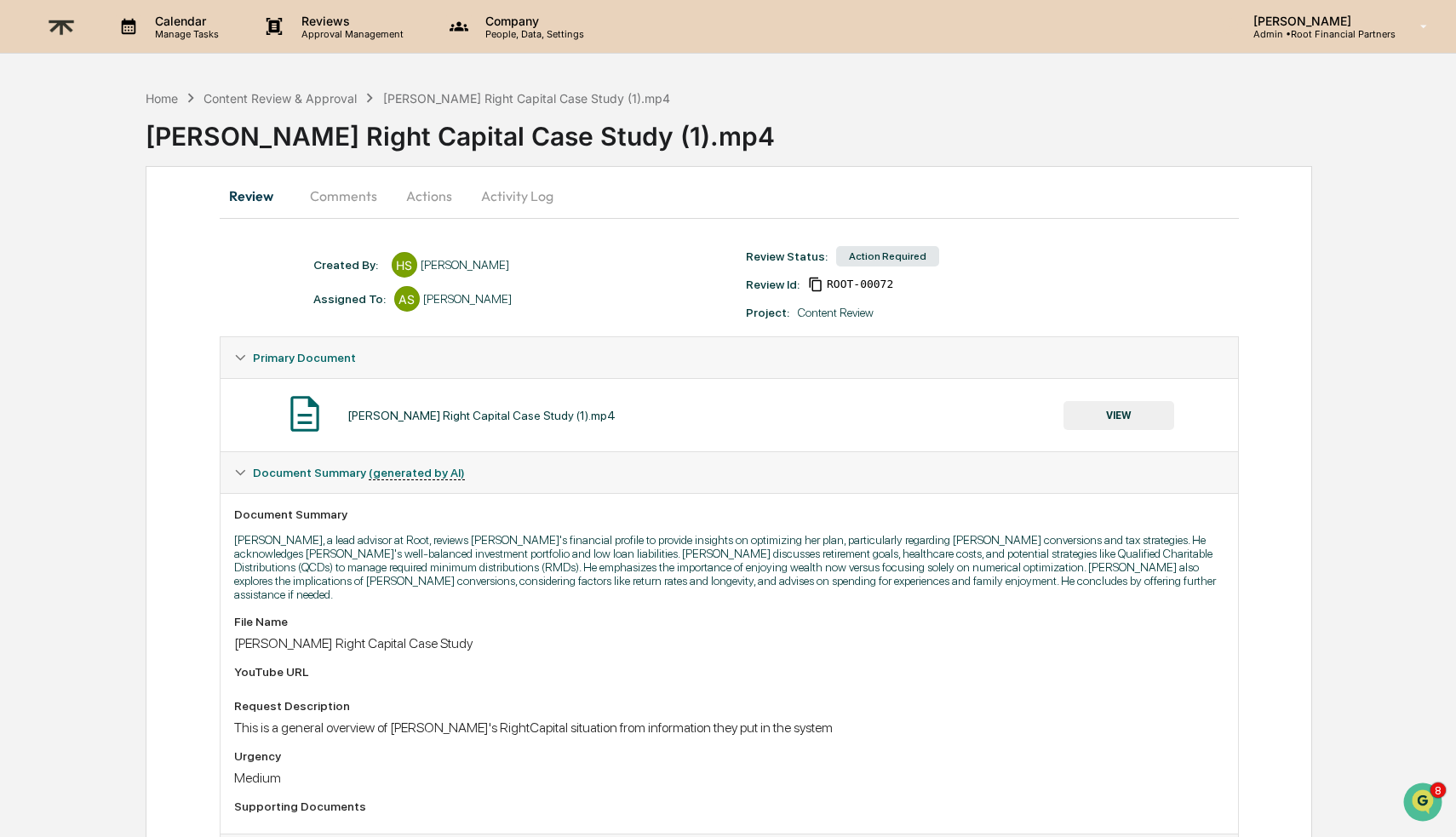
click at [354, 189] on button "Comments" at bounding box center [343, 196] width 94 height 40
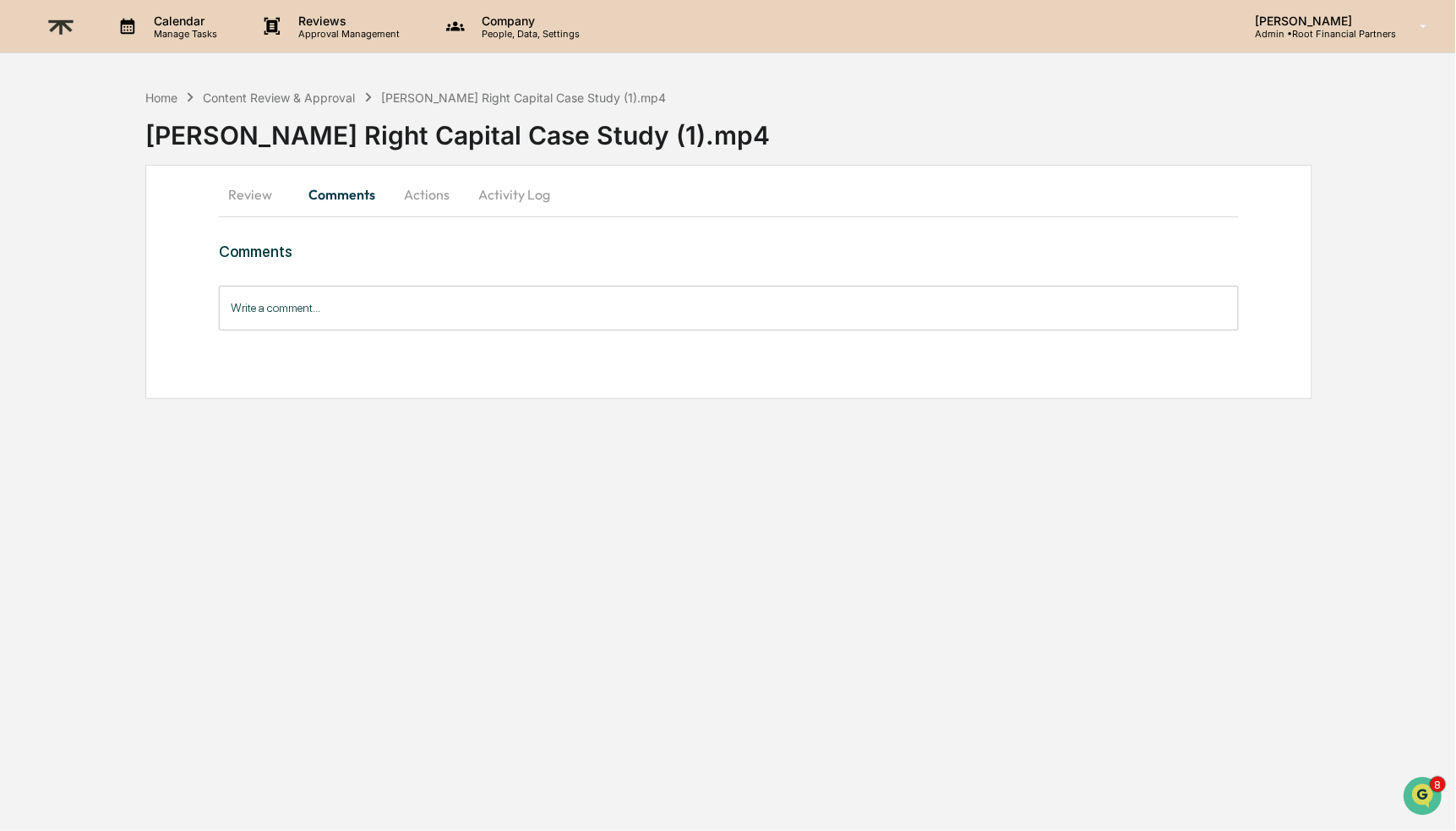
click at [362, 312] on input "Write a comment..." at bounding box center [728, 307] width 1019 height 45
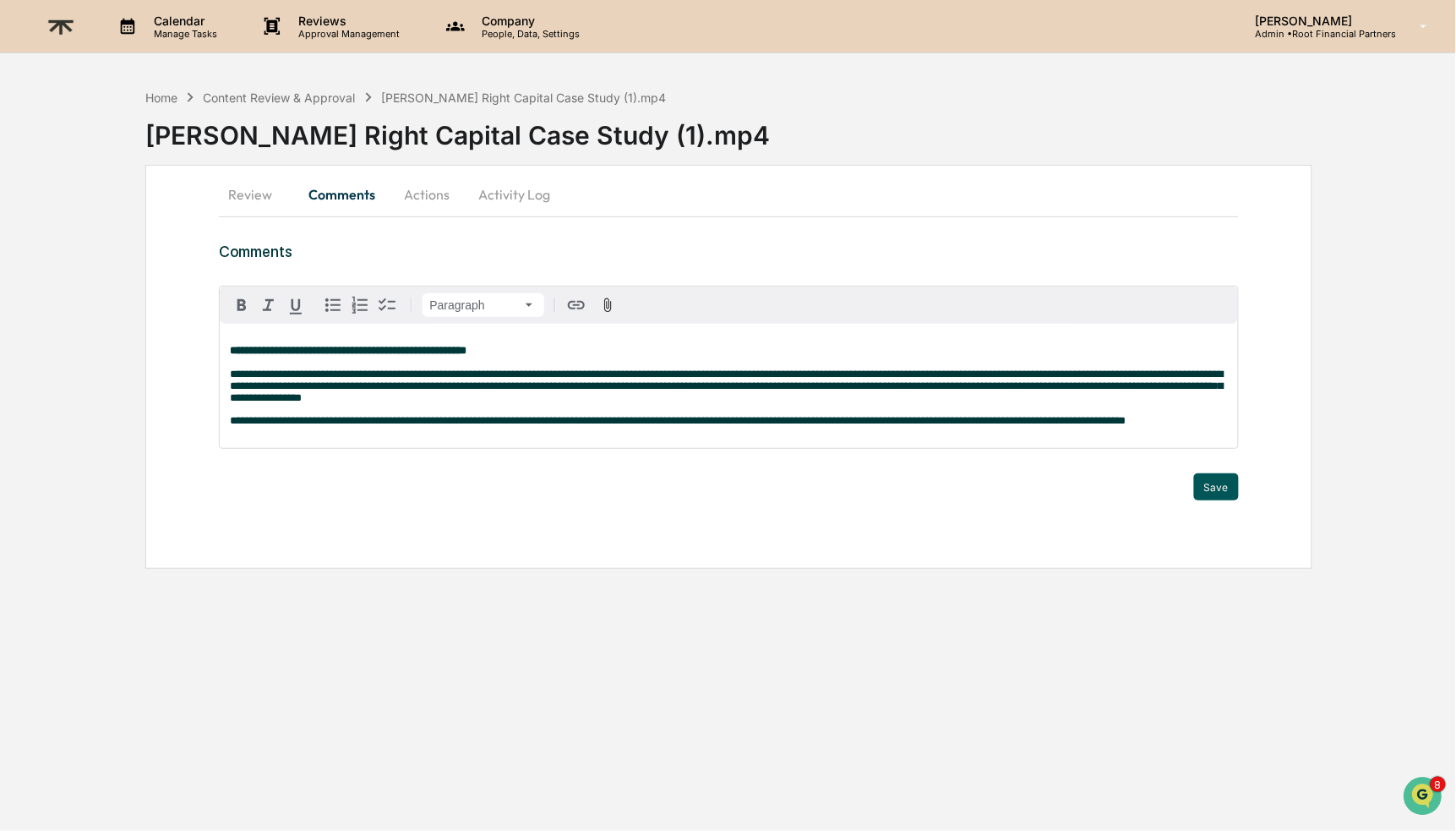
click at [1221, 501] on button "Save" at bounding box center [1217, 486] width 45 height 27
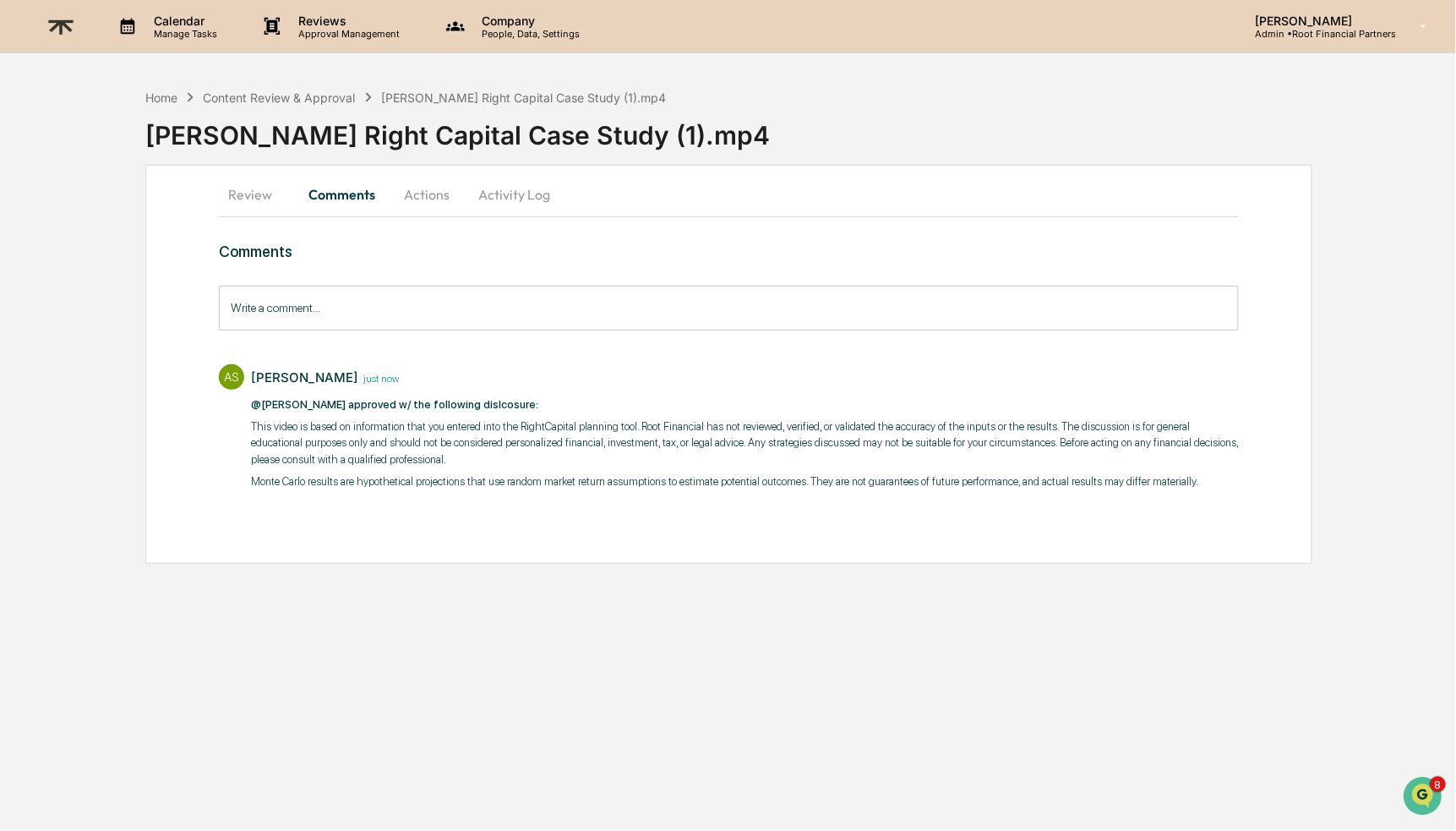
click at [415, 196] on button "Actions" at bounding box center [426, 194] width 76 height 40
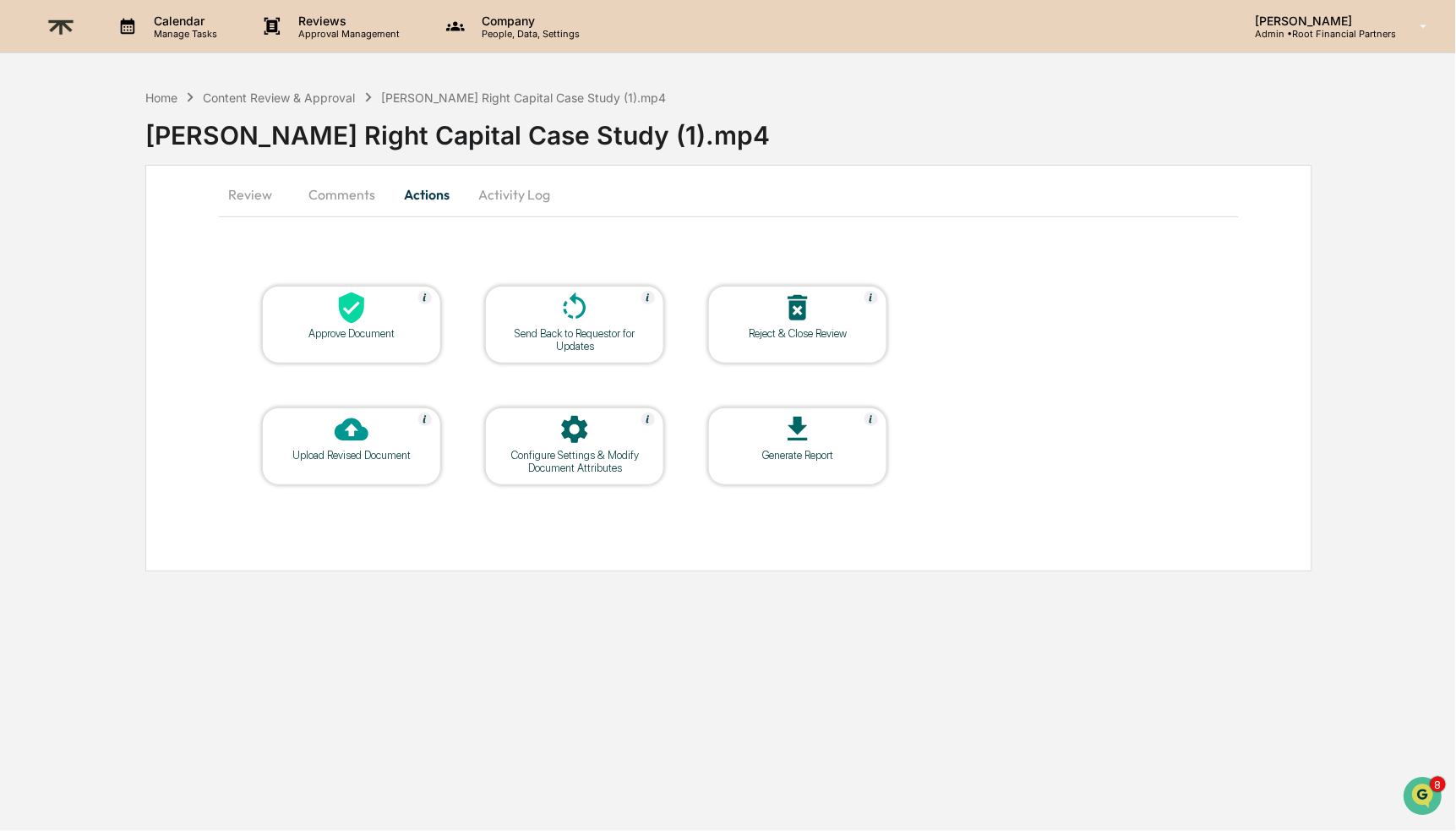
click at [357, 320] on icon at bounding box center [351, 308] width 25 height 32
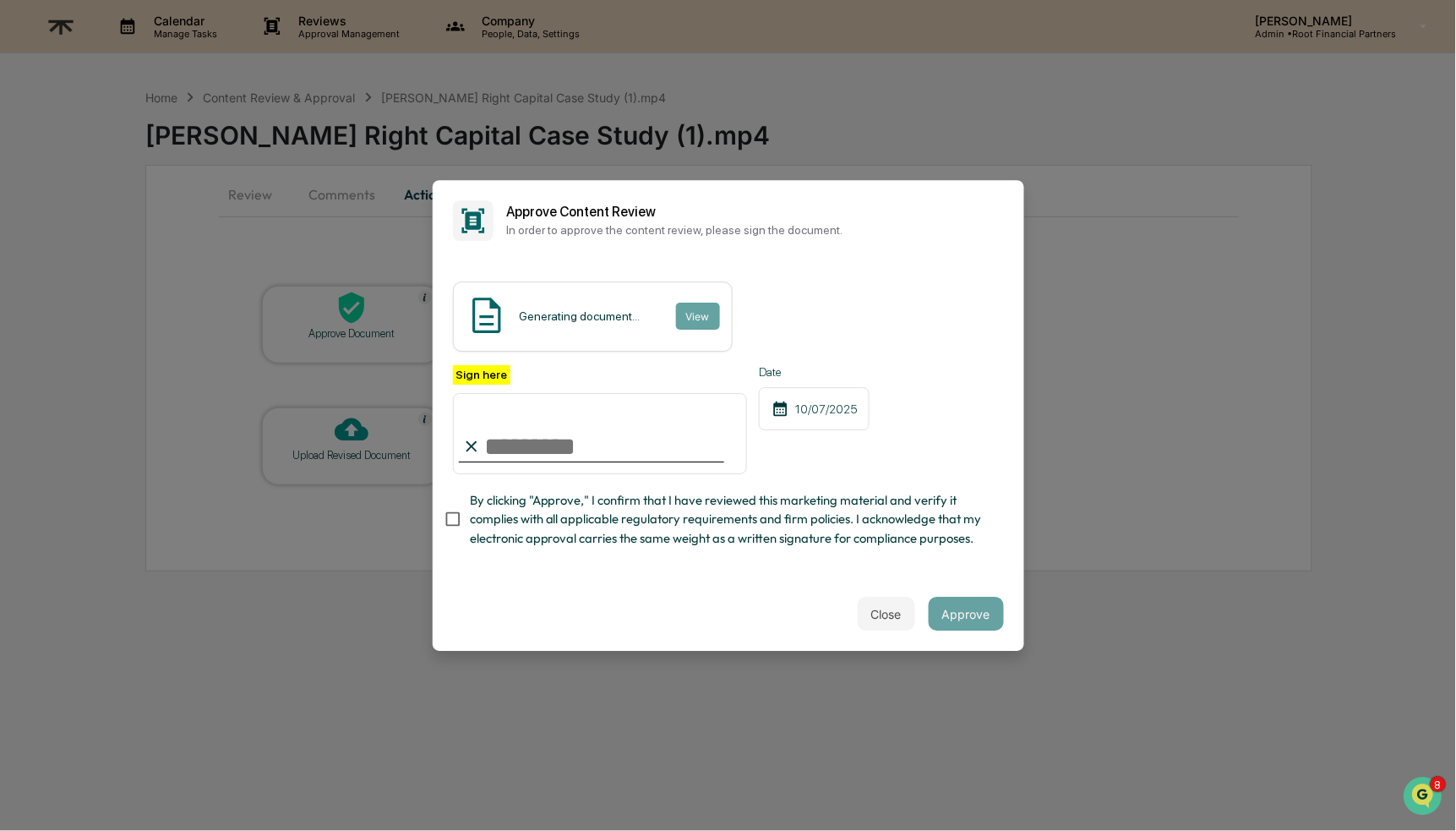
click at [583, 493] on span "By clicking "Approve," I confirm that I have reviewed this marketing material a…" at bounding box center [730, 519] width 521 height 56
click at [613, 591] on div "Close Approve" at bounding box center [728, 614] width 592 height 75
click at [596, 414] on input "Sign here" at bounding box center [600, 434] width 295 height 81
type input "**********"
click at [945, 609] on button "Approve" at bounding box center [966, 613] width 76 height 34
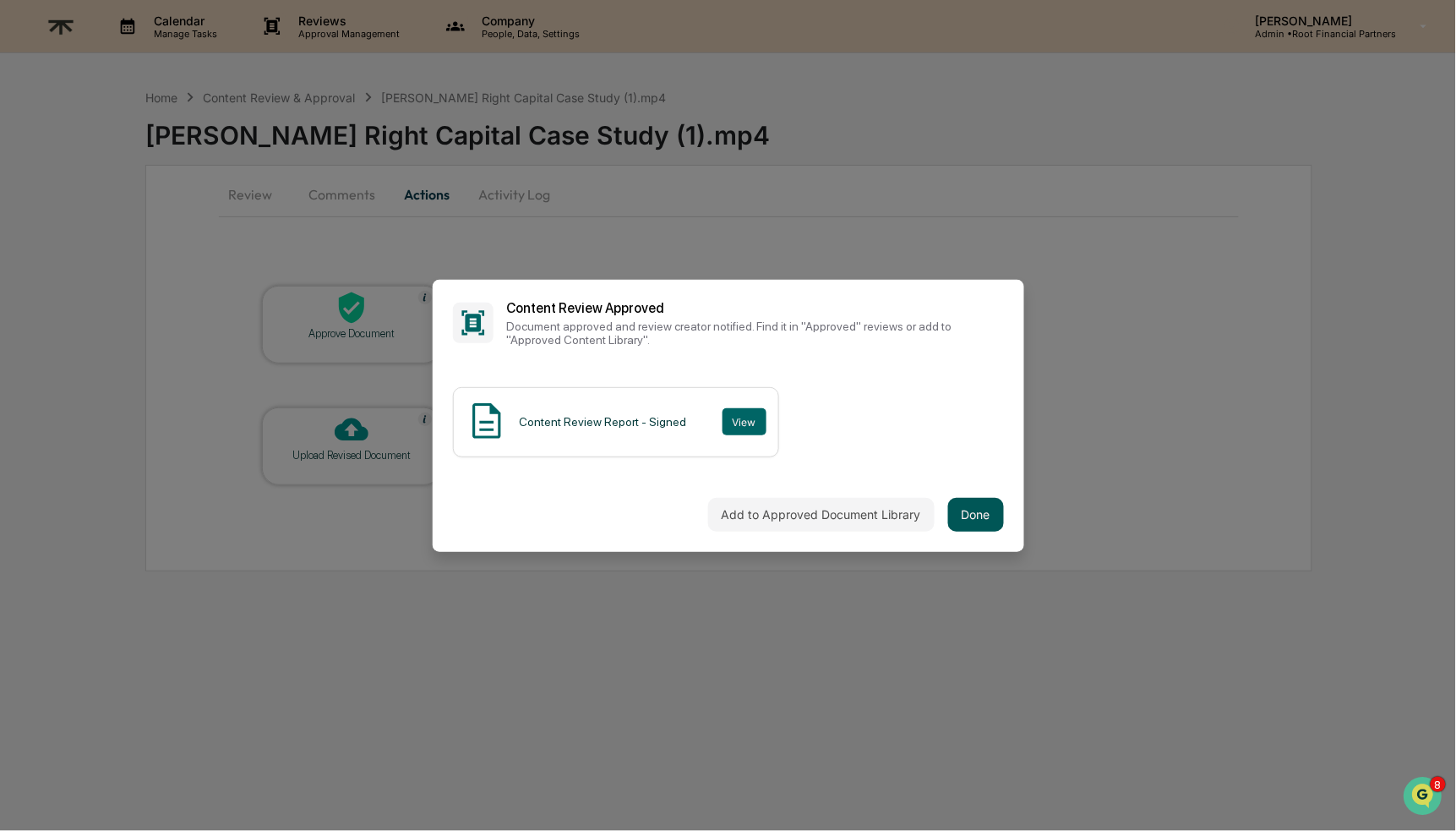
click at [955, 500] on button "Done" at bounding box center [976, 514] width 56 height 34
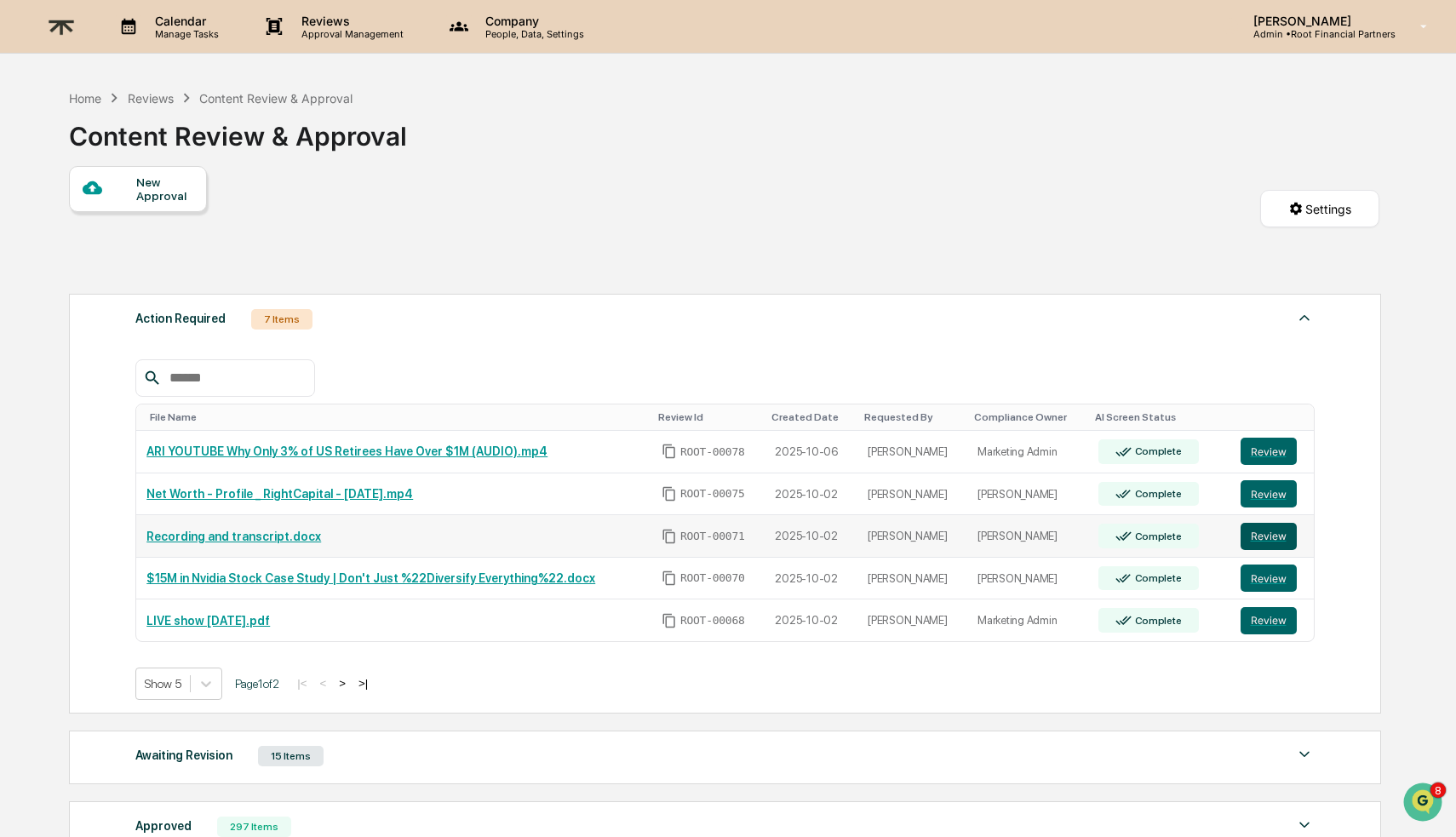
click at [1277, 531] on button "Review" at bounding box center [1268, 536] width 56 height 27
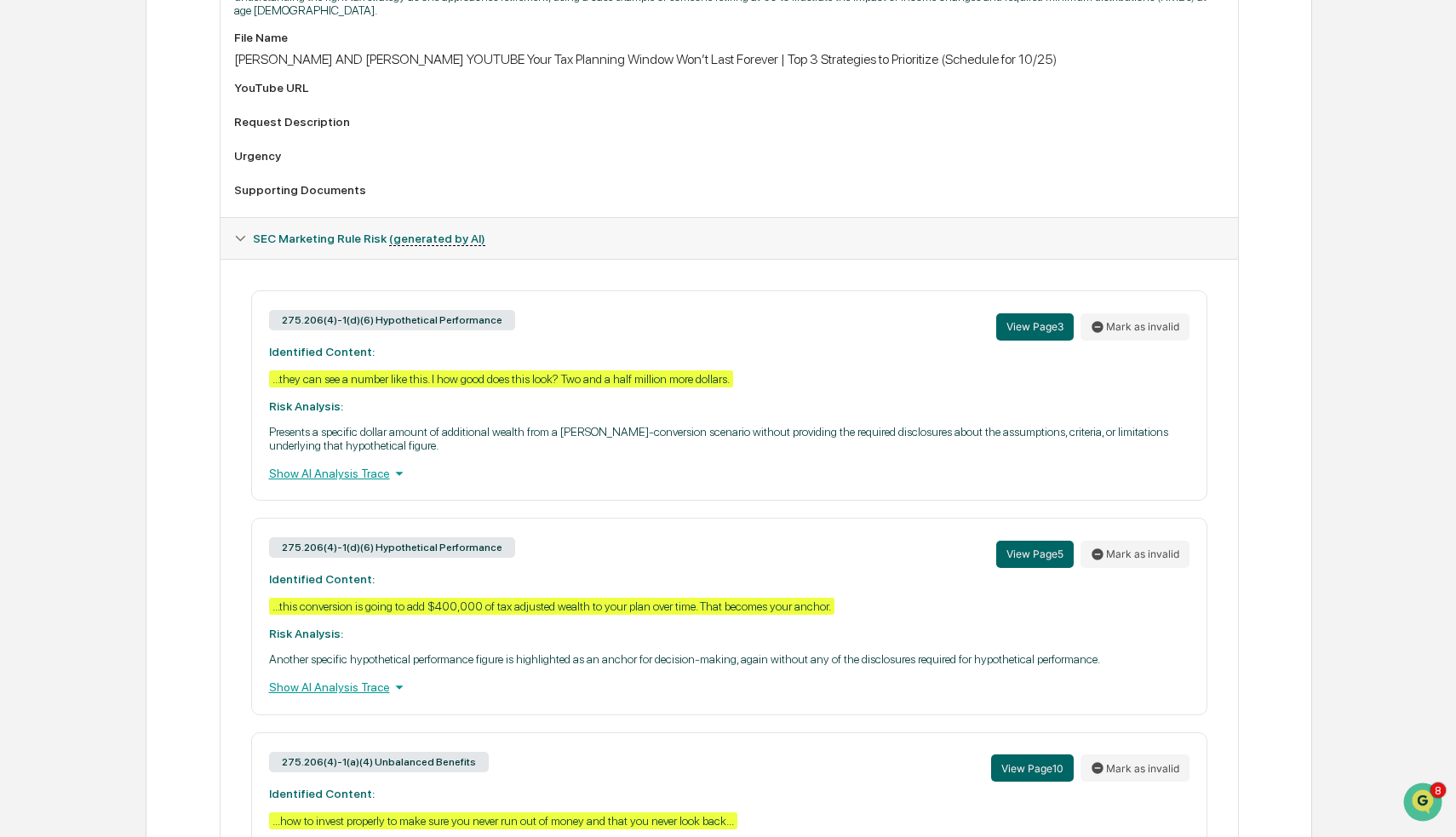
scroll to position [759, 0]
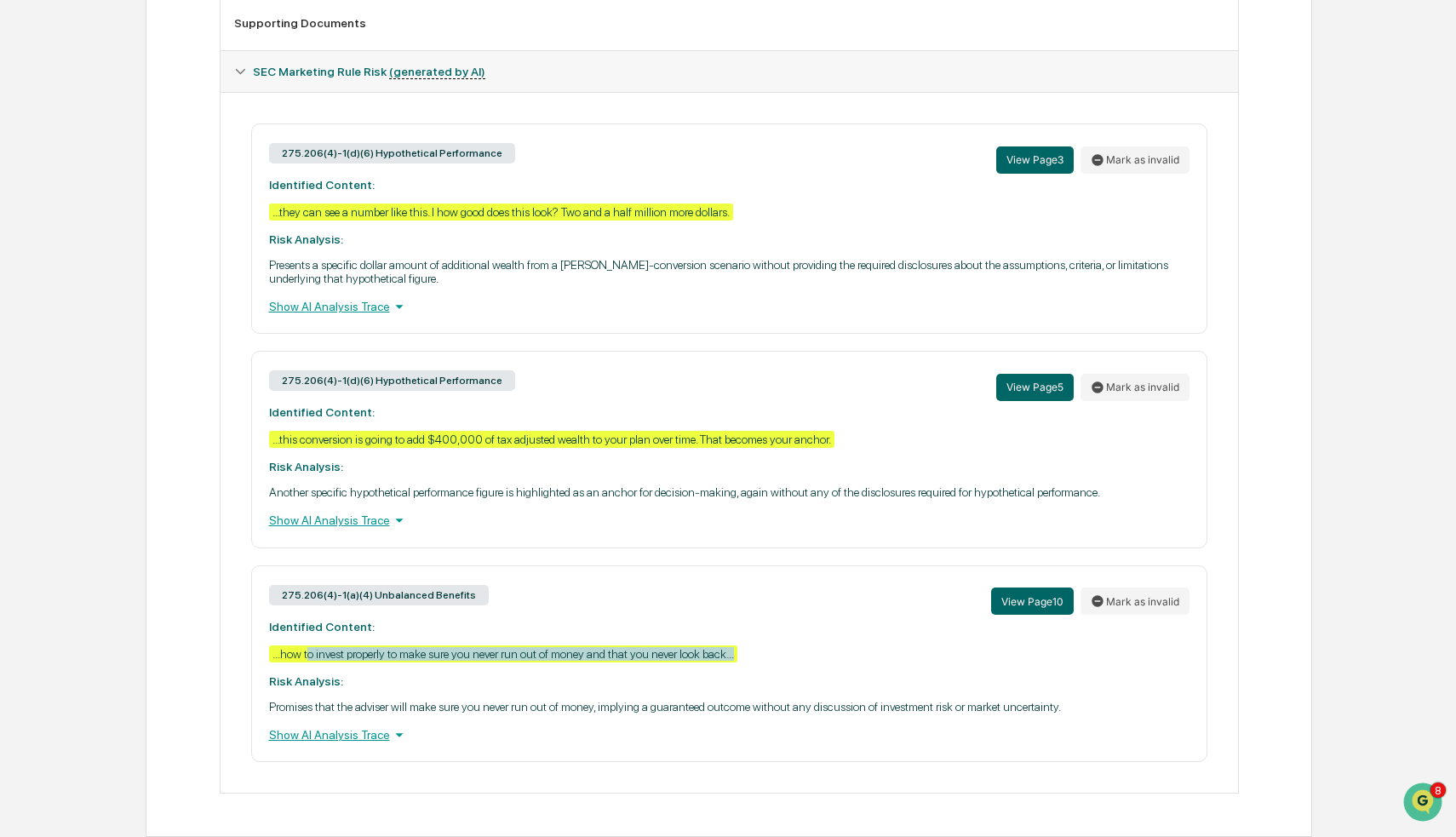
drag, startPoint x: 313, startPoint y: 657, endPoint x: 848, endPoint y: 655, distance: 535.0
click at [848, 655] on div "275.206(4)-1(a)(4) Unbalanced Benefits View Page 10 [PERSON_NAME] as invalid Id…" at bounding box center [729, 663] width 957 height 197
click at [859, 653] on div "275.206(4)-1(a)(4) Unbalanced Benefits View Page 10 Mark as invalid Identified …" at bounding box center [729, 663] width 957 height 197
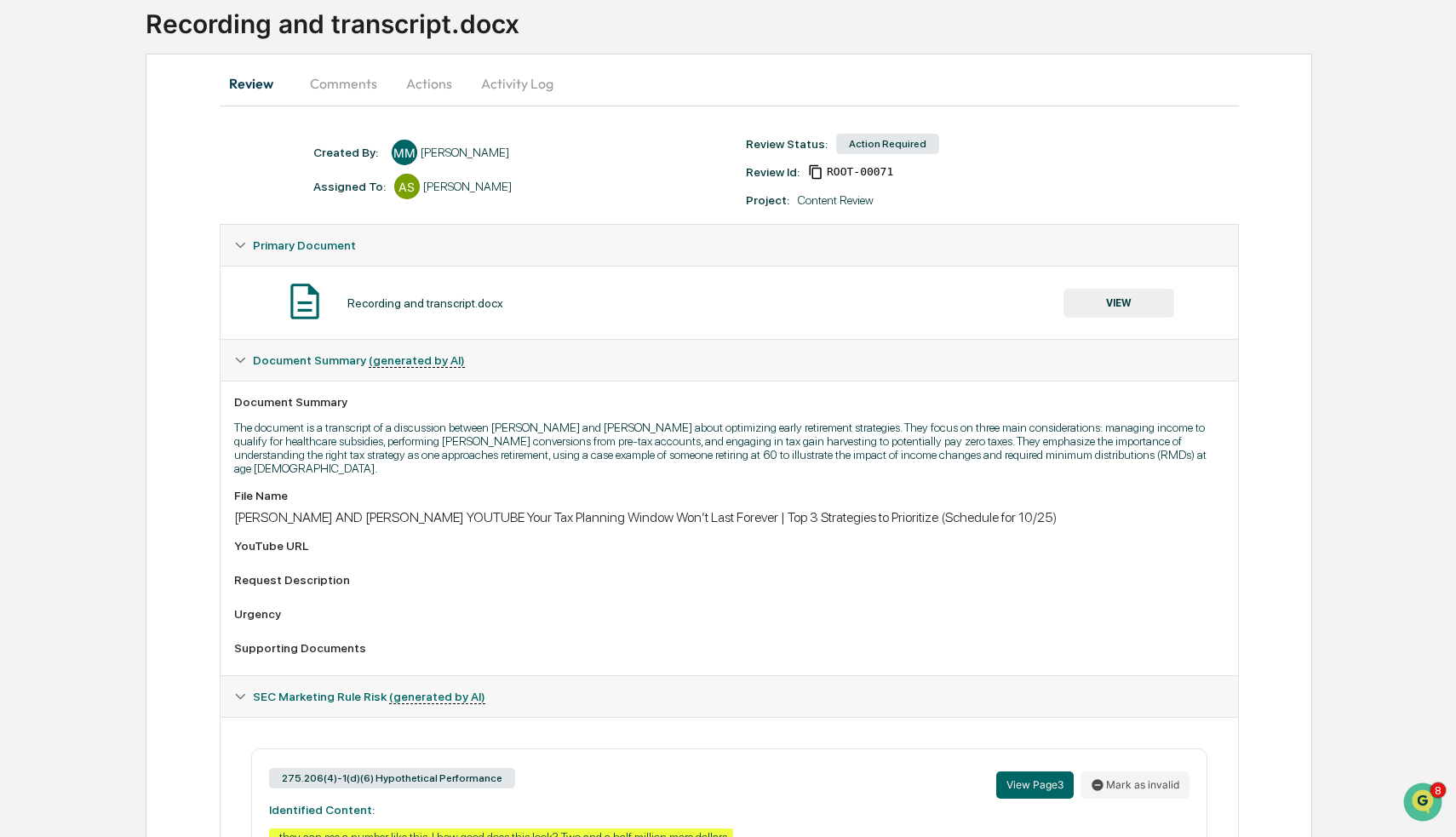
click at [562, 515] on div "JAMES AND ARI YOUTUBE Your Tax Planning Window Won’t Last Forever | Top 3 Strat…" at bounding box center [729, 517] width 990 height 16
click at [561, 513] on div "JAMES AND ARI YOUTUBE Your Tax Planning Window Won’t Last Forever | Top 3 Strat…" at bounding box center [729, 517] width 990 height 16
click at [737, 538] on div "File Name JAMES AND ARI YOUTUBE Your Tax Planning Window Won’t Last Forever | T…" at bounding box center [729, 575] width 990 height 173
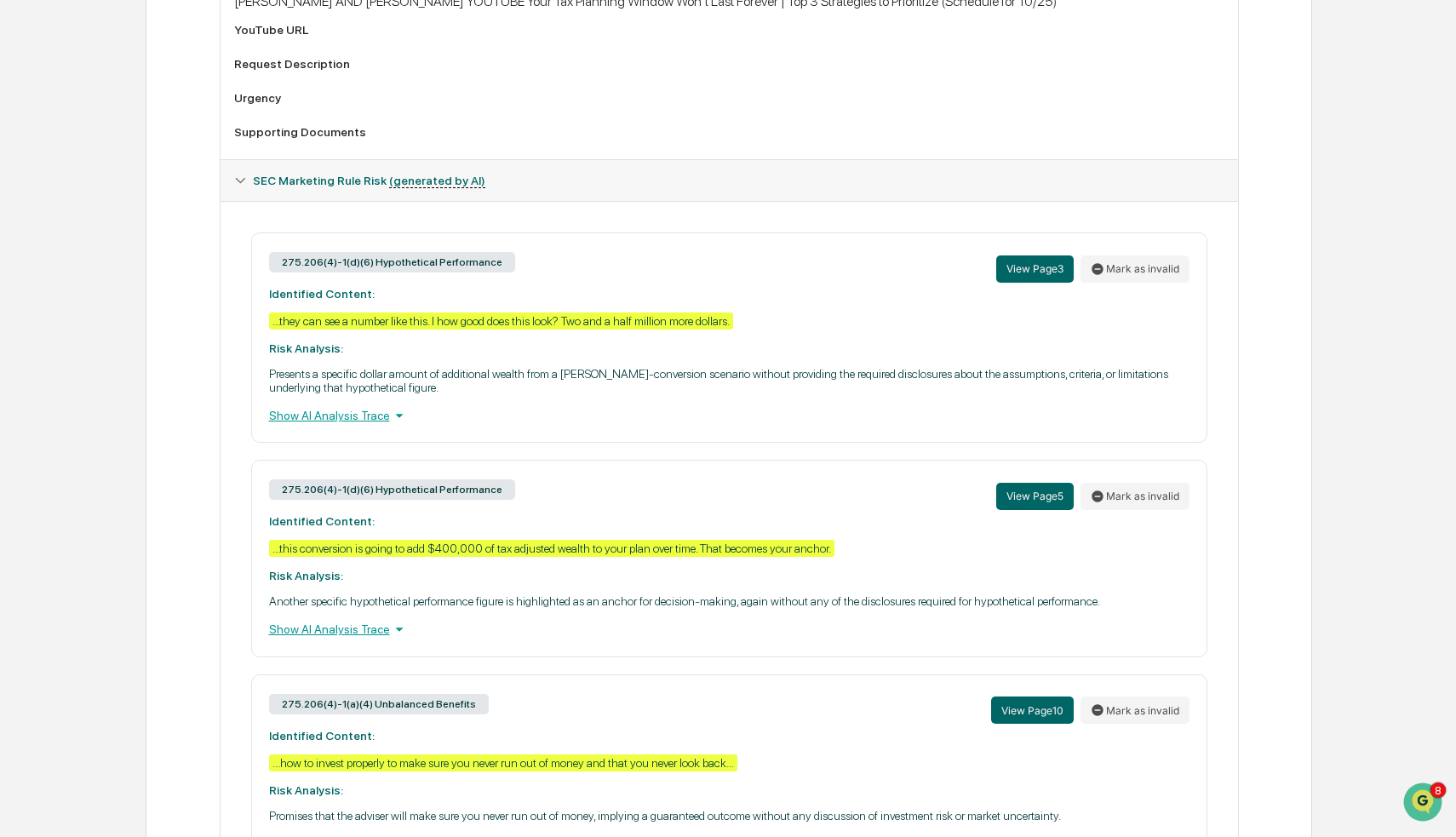
scroll to position [759, 0]
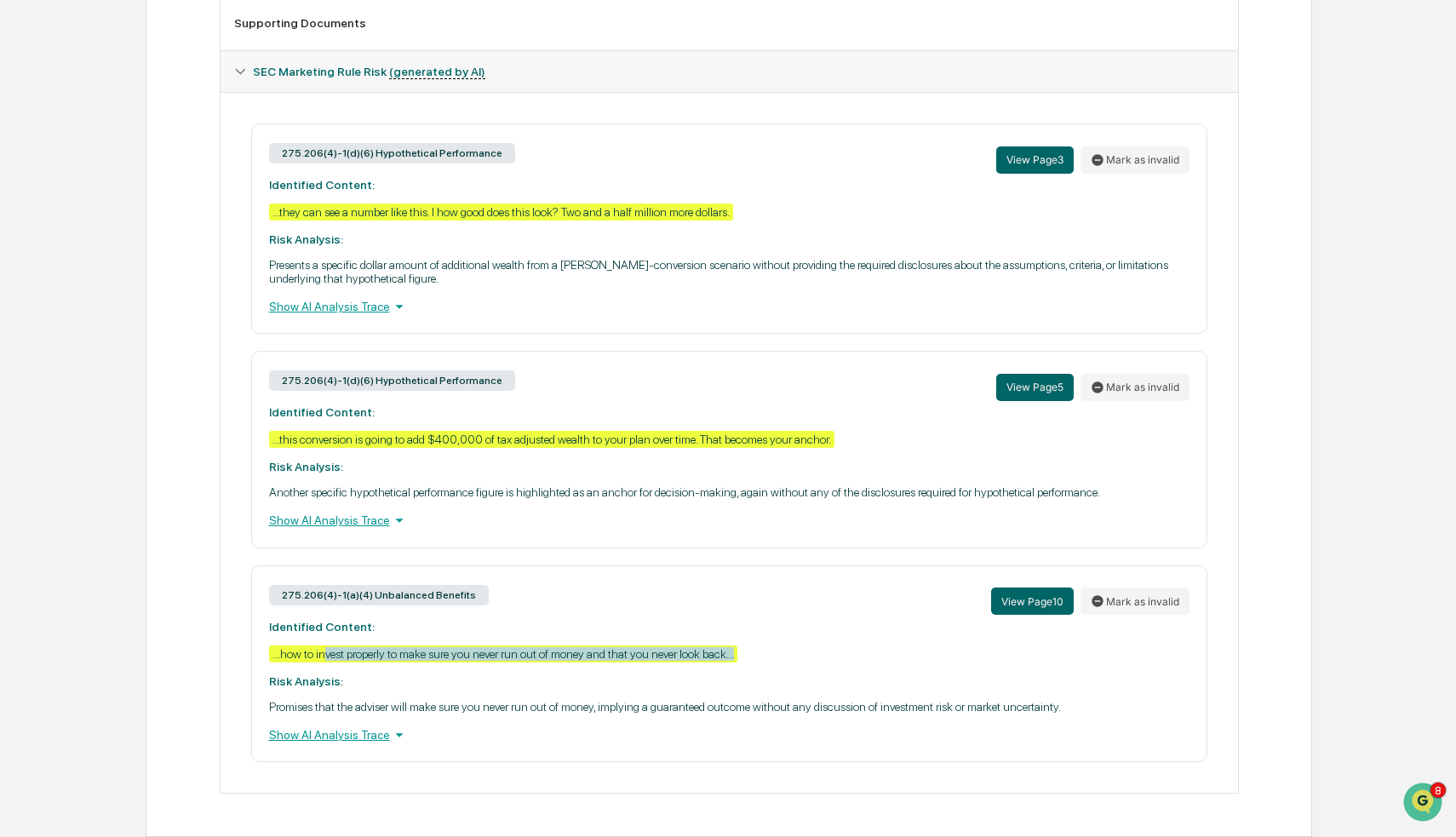
drag, startPoint x: 333, startPoint y: 657, endPoint x: 818, endPoint y: 658, distance: 485.0
click at [818, 658] on div "275.206(4)-1(a)(4) Unbalanced Benefits View Page 10 Mark as invalid Identified …" at bounding box center [729, 663] width 957 height 197
click at [824, 668] on div "275.206(4)-1(a)(4) Unbalanced Benefits View Page 10 Mark as invalid Identified …" at bounding box center [729, 663] width 957 height 197
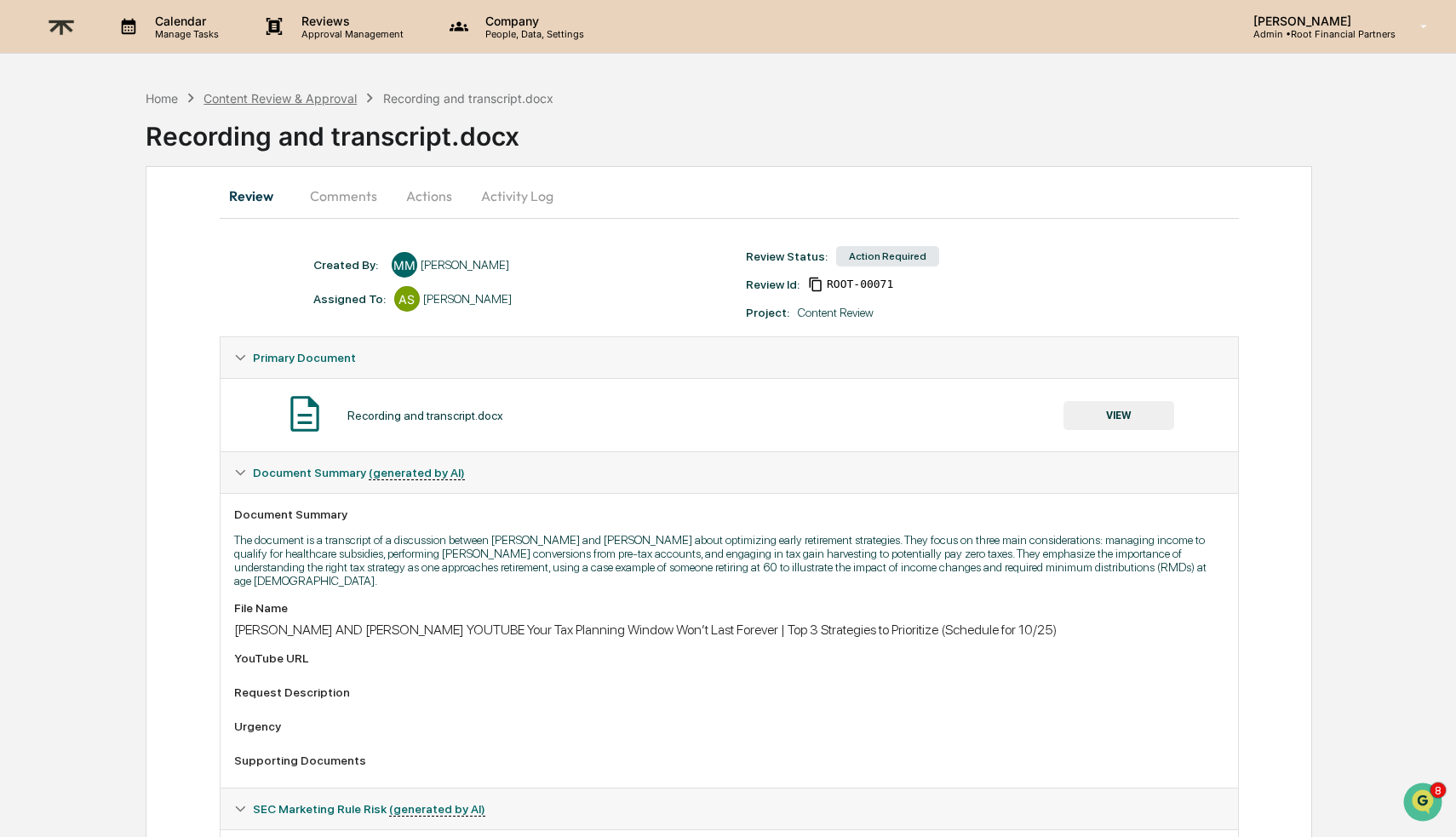
click at [274, 102] on div "Content Review & Approval" at bounding box center [280, 97] width 153 height 14
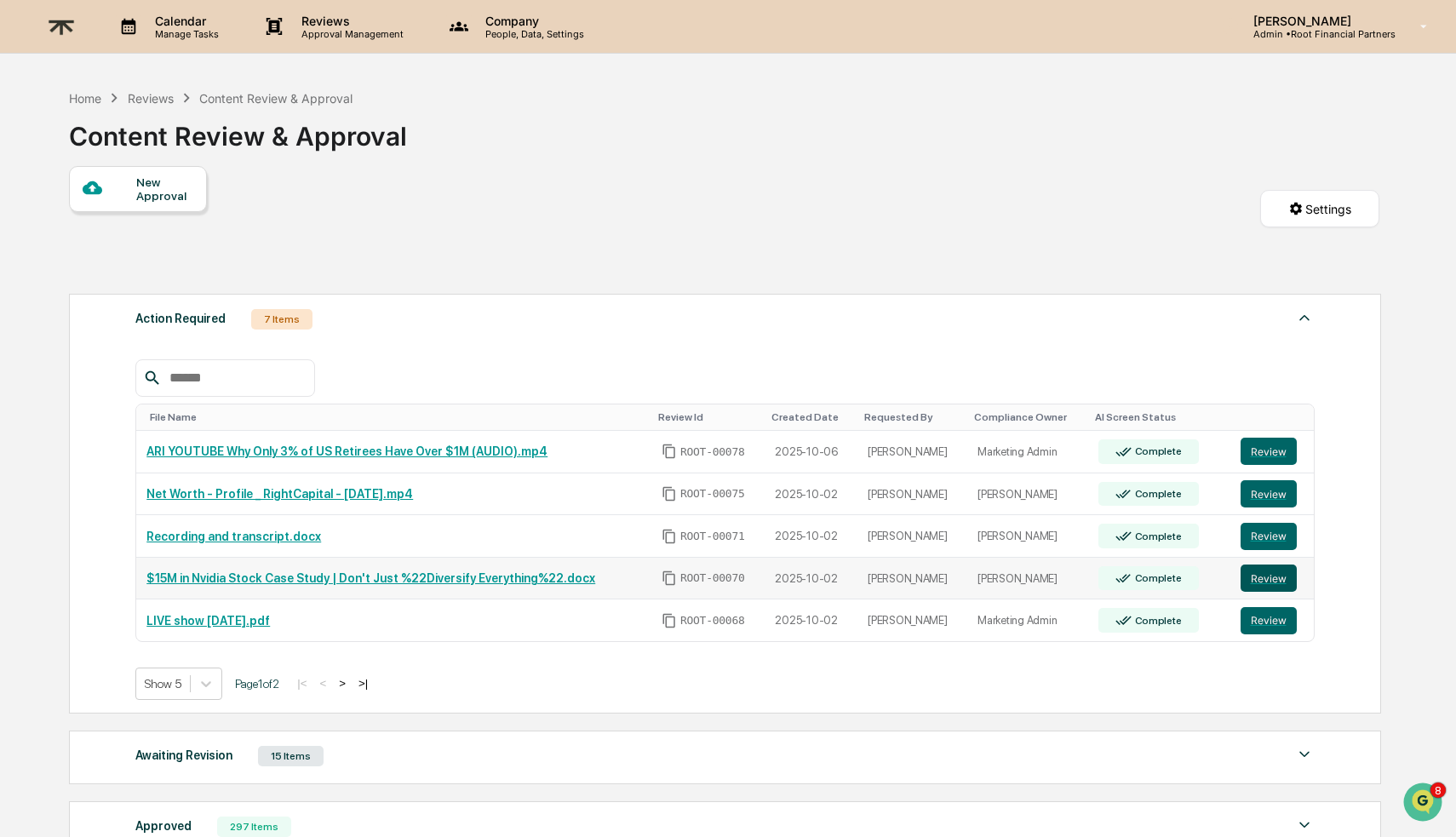
click at [1270, 577] on button "Review" at bounding box center [1268, 578] width 56 height 27
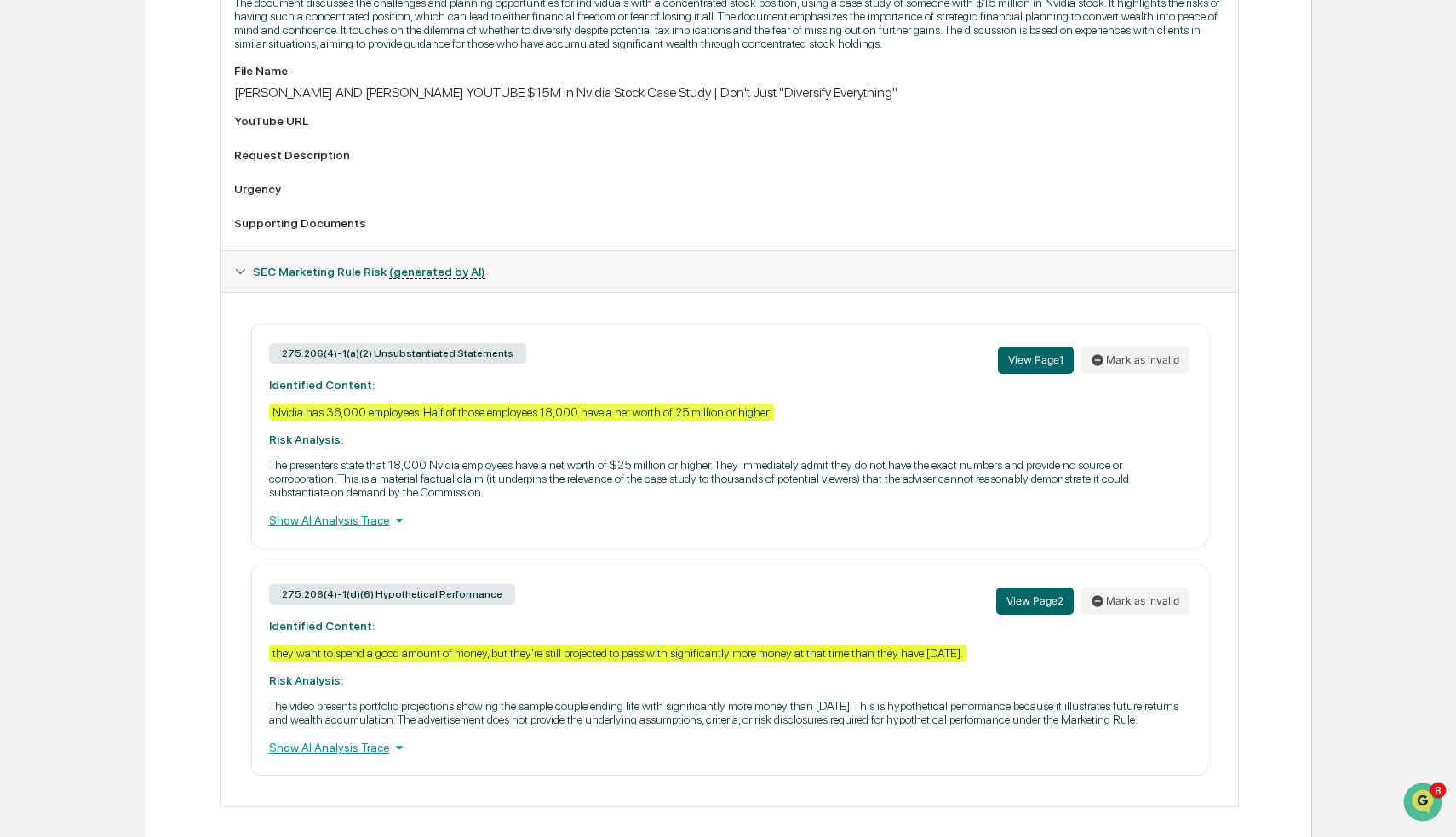
scroll to position [584, 0]
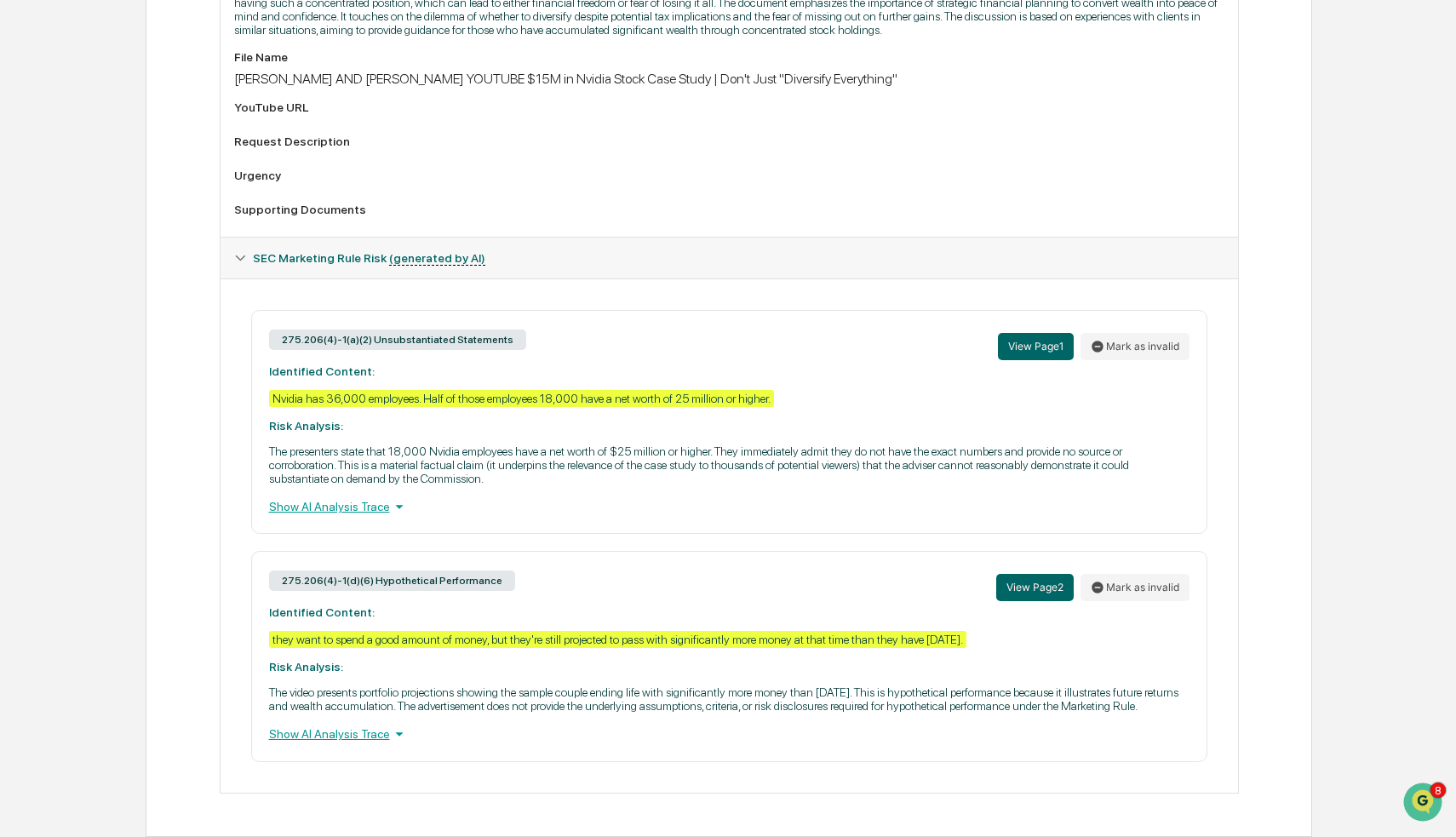
click at [324, 498] on div "Show AI Analysis Trace" at bounding box center [729, 506] width 920 height 18
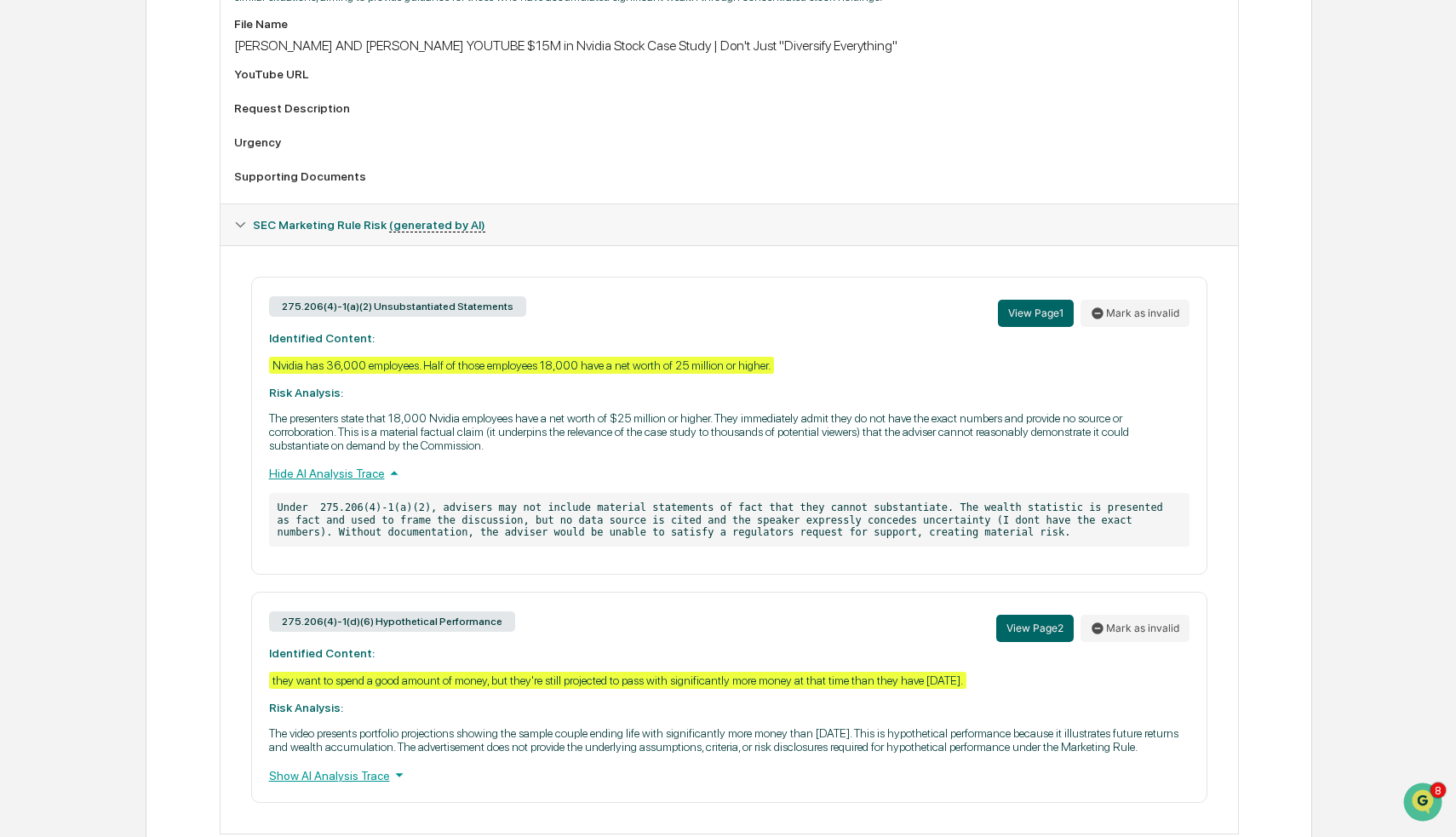
scroll to position [659, 0]
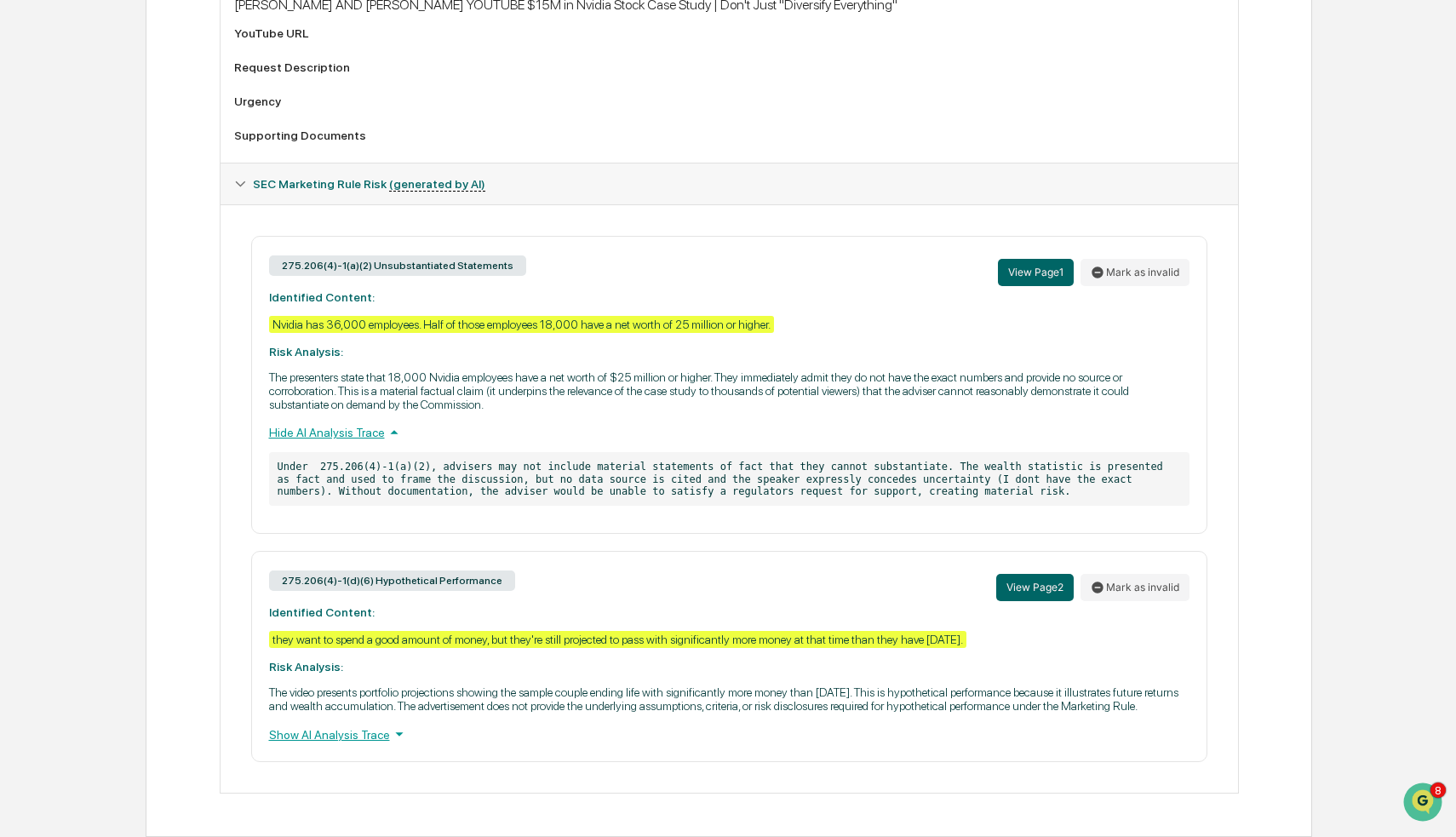
click at [331, 751] on div "275.206(4)-1(d)(6) Hypothetical Performance View Page 2 Mark as invalid Identif…" at bounding box center [729, 656] width 957 height 210
click at [335, 730] on div "Show AI Analysis Trace" at bounding box center [729, 733] width 920 height 18
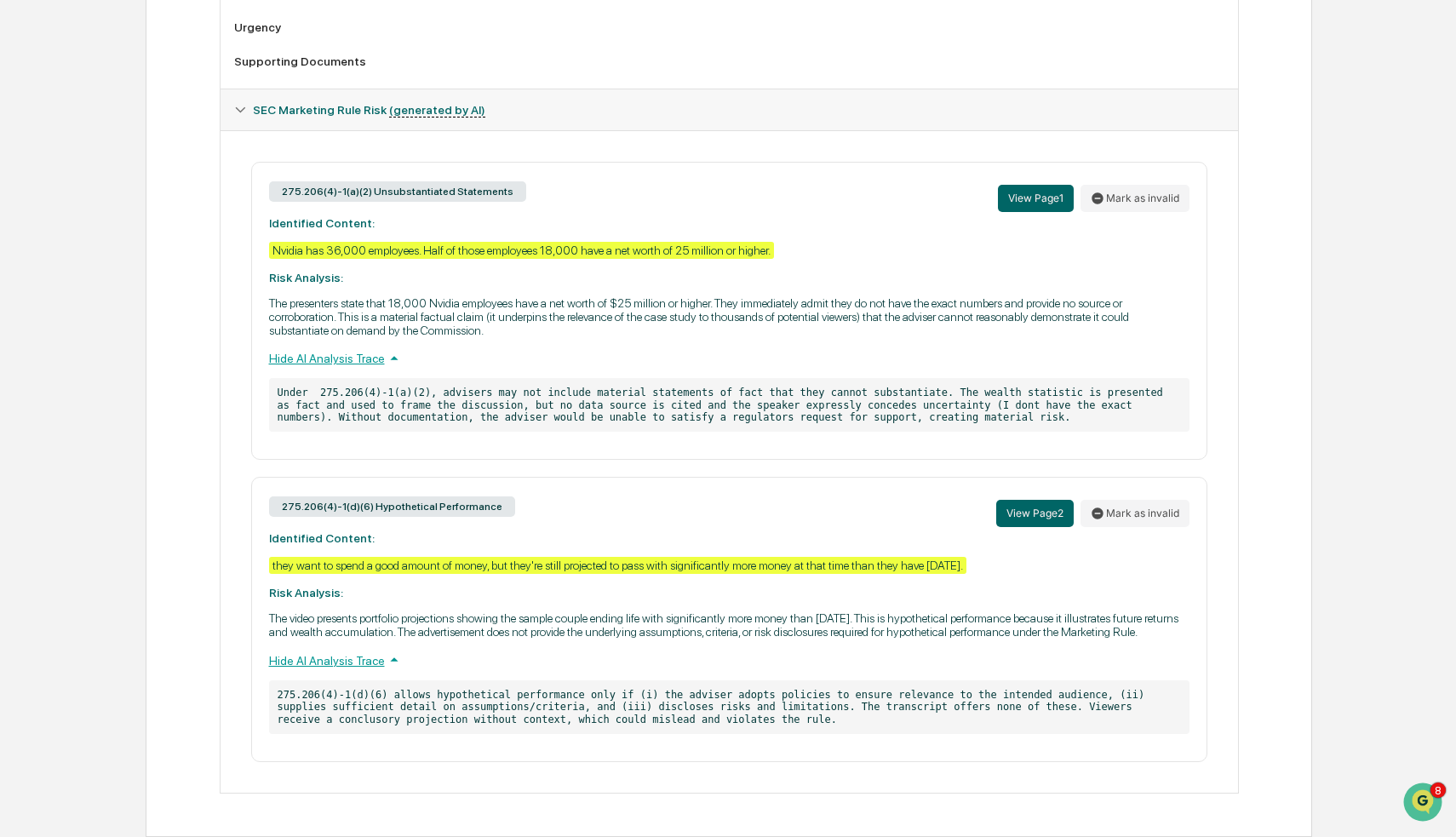
scroll to position [0, 0]
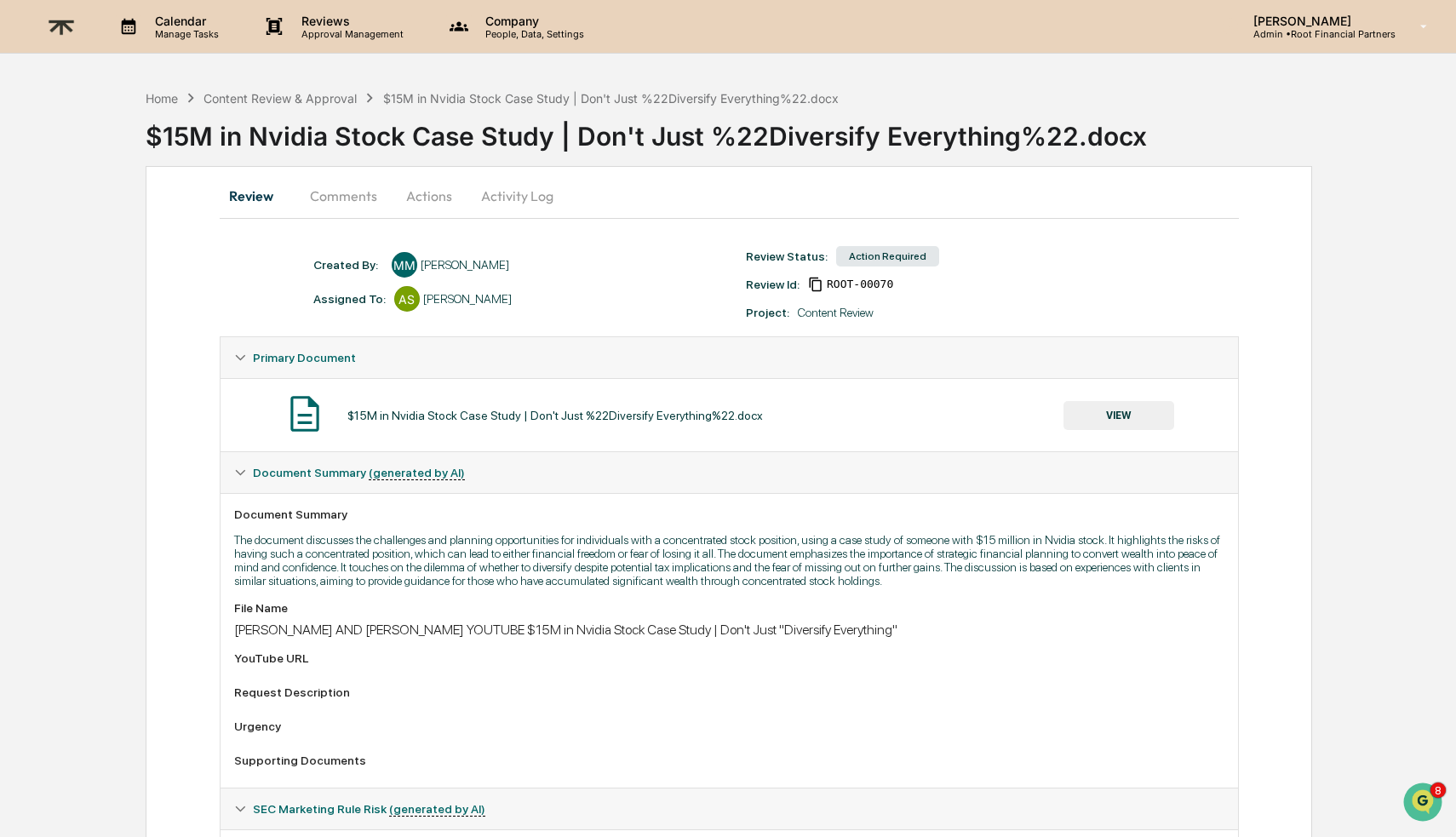
click at [348, 190] on button "Comments" at bounding box center [343, 196] width 94 height 40
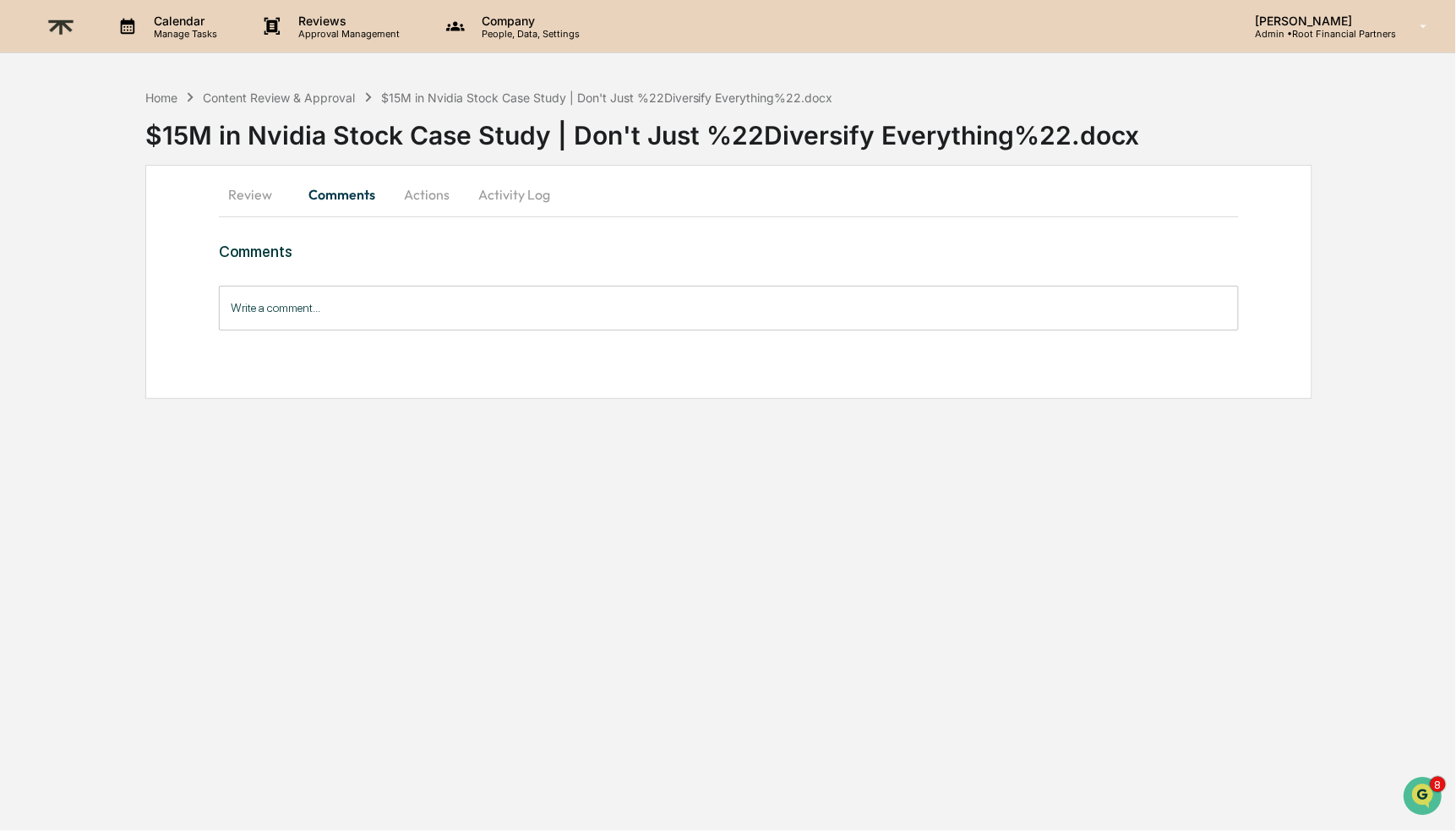
click at [446, 196] on button "Actions" at bounding box center [426, 194] width 76 height 40
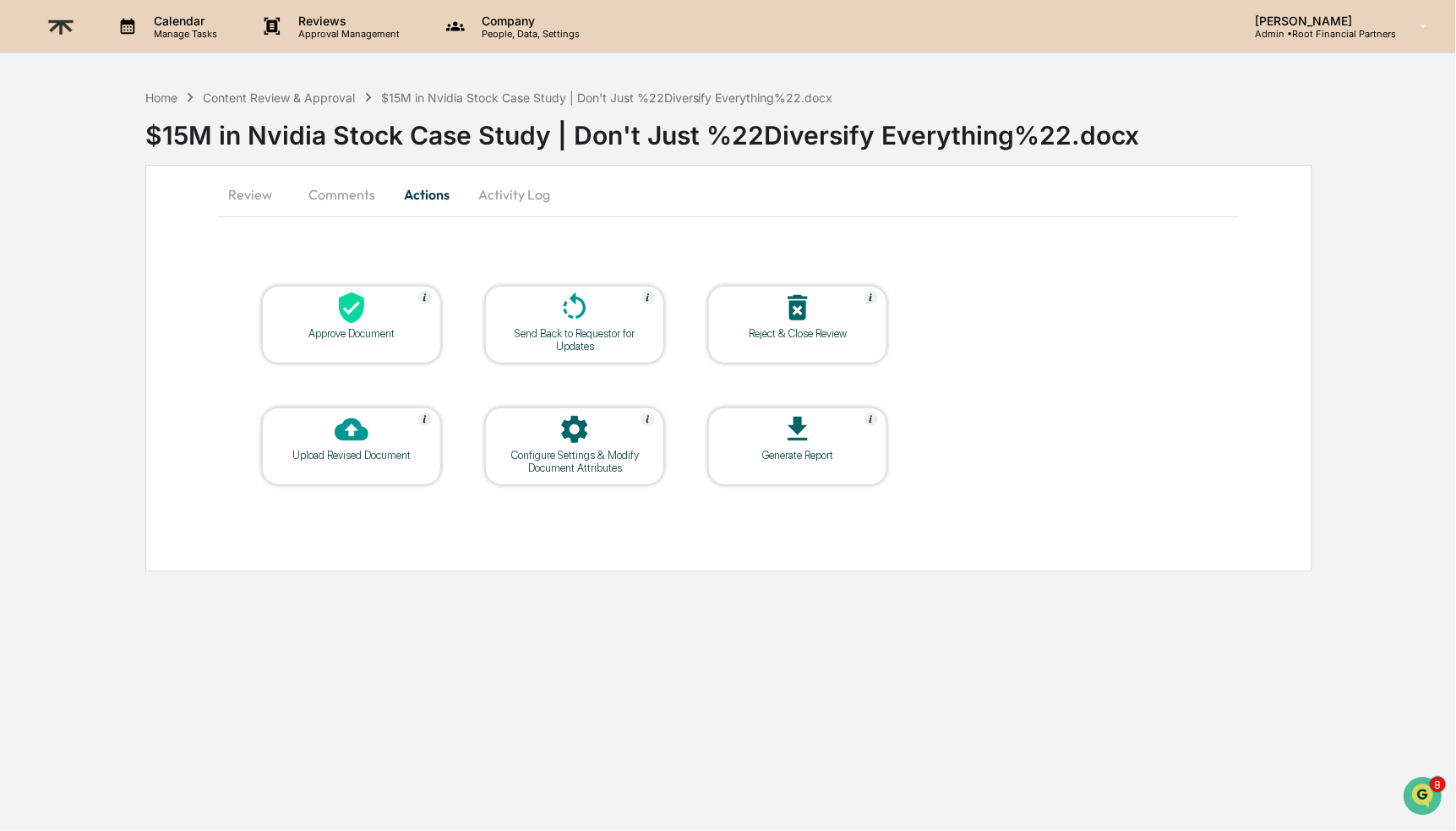
click at [317, 332] on div "Approve Document" at bounding box center [351, 333] width 152 height 12
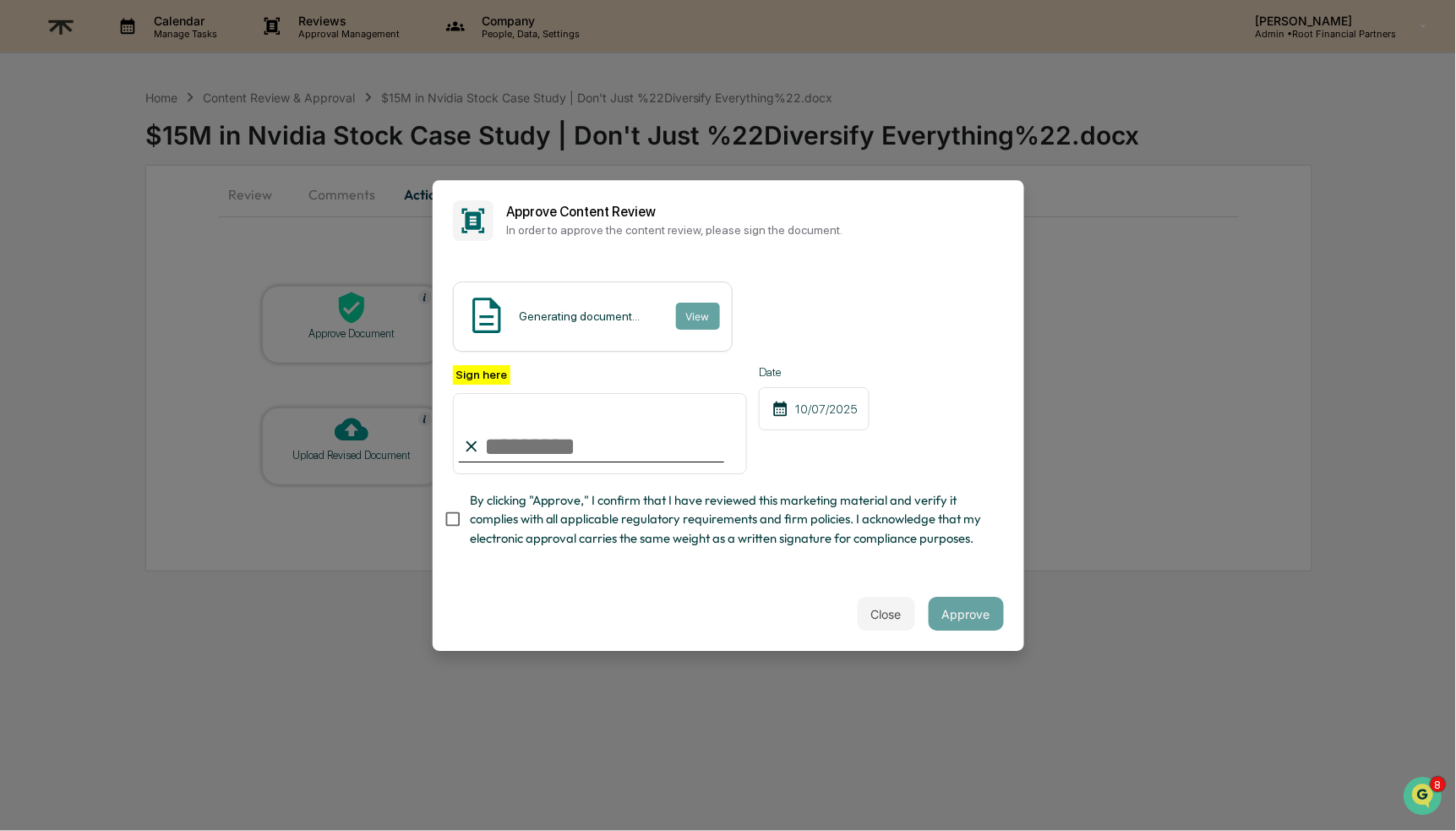
click at [593, 423] on input "Sign here" at bounding box center [600, 434] width 295 height 81
type input "**********"
click at [623, 516] on span "By clicking "Approve," I confirm that I have reviewed this marketing material a…" at bounding box center [730, 519] width 521 height 56
click at [950, 640] on div "Close Approve" at bounding box center [728, 614] width 592 height 75
drag, startPoint x: 711, startPoint y: 606, endPoint x: 826, endPoint y: 609, distance: 115.0
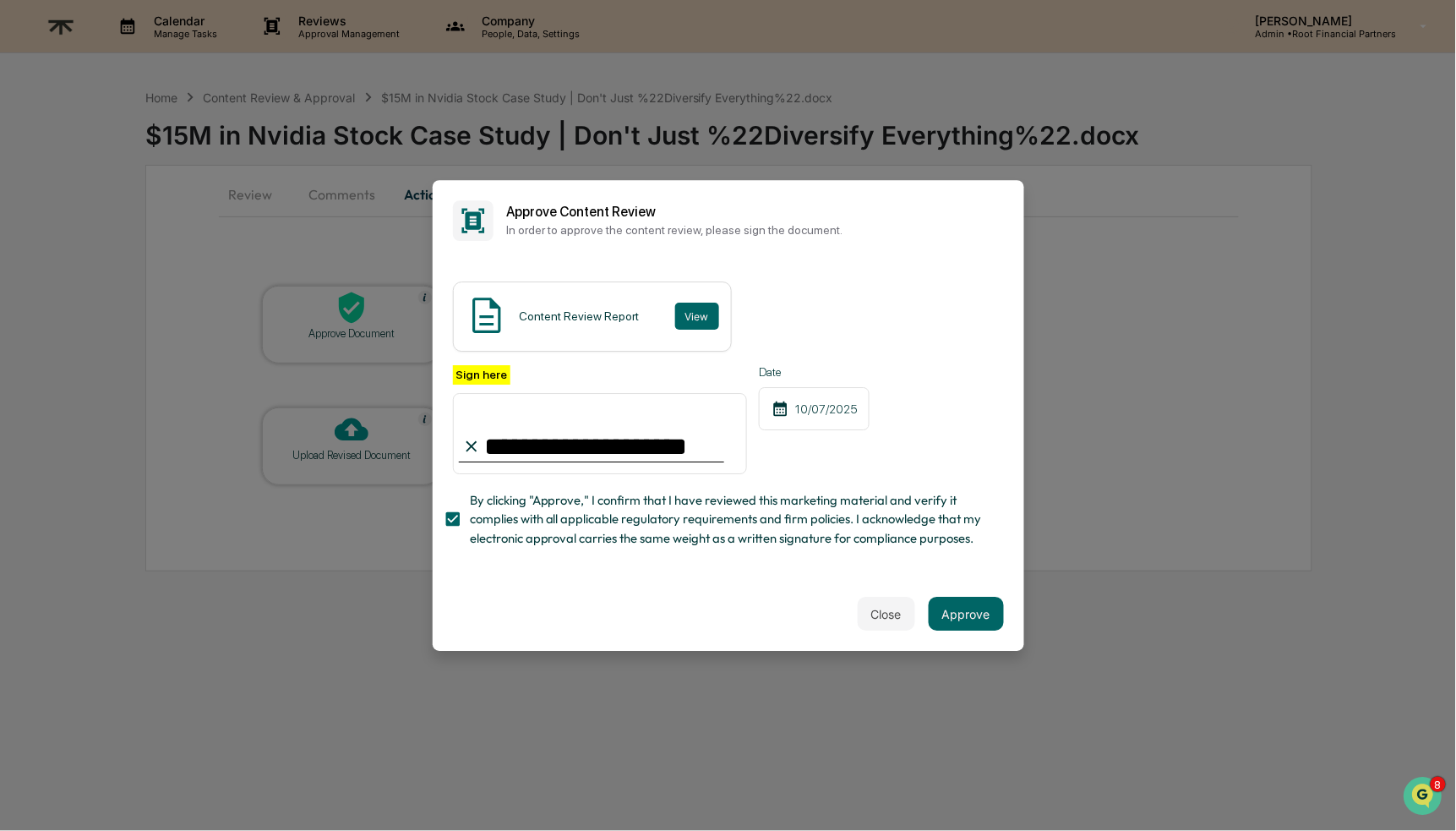
click at [711, 608] on div "Close Approve" at bounding box center [728, 614] width 592 height 75
click at [965, 614] on button "Approve" at bounding box center [966, 613] width 76 height 34
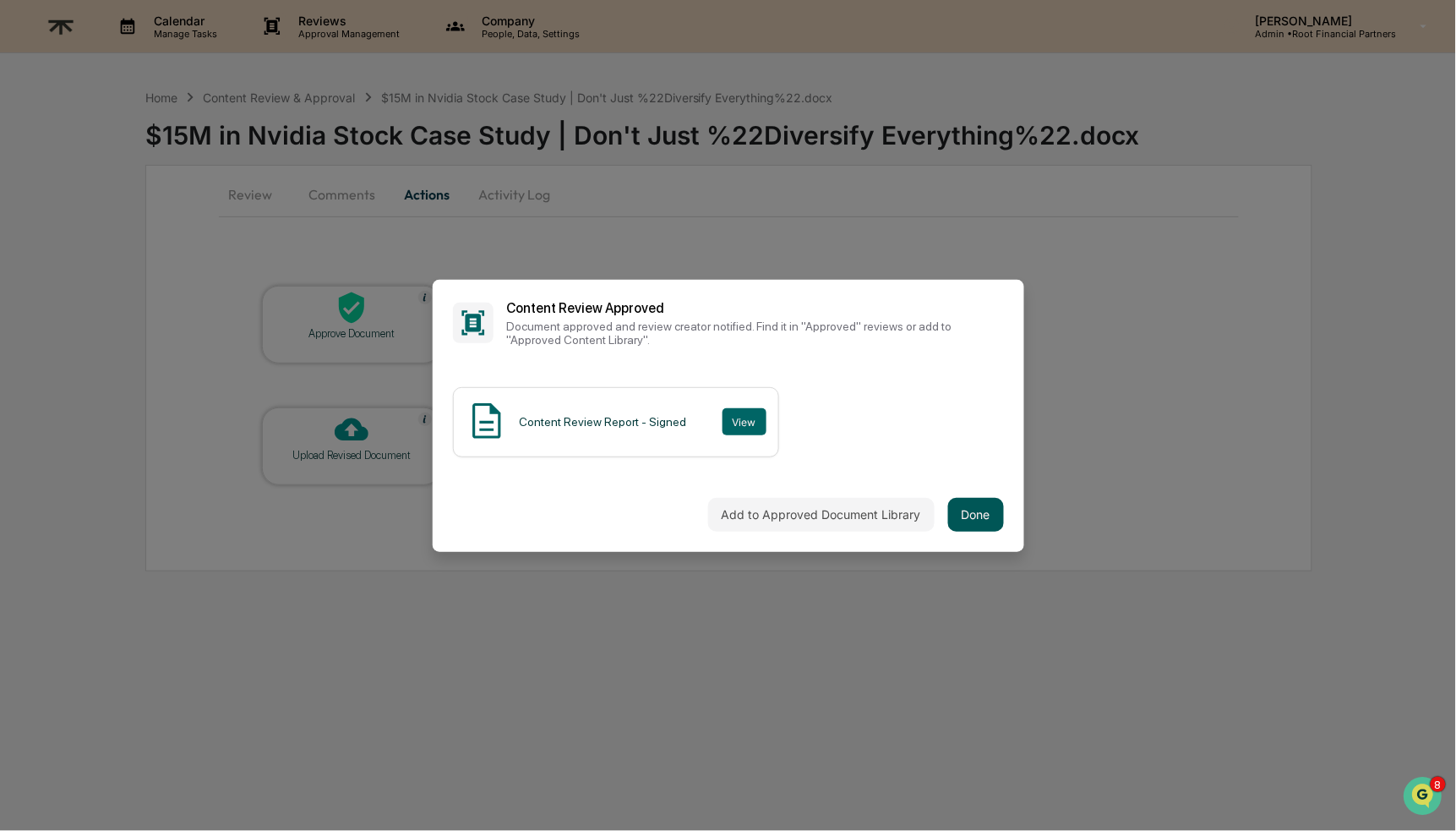
click at [952, 501] on button "Done" at bounding box center [976, 514] width 56 height 34
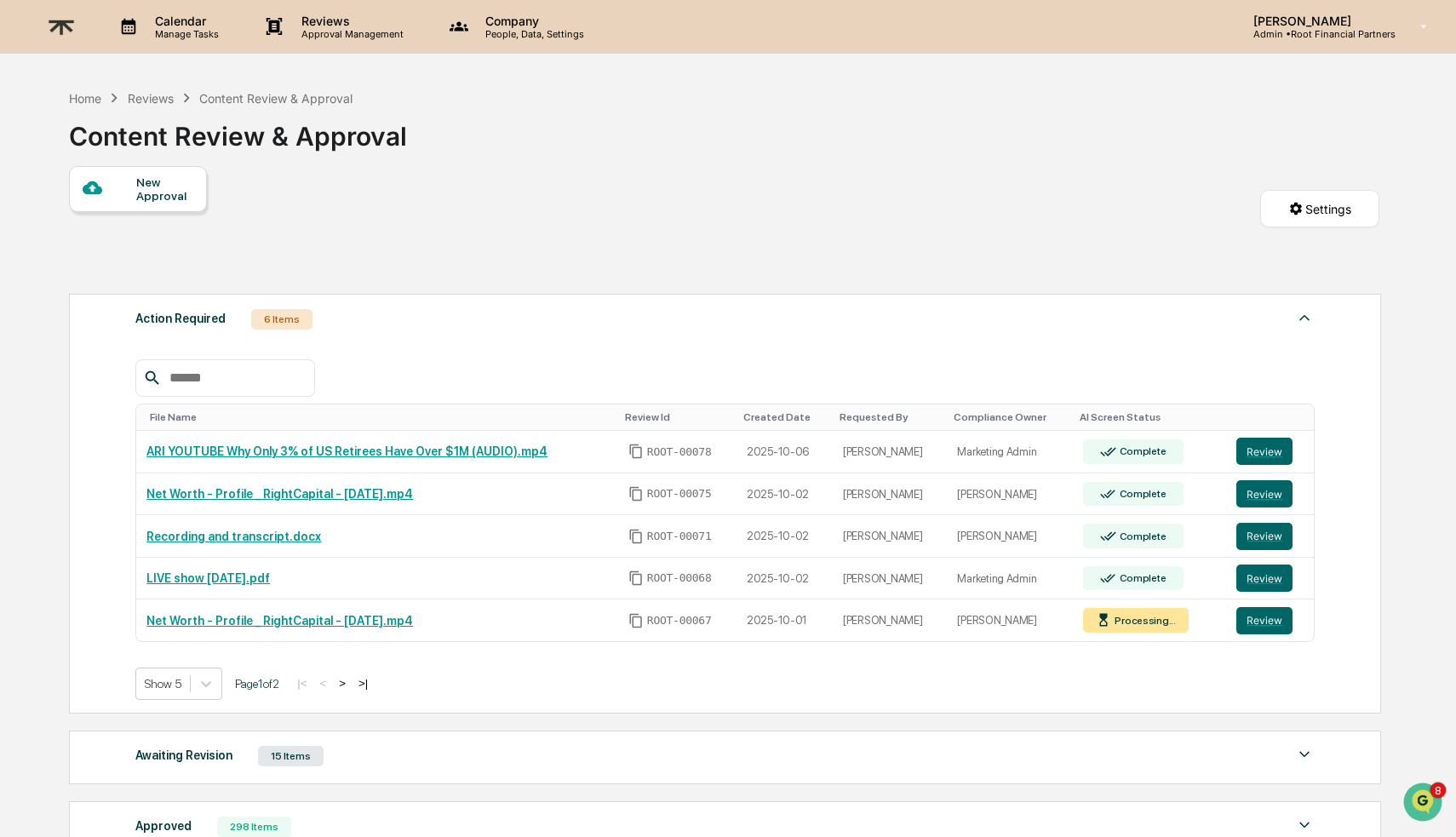
click at [58, 31] on img at bounding box center [61, 26] width 40 height 41
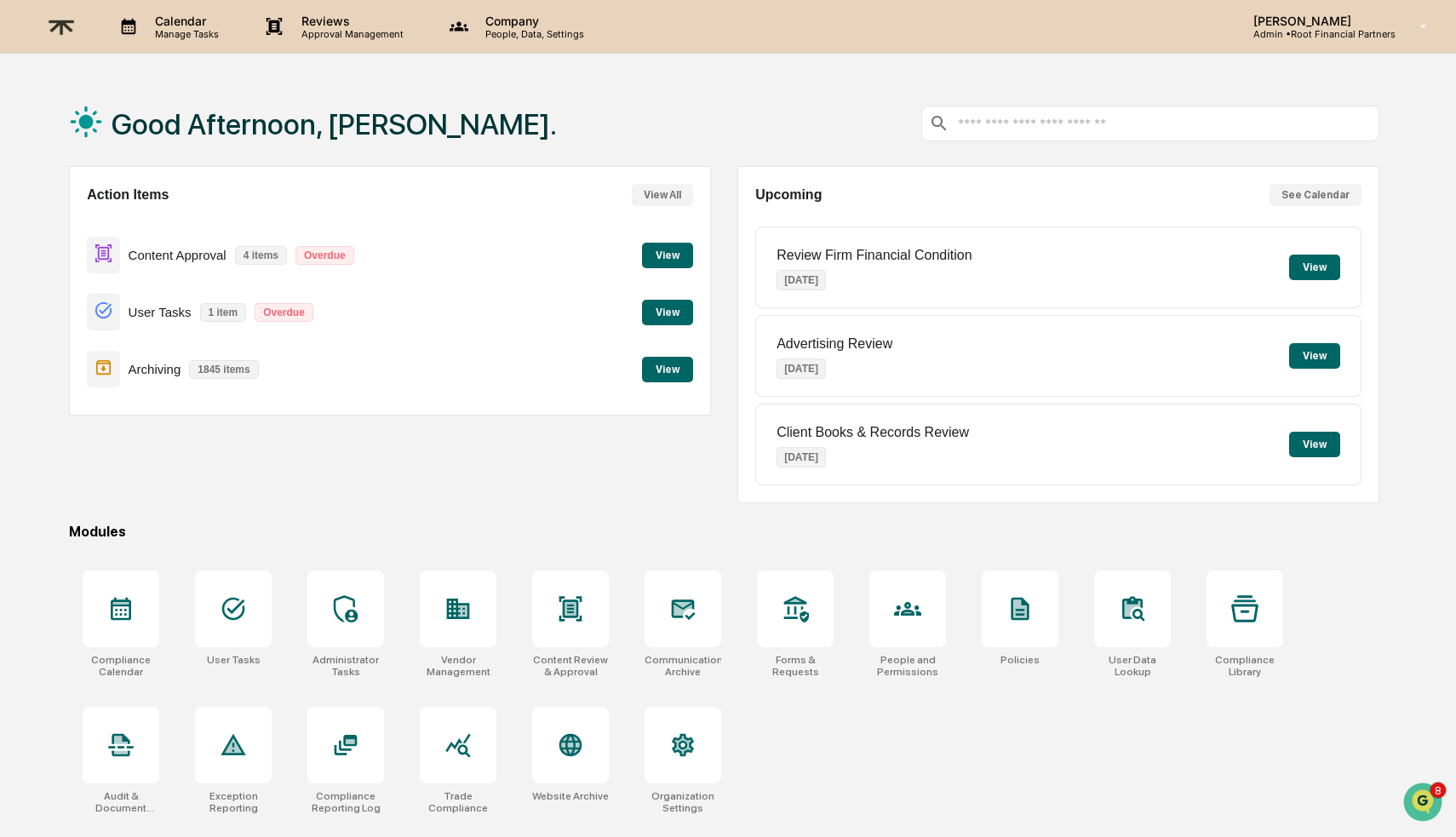
click at [748, 121] on div "Good Afternoon, Alexandra." at bounding box center [724, 123] width 1310 height 85
click at [716, 257] on div "Action Items View All Content Approval 4 items Overdue View User Tasks 1 item O…" at bounding box center [724, 335] width 1310 height 338
click at [664, 257] on button "View" at bounding box center [667, 256] width 51 height 25
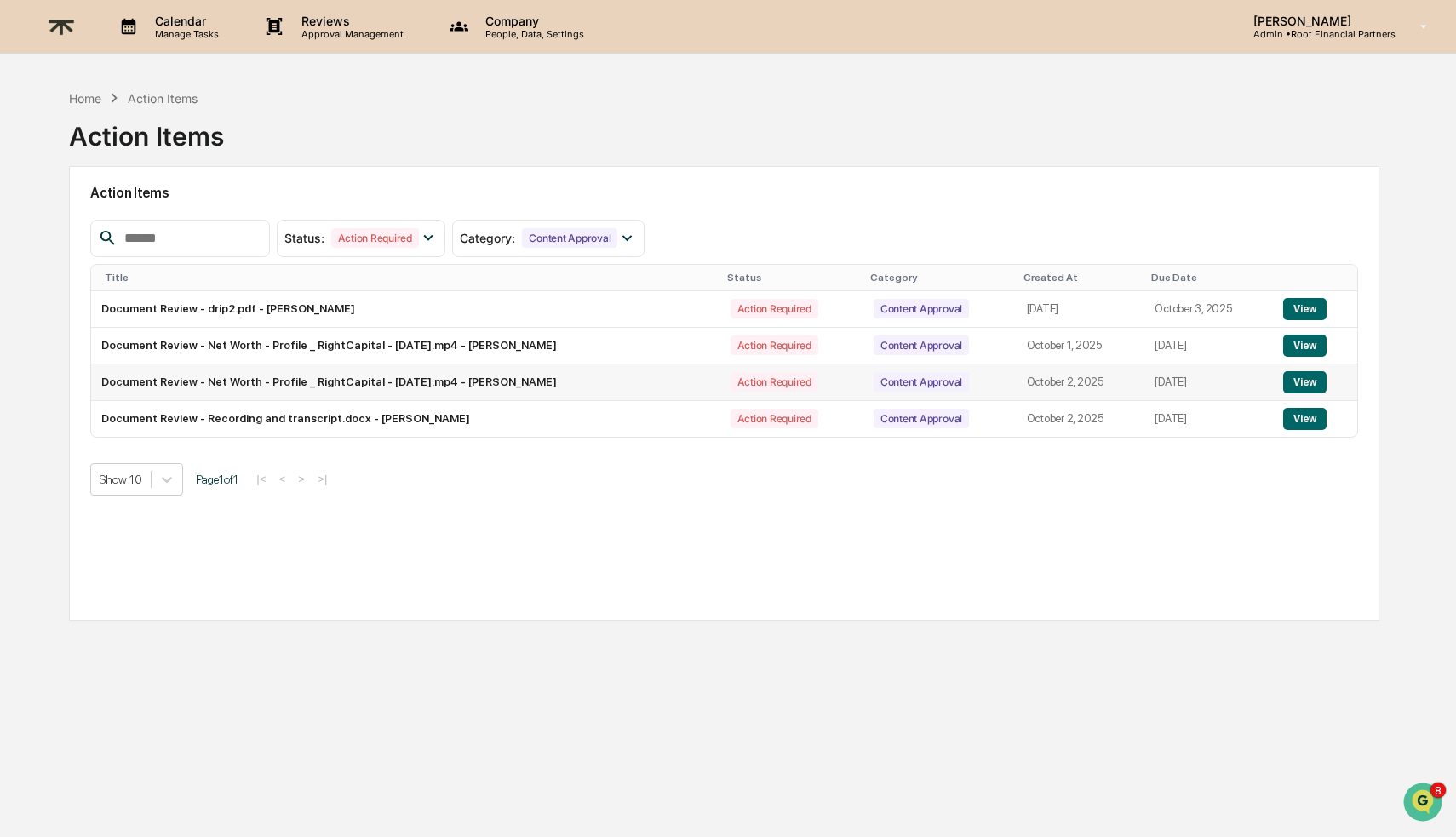
click at [1313, 382] on button "View" at bounding box center [1305, 382] width 43 height 22
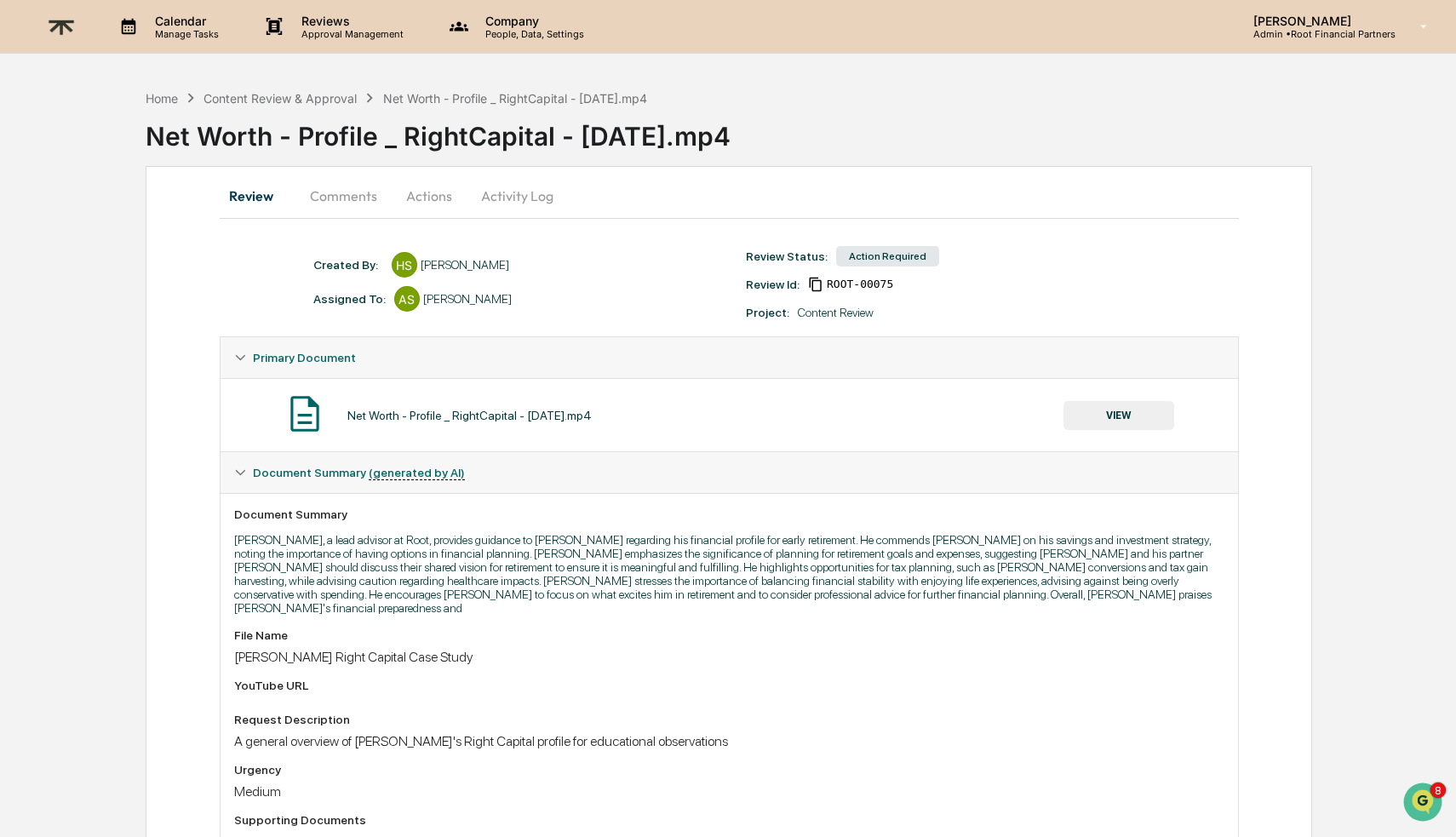
click at [364, 186] on button "Comments" at bounding box center [343, 196] width 94 height 40
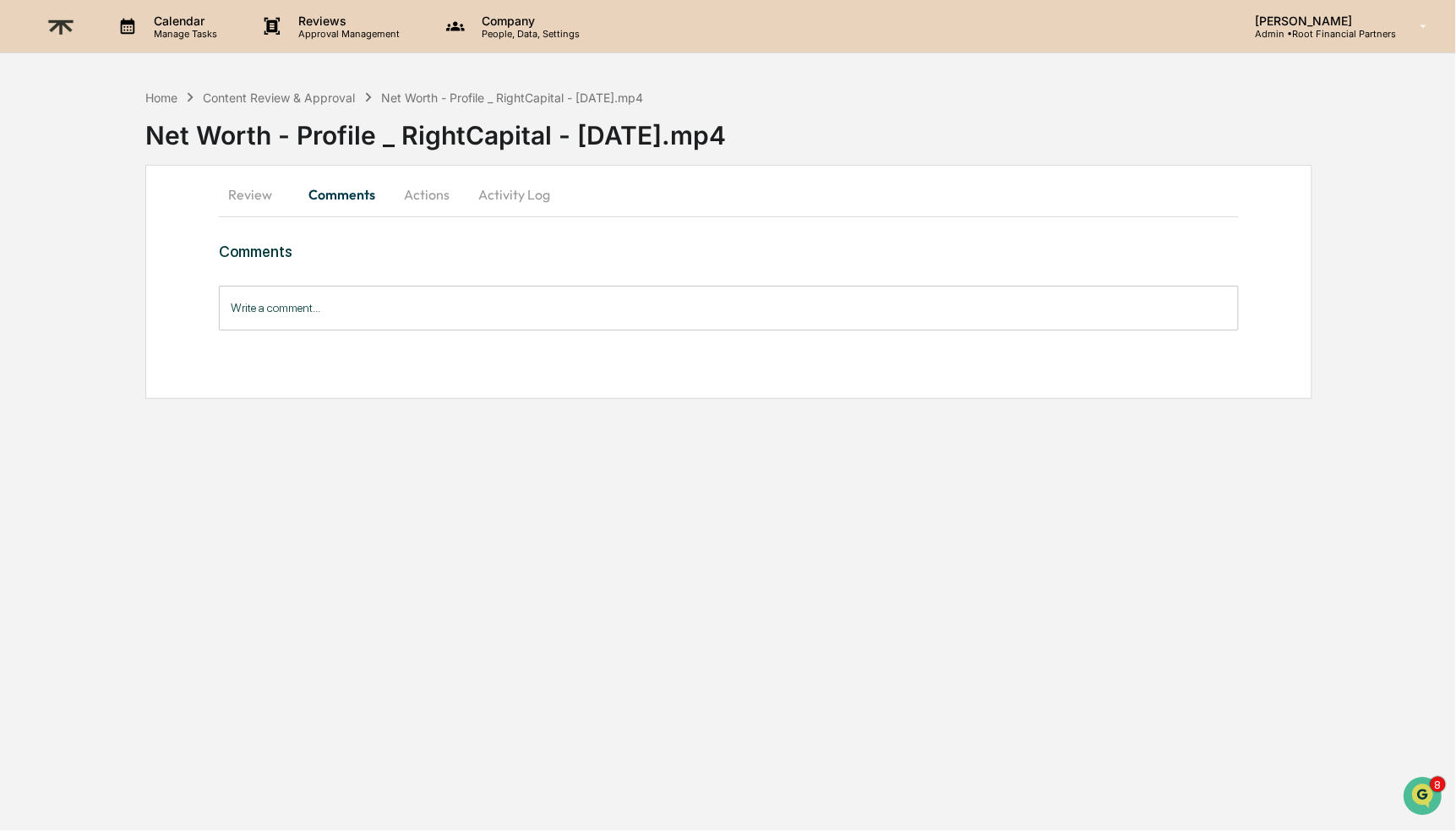
click at [389, 322] on input "Write a comment..." at bounding box center [728, 307] width 1019 height 45
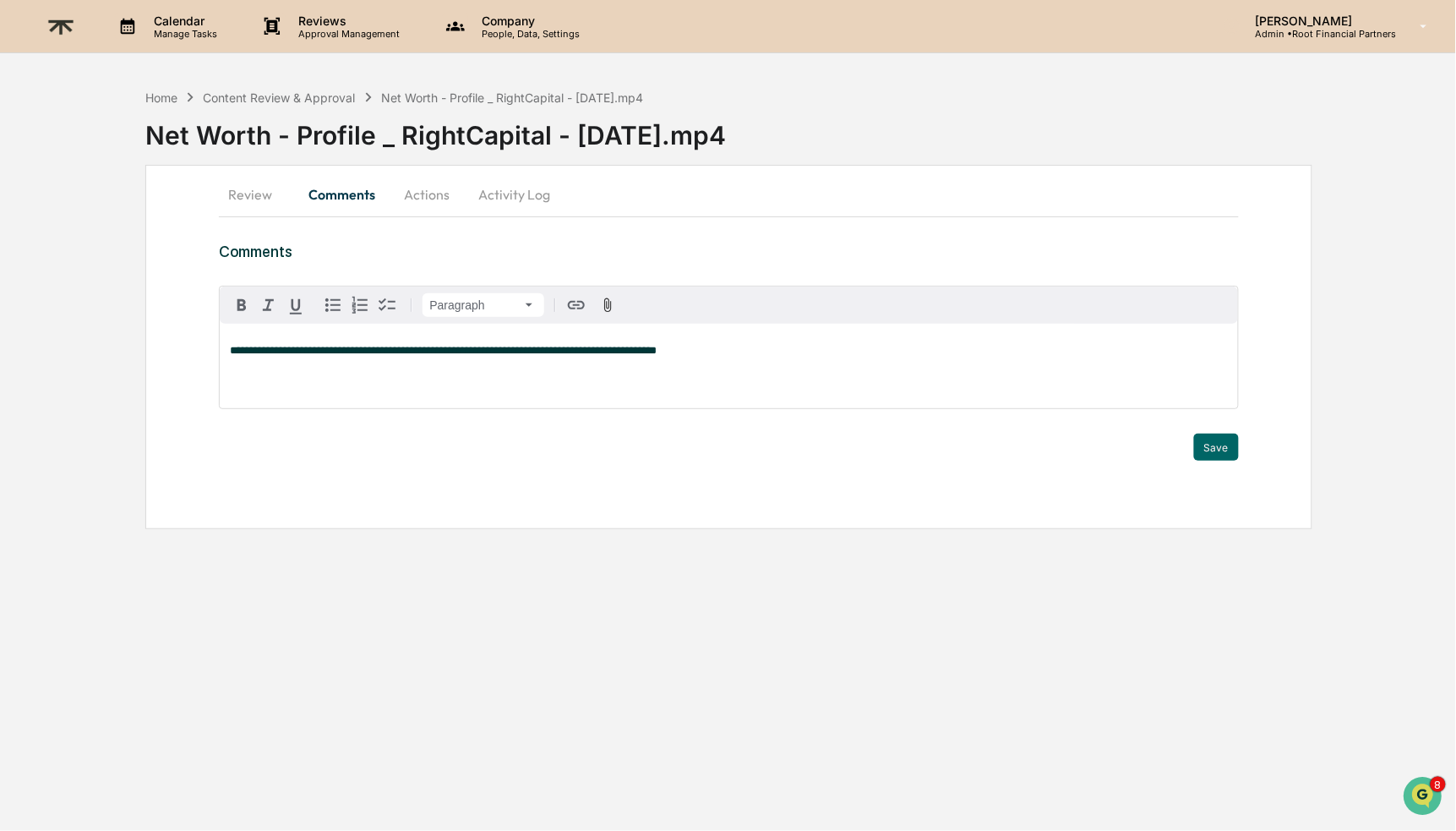
click at [877, 348] on p "**********" at bounding box center [728, 350] width 997 height 11
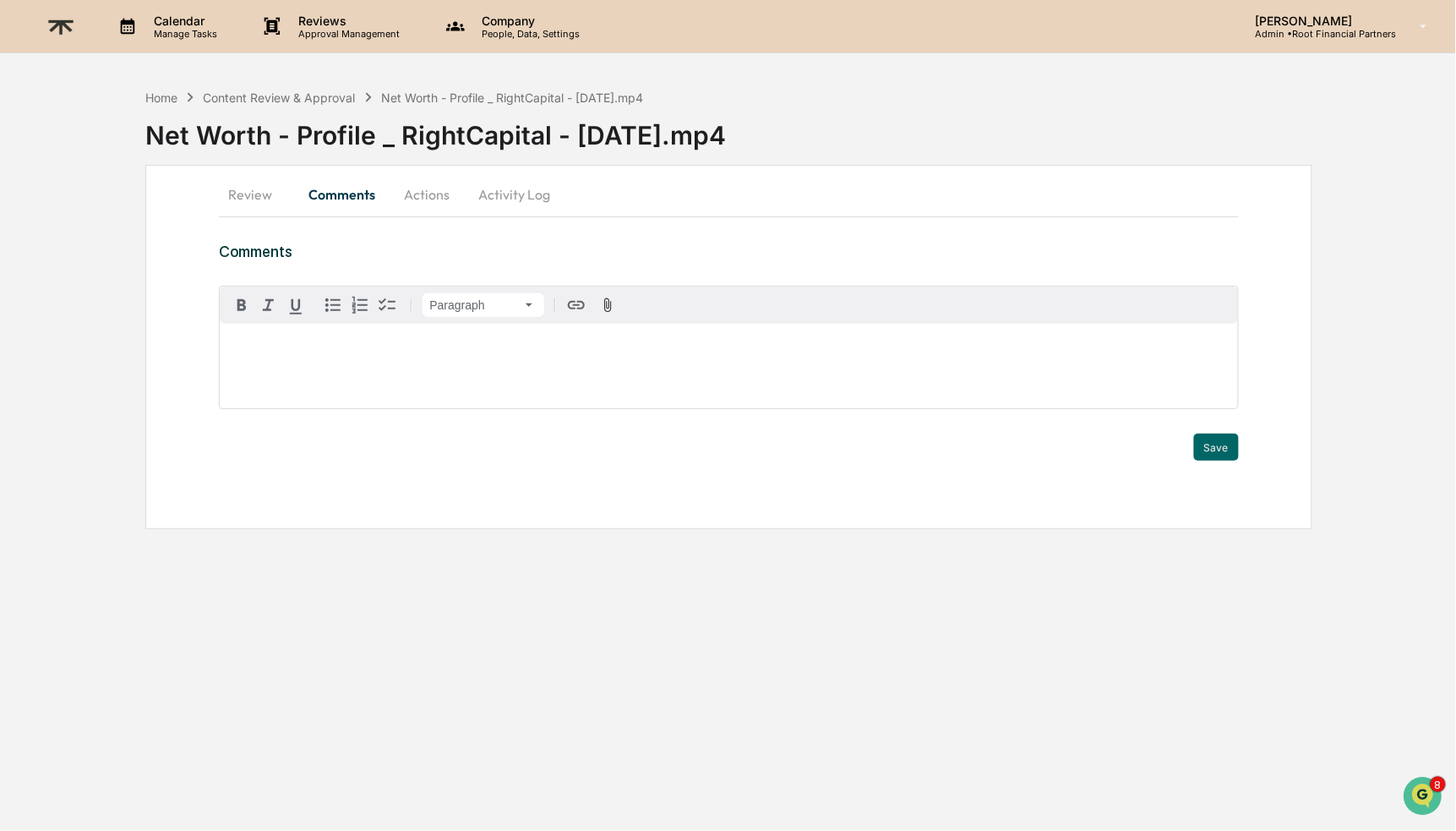
click at [301, 342] on div at bounding box center [728, 366] width 1018 height 84
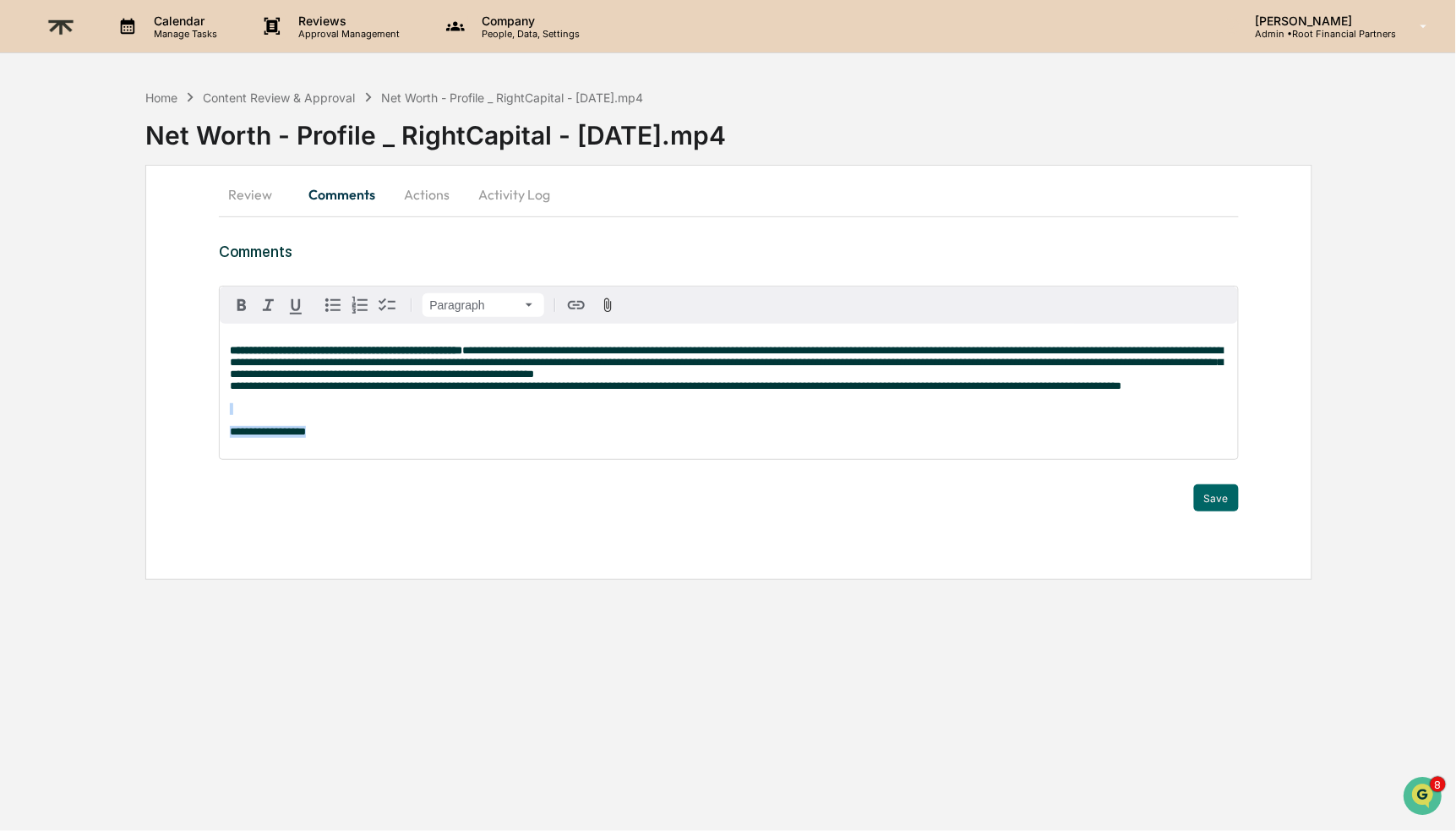
drag, startPoint x: 373, startPoint y: 445, endPoint x: 176, endPoint y: 422, distance: 198.3
click at [176, 422] on div "**********" at bounding box center [728, 372] width 1166 height 416
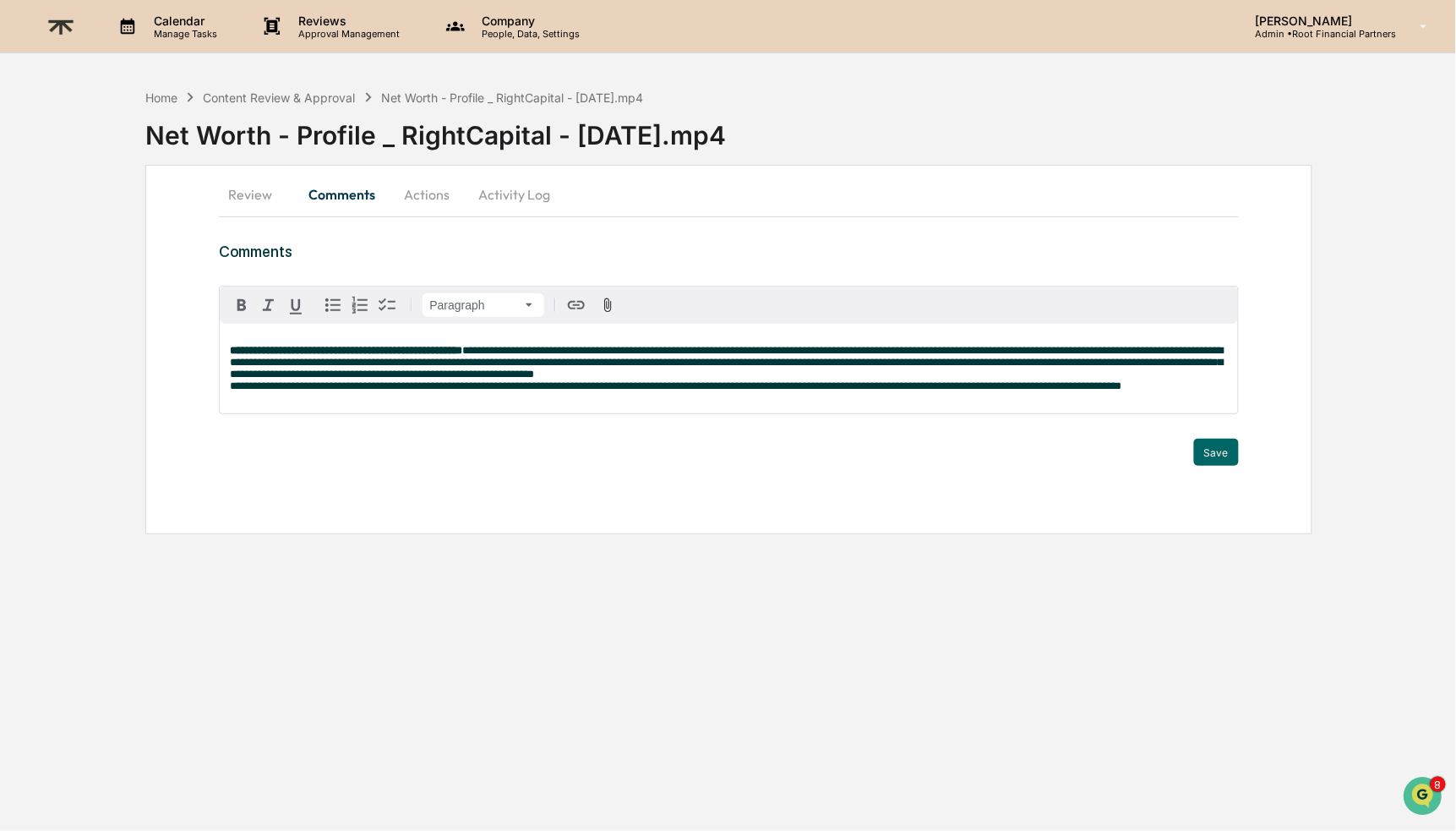
click at [423, 198] on button "Actions" at bounding box center [426, 194] width 76 height 40
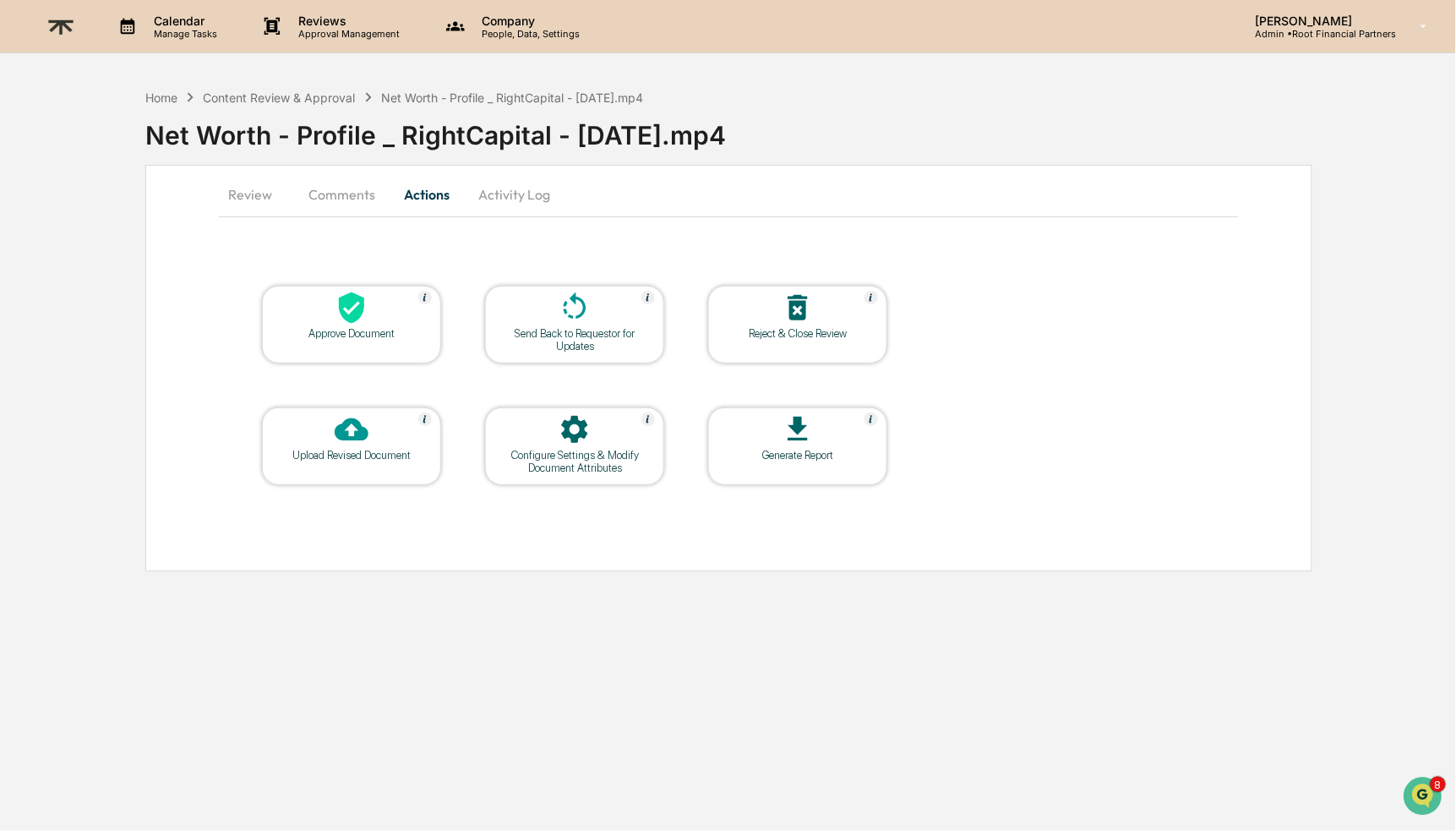
click at [350, 326] on div at bounding box center [351, 309] width 169 height 36
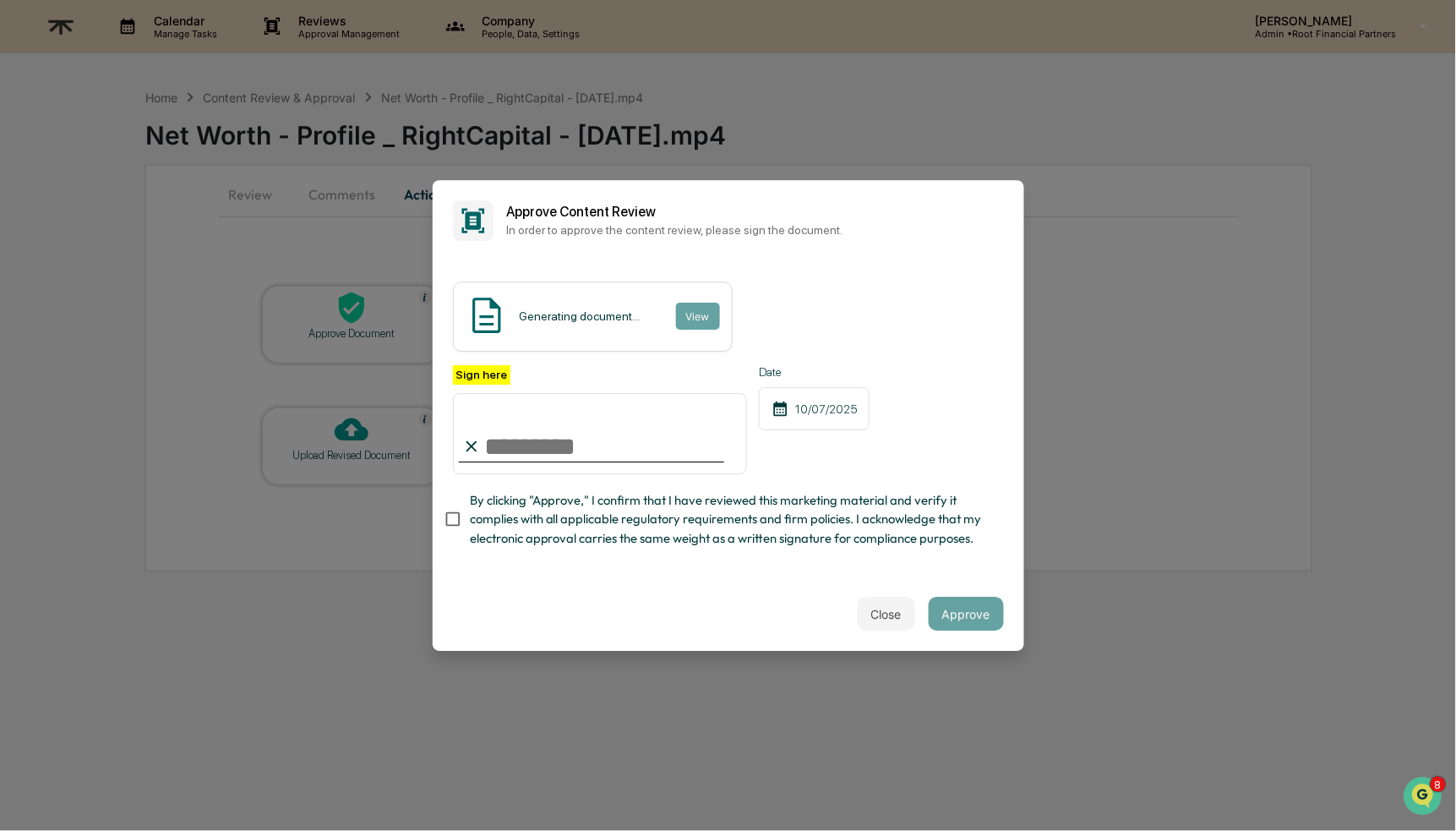
click at [590, 428] on input "Sign here" at bounding box center [600, 434] width 295 height 81
type input "**********"
click at [632, 539] on span "By clicking "Approve," I confirm that I have reviewed this marketing material a…" at bounding box center [730, 519] width 521 height 56
click at [944, 619] on button "Approve" at bounding box center [966, 613] width 76 height 34
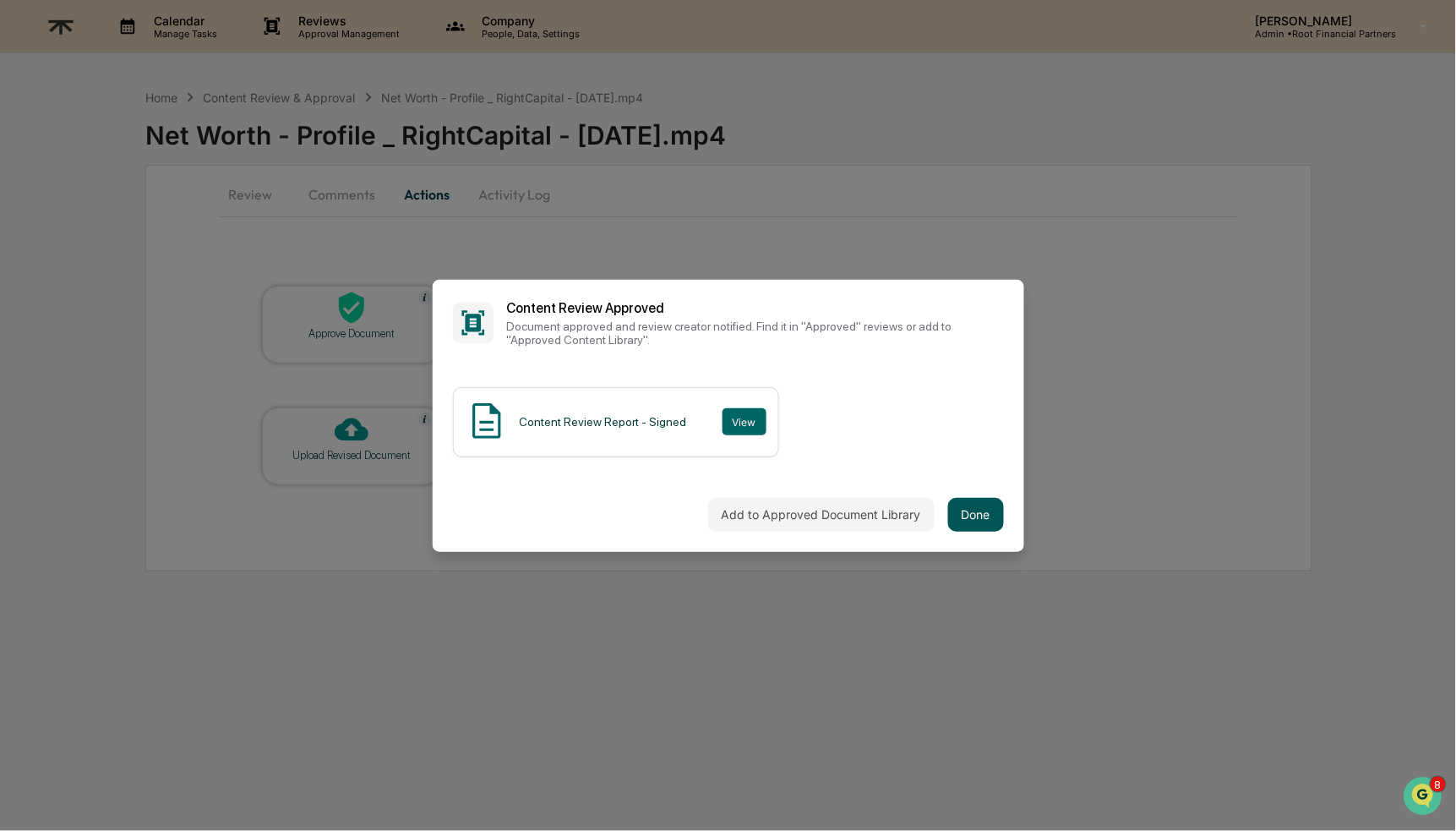
click at [973, 510] on button "Done" at bounding box center [976, 514] width 56 height 34
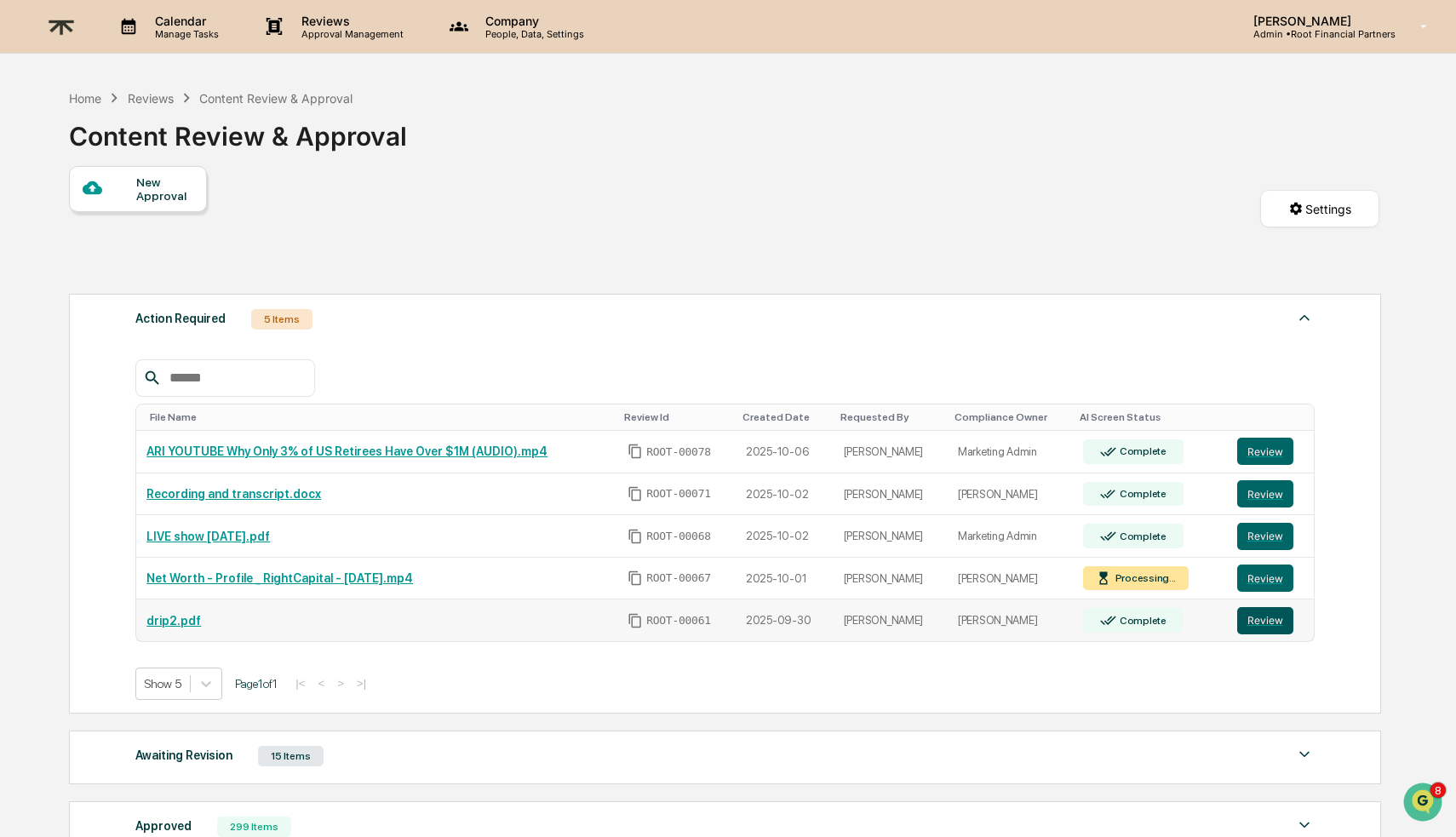
click at [1273, 625] on button "Review" at bounding box center [1265, 621] width 56 height 27
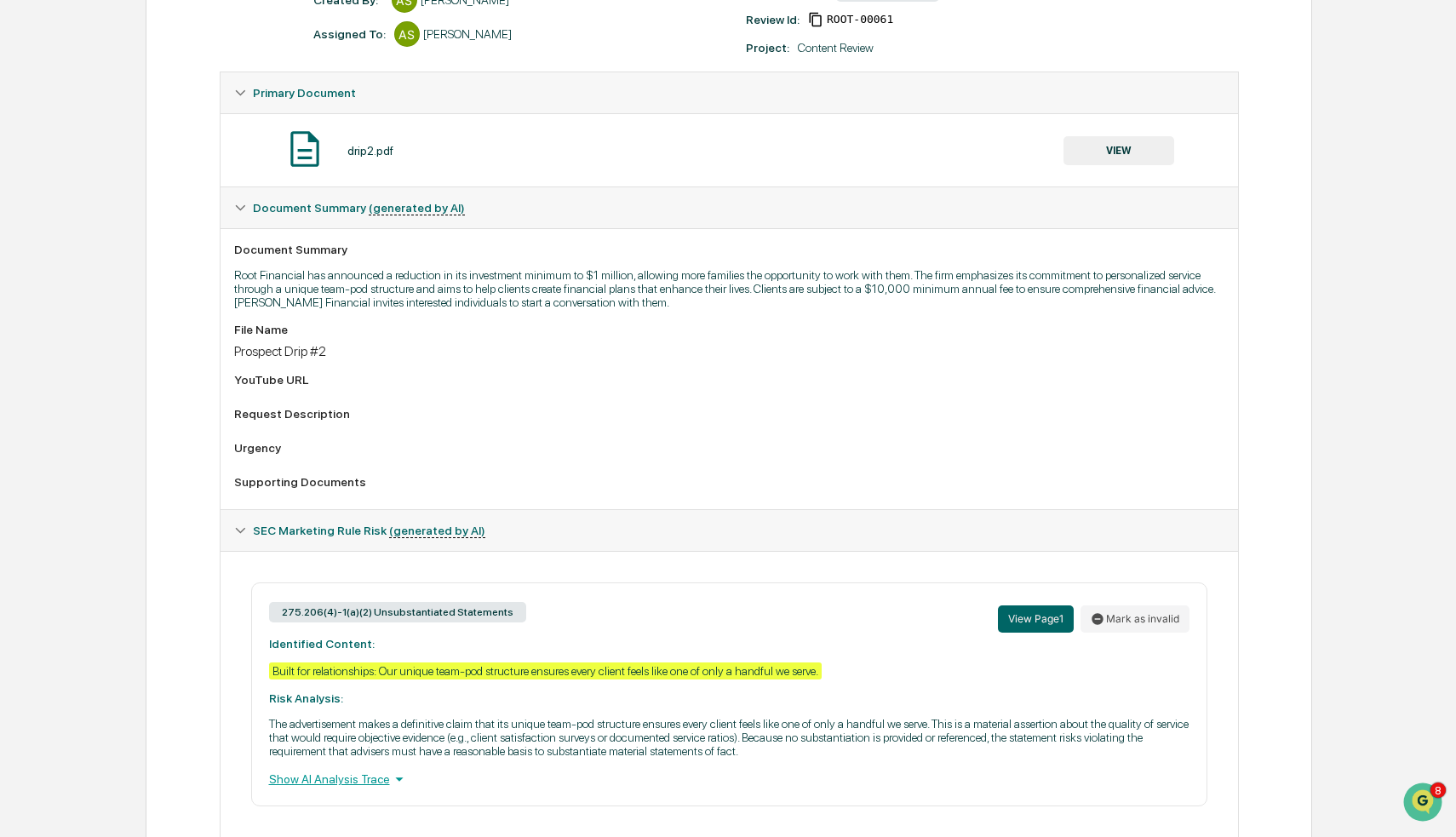
scroll to position [23, 0]
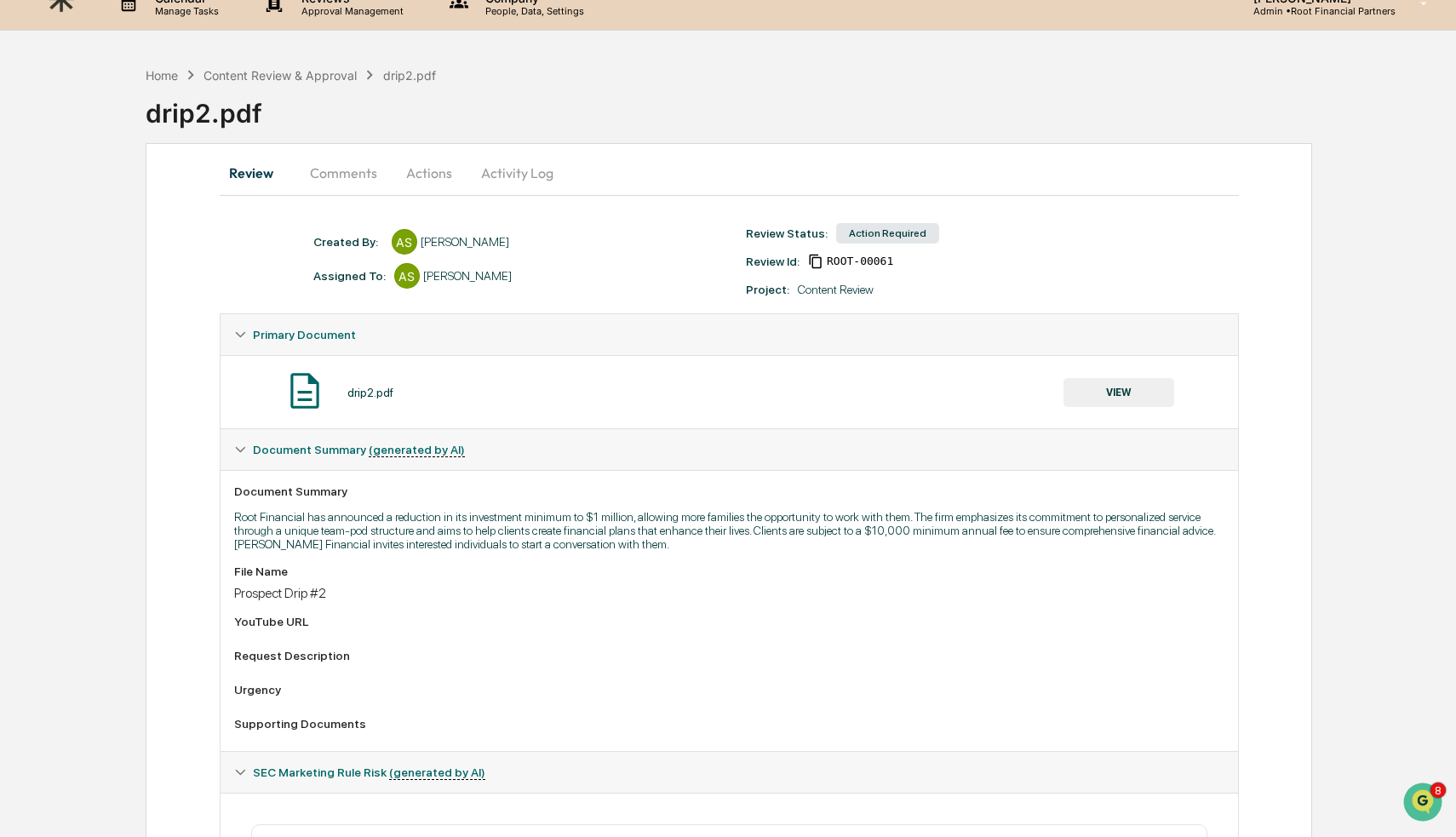
click at [434, 155] on button "Actions" at bounding box center [428, 173] width 76 height 40
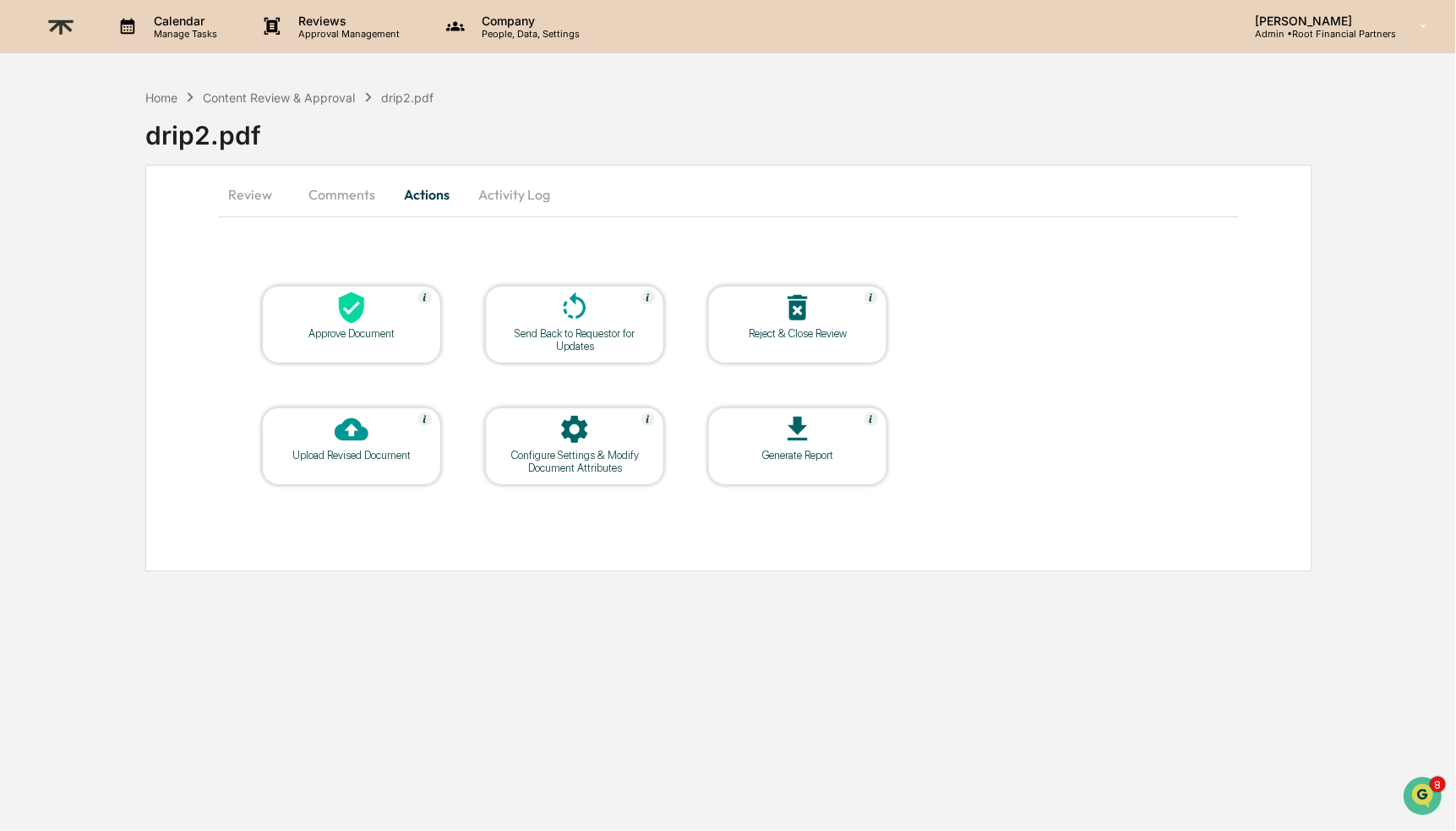
click at [320, 313] on div at bounding box center [351, 309] width 169 height 36
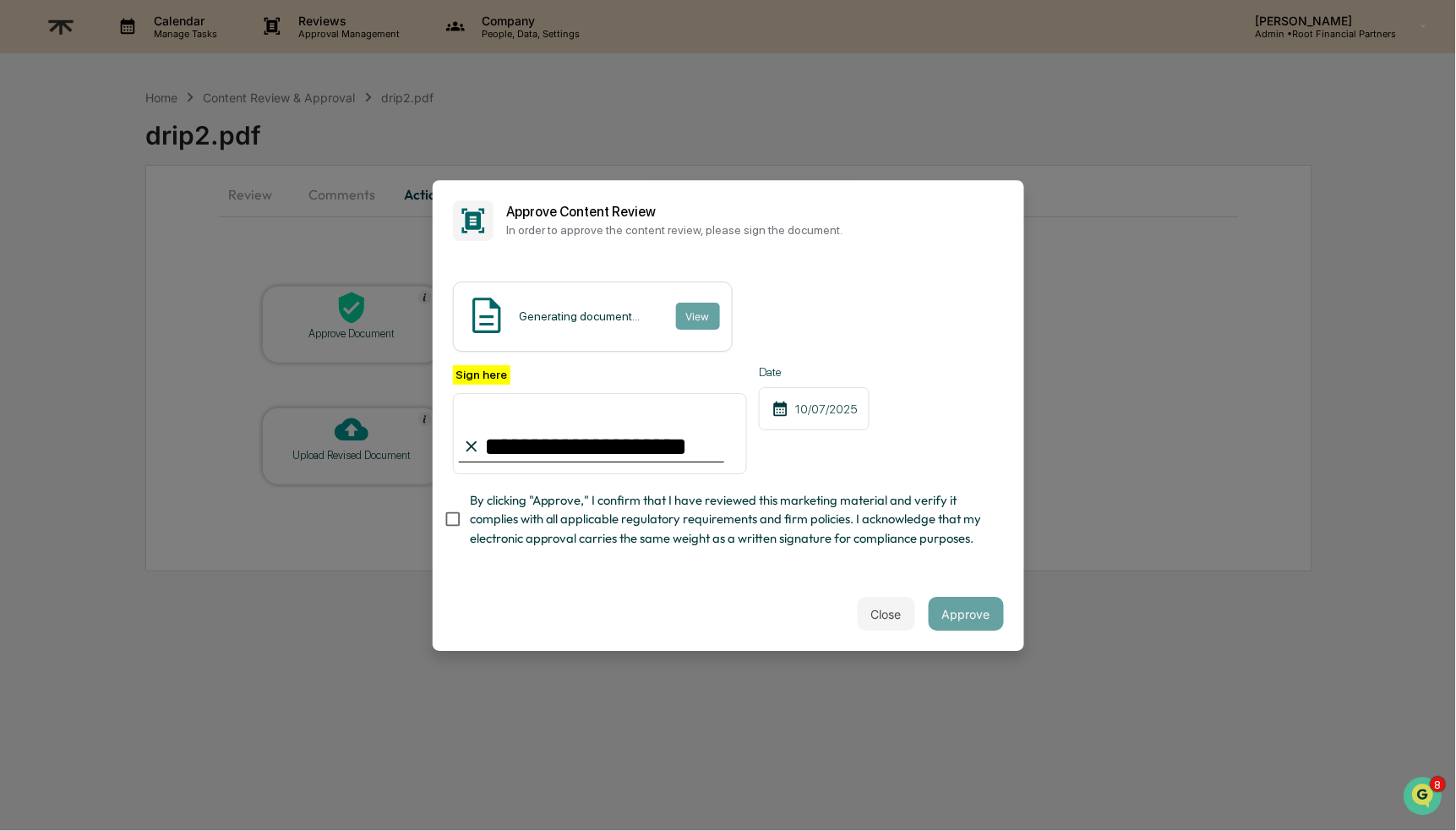
type input "**********"
click at [693, 508] on span "By clicking "Approve," I confirm that I have reviewed this marketing material a…" at bounding box center [730, 519] width 521 height 56
click at [625, 616] on div "Close Approve" at bounding box center [728, 614] width 592 height 75
click at [974, 618] on button "Approve" at bounding box center [966, 613] width 76 height 34
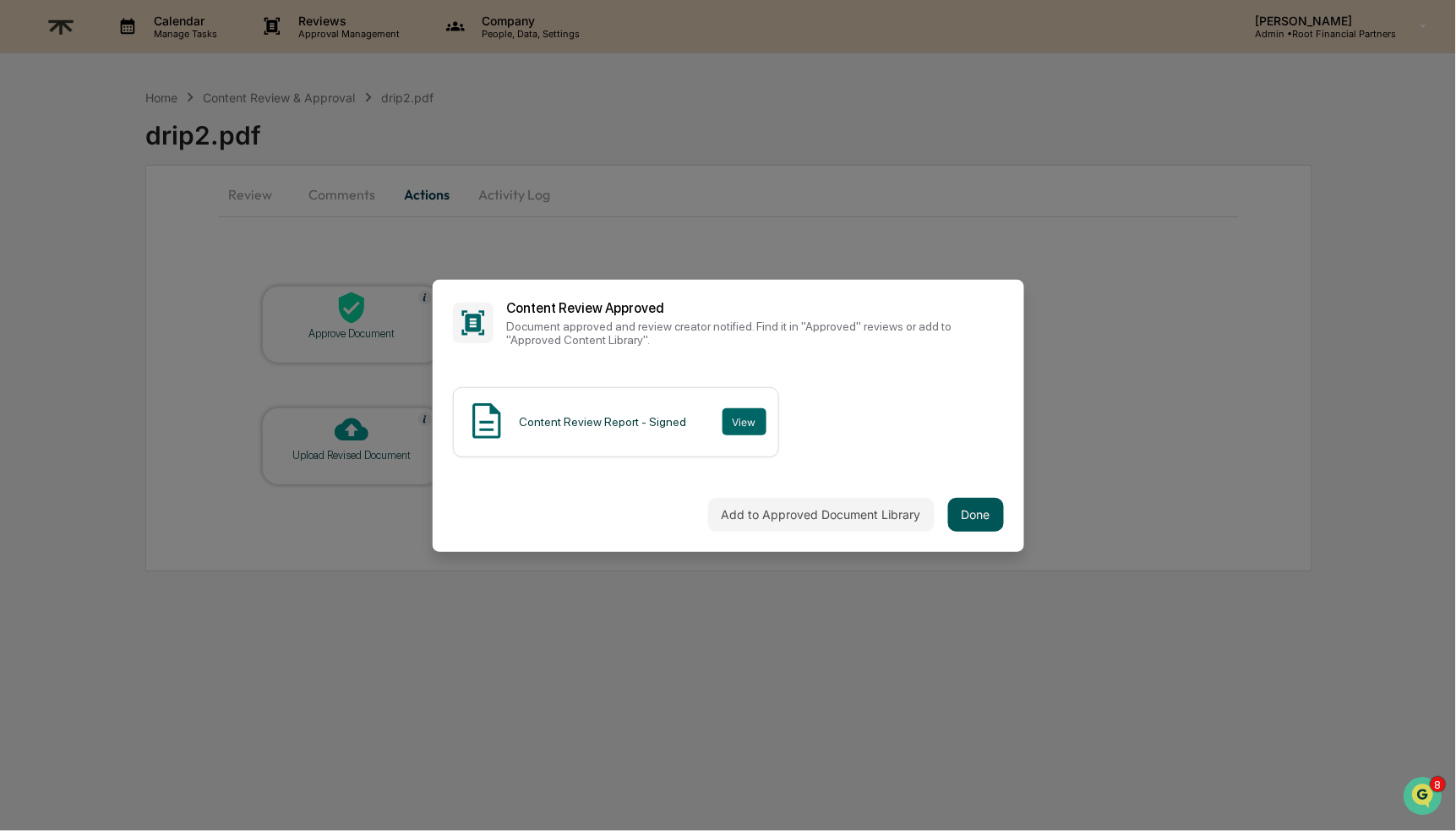
click at [966, 498] on button "Done" at bounding box center [976, 514] width 56 height 34
